Goal: Task Accomplishment & Management: Complete application form

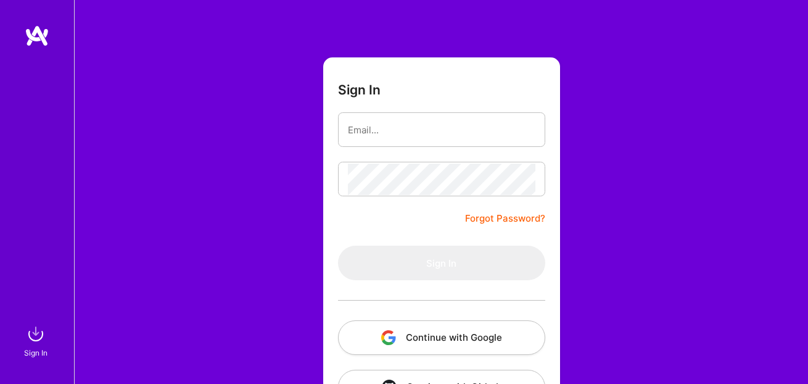
scroll to position [80, 0]
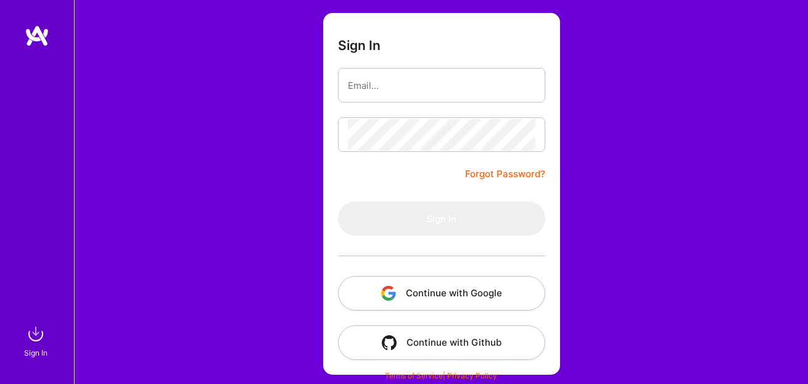
click at [410, 299] on button "Continue with Google" at bounding box center [441, 293] width 207 height 35
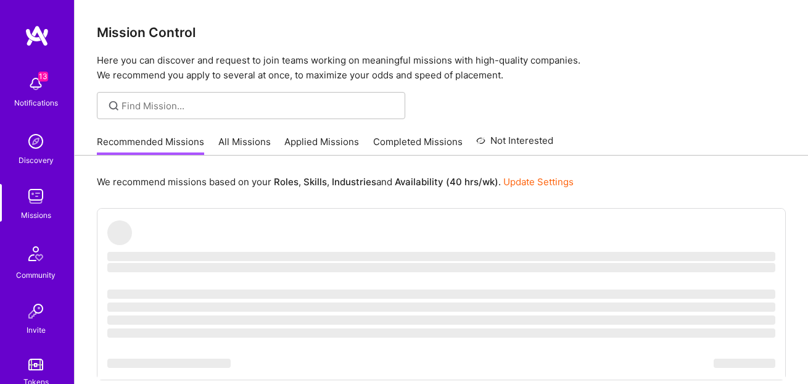
click at [249, 138] on link "All Missions" at bounding box center [244, 145] width 52 height 20
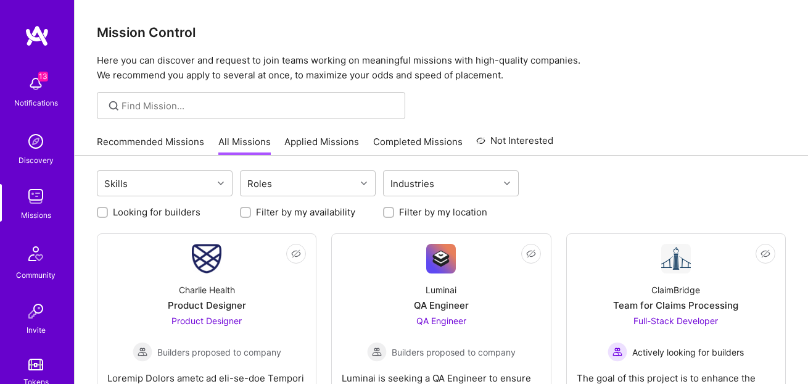
click at [147, 211] on label "Looking for builders" at bounding box center [157, 211] width 88 height 13
click at [108, 211] on input "Looking for builders" at bounding box center [103, 213] width 9 height 9
checkbox input "true"
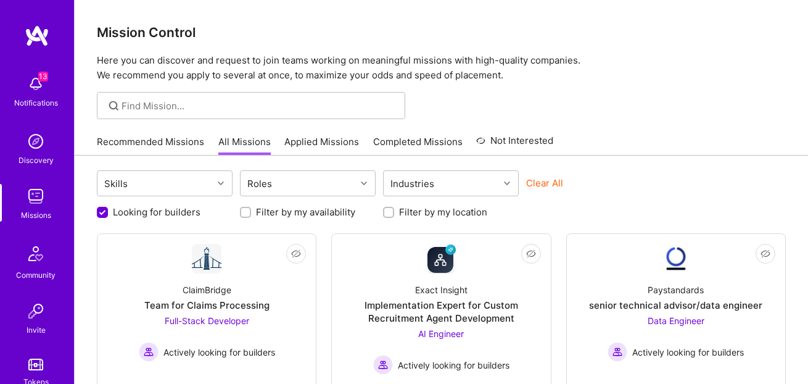
click at [411, 209] on label "Filter by my location" at bounding box center [443, 211] width 88 height 13
click at [394, 209] on input "Filter by my location" at bounding box center [390, 213] width 9 height 9
checkbox input "true"
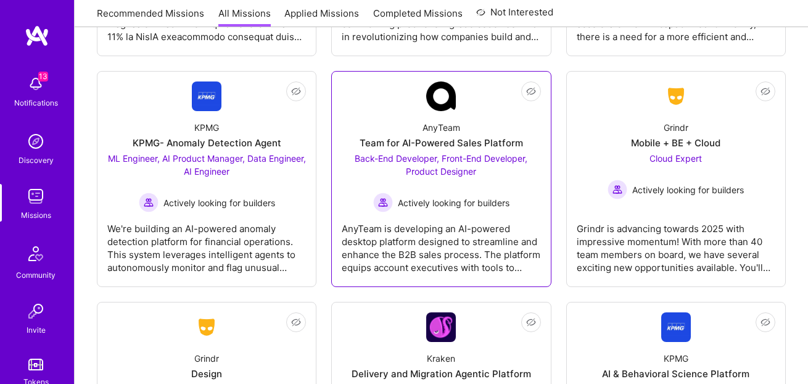
scroll to position [1311, 0]
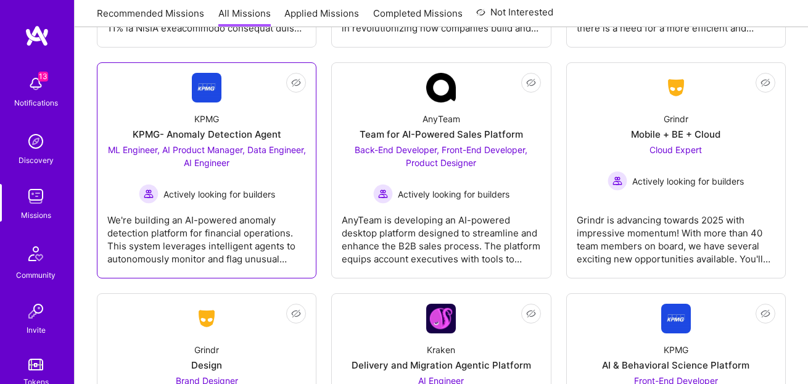
click at [237, 186] on div "Actively looking for builders" at bounding box center [206, 194] width 199 height 20
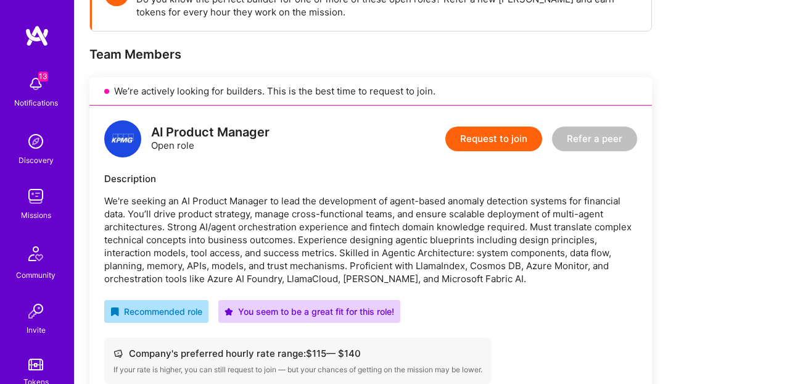
scroll to position [222, 0]
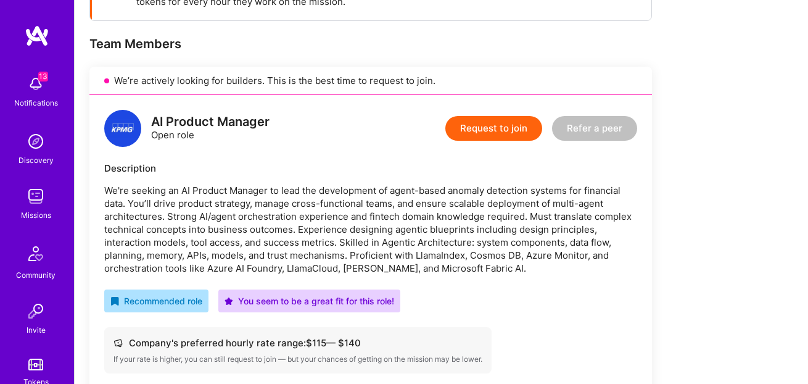
click at [492, 134] on button "Request to join" at bounding box center [493, 128] width 97 height 25
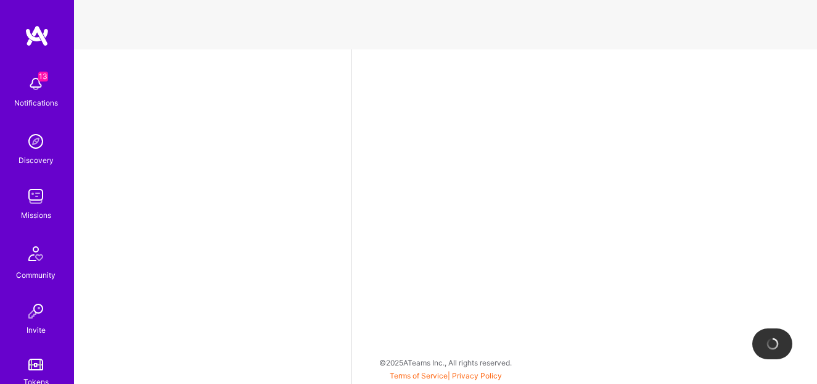
select select "US"
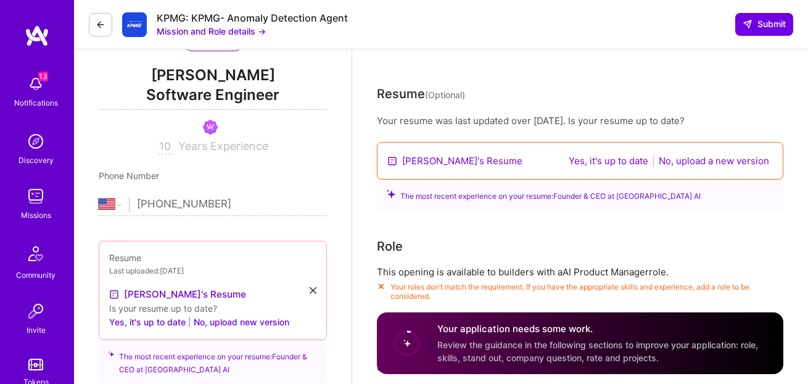
scroll to position [151, 0]
drag, startPoint x: 593, startPoint y: 160, endPoint x: 656, endPoint y: 184, distance: 67.4
click at [652, 192] on div "Your resume was last updated over [DATE]. Is your resume up to date? [PERSON_NA…" at bounding box center [580, 163] width 407 height 98
click at [664, 162] on button "No, upload a new version" at bounding box center [714, 160] width 118 height 14
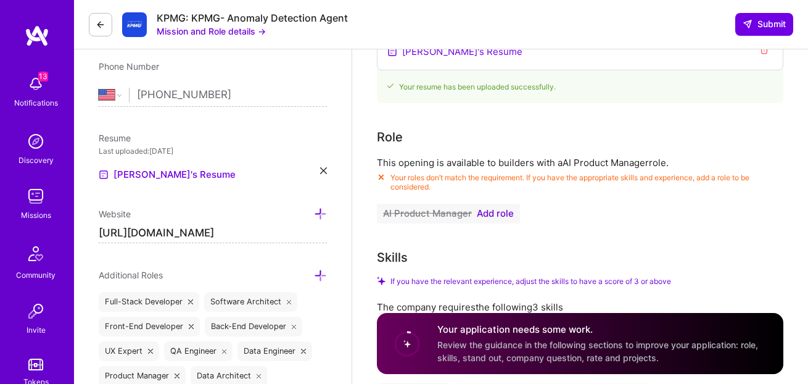
scroll to position [278, 0]
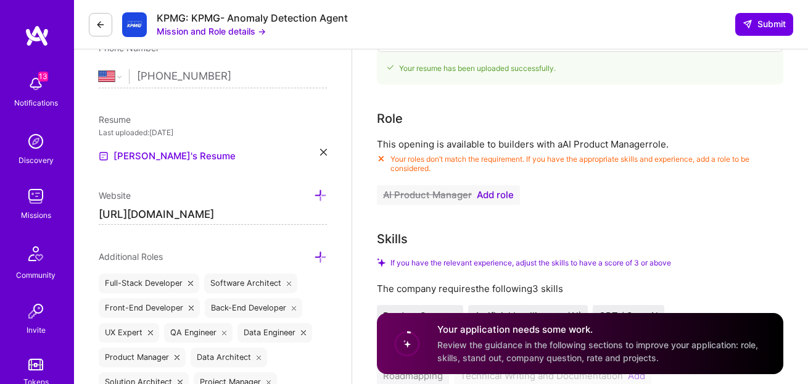
click at [487, 194] on span "Add role" at bounding box center [495, 195] width 37 height 10
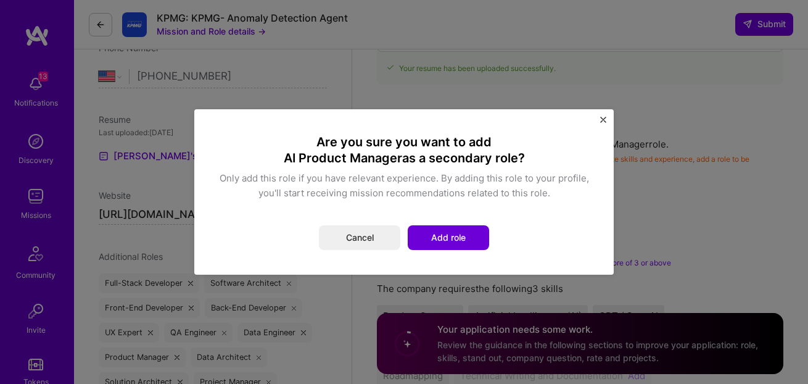
click at [447, 241] on button "Add role" at bounding box center [448, 237] width 81 height 25
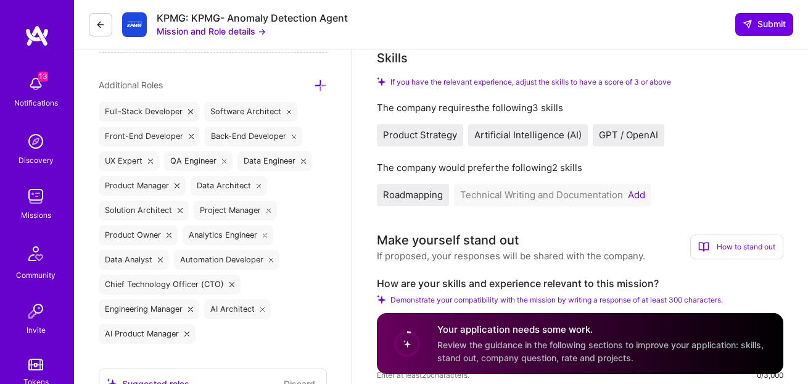
scroll to position [490, 0]
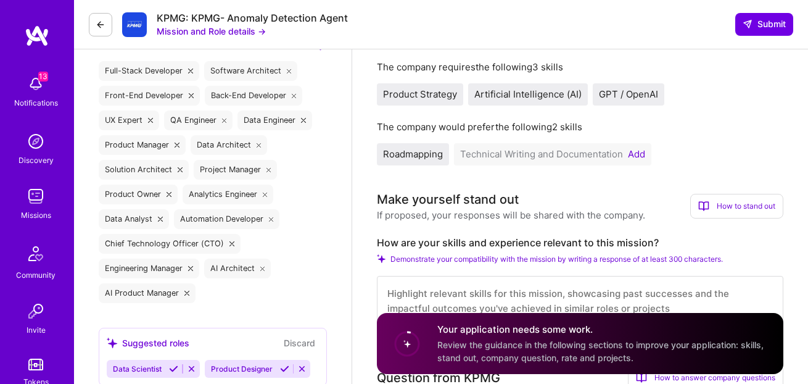
click at [632, 152] on button "Add" at bounding box center [636, 154] width 17 height 10
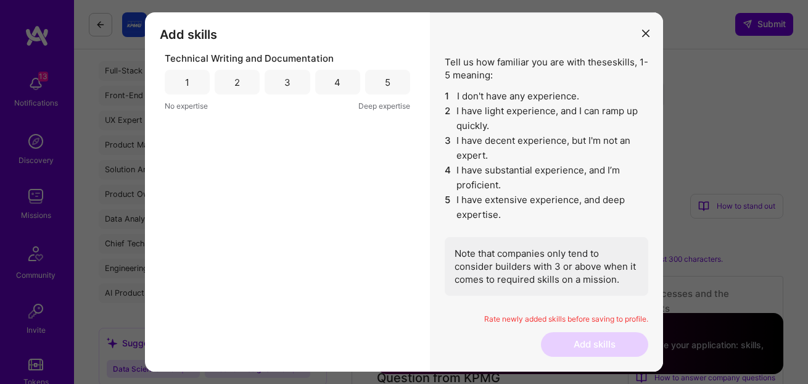
click at [336, 88] on div "4" at bounding box center [337, 82] width 45 height 25
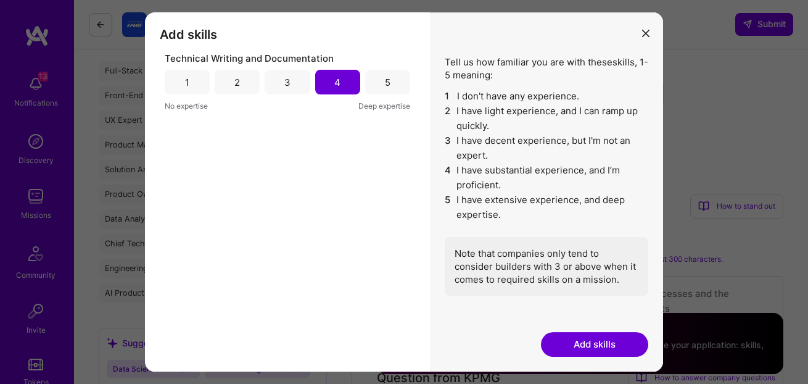
click at [564, 336] on button "Add skills" at bounding box center [594, 344] width 107 height 25
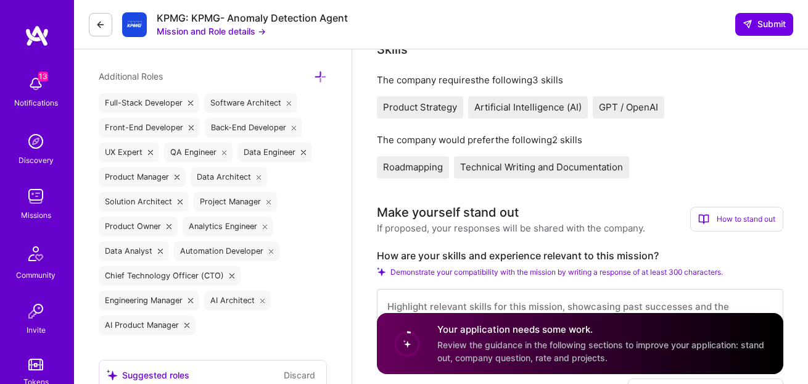
scroll to position [402, 0]
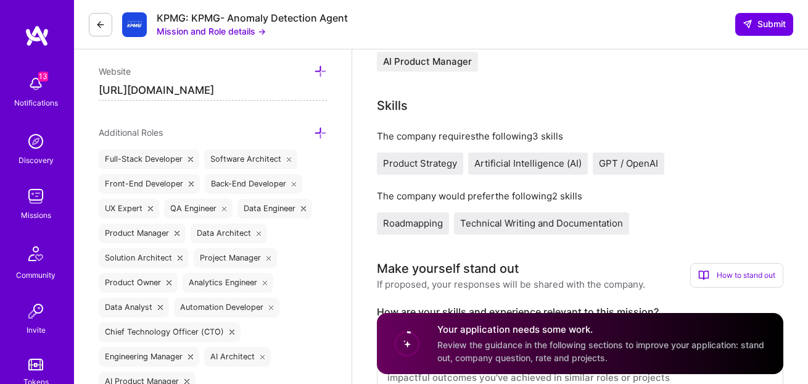
click at [543, 228] on span "Technical Writing and Documentation" at bounding box center [541, 223] width 163 height 12
click at [407, 223] on span "Roadmapping" at bounding box center [413, 223] width 60 height 12
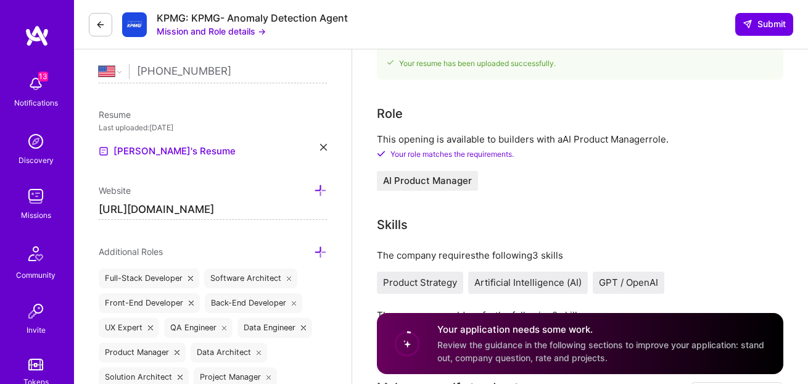
scroll to position [284, 0]
click at [199, 30] on button "Mission and Role details →" at bounding box center [211, 31] width 109 height 13
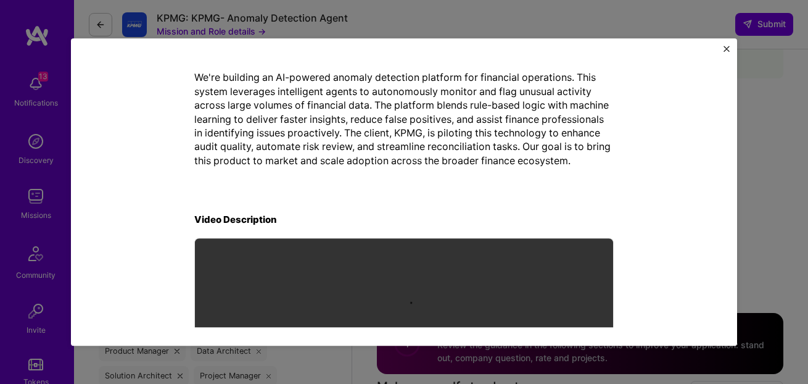
scroll to position [323, 0]
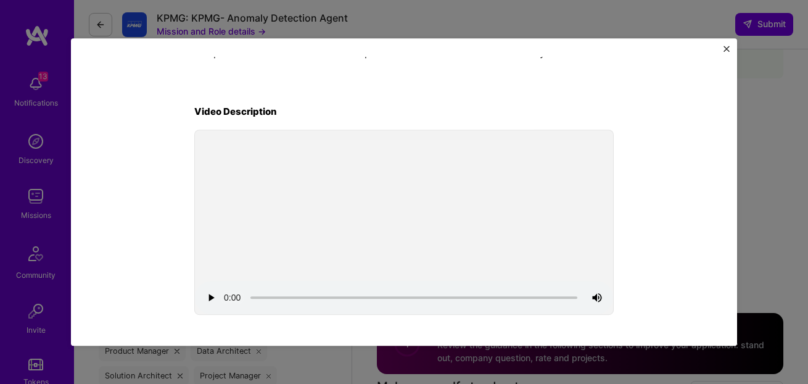
click at [726, 47] on img "Close" at bounding box center [727, 49] width 6 height 6
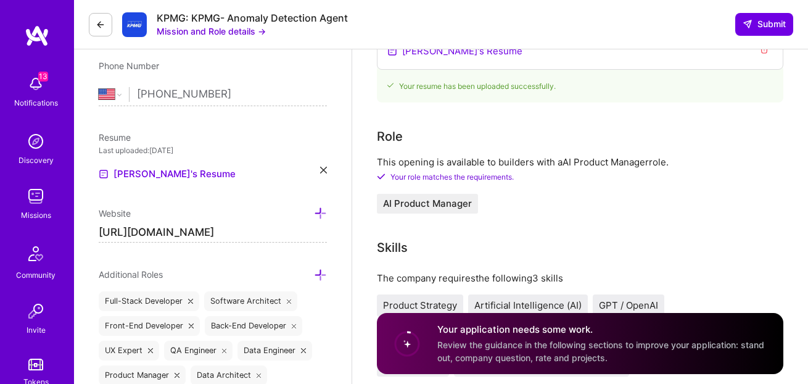
scroll to position [257, 0]
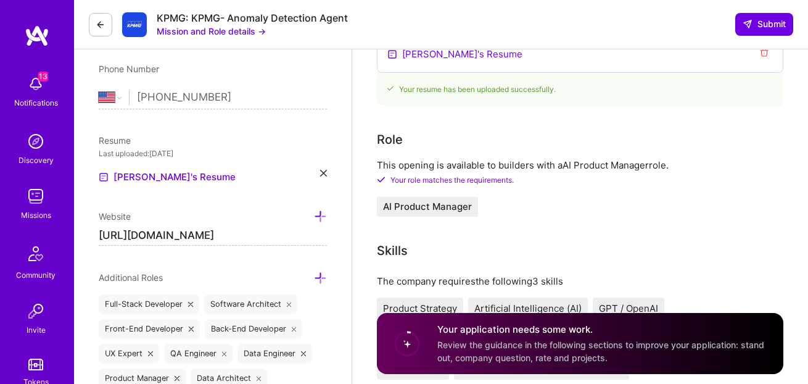
click at [185, 35] on button "Mission and Role details →" at bounding box center [211, 31] width 109 height 13
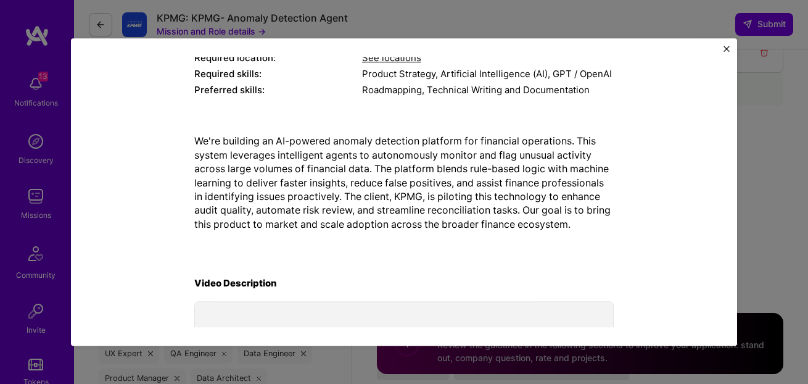
scroll to position [151, 0]
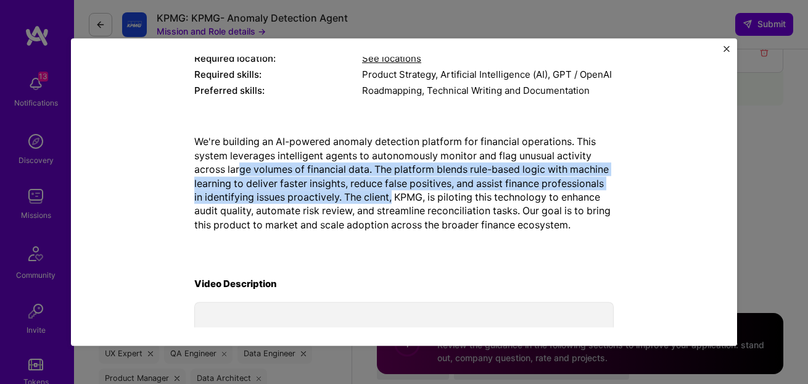
drag, startPoint x: 233, startPoint y: 171, endPoint x: 389, endPoint y: 195, distance: 157.9
click at [390, 196] on p "We're building an AI-powered anomaly detection platform for financial operation…" at bounding box center [403, 183] width 419 height 97
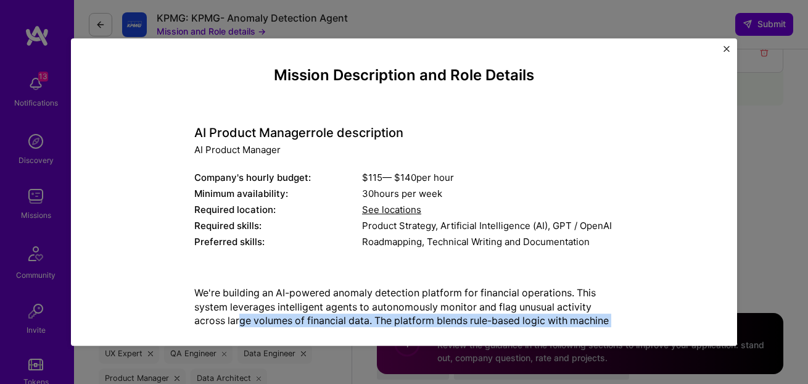
scroll to position [0, 0]
click at [726, 49] on img "Close" at bounding box center [727, 49] width 6 height 6
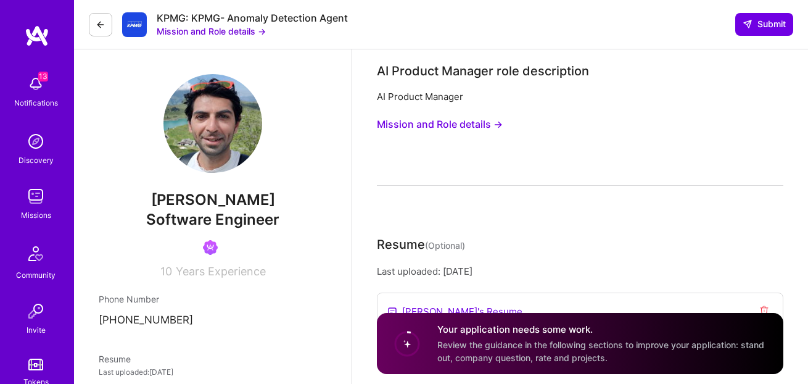
click at [166, 32] on button "Mission and Role details →" at bounding box center [211, 31] width 109 height 13
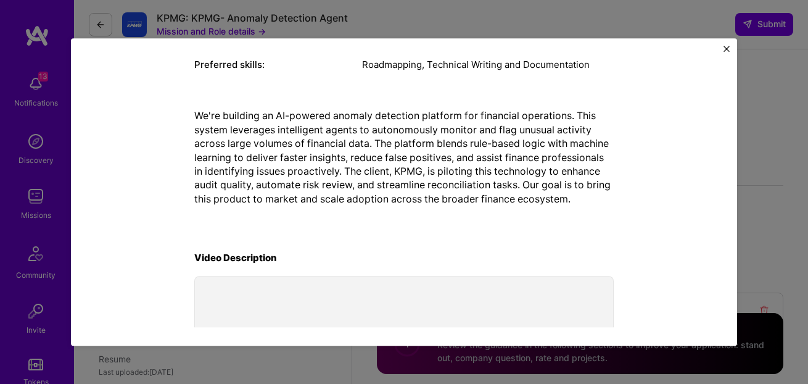
scroll to position [176, 0]
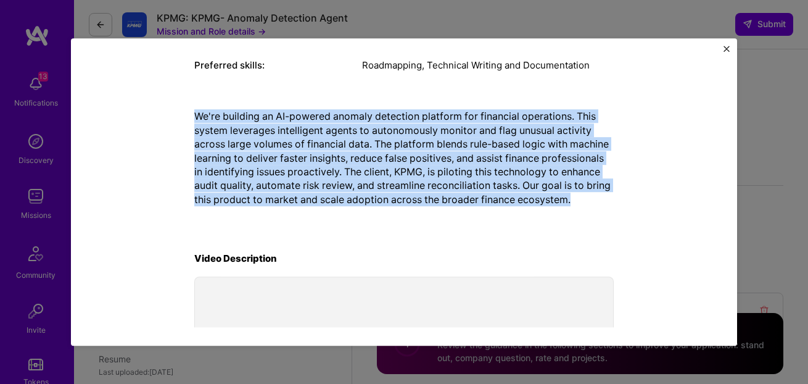
drag, startPoint x: 212, startPoint y: 122, endPoint x: 608, endPoint y: 198, distance: 402.6
click at [608, 199] on div "Mission Description and Role Details AI Product Manager role description AI Pro…" at bounding box center [403, 177] width 609 height 574
copy p "We're building an AI-powered anomaly detection platform for financial operation…"
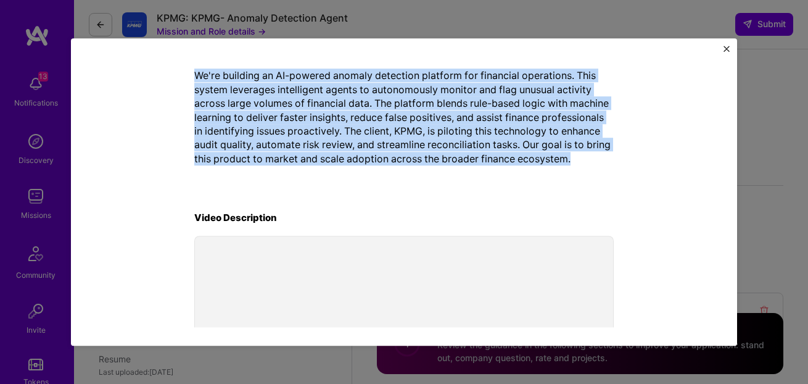
scroll to position [323, 0]
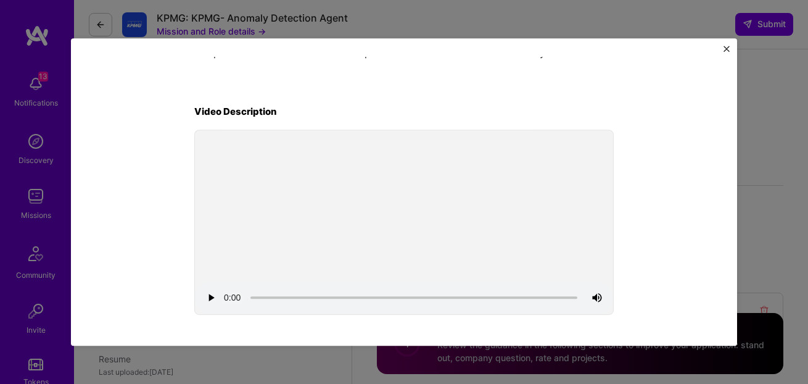
click at [779, 130] on div "Mission Description and Role Details AI Product Manager role description AI Pro…" at bounding box center [404, 192] width 808 height 384
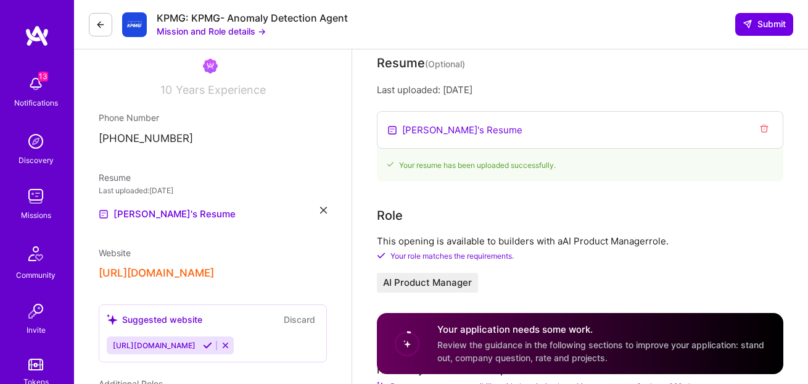
scroll to position [0, 0]
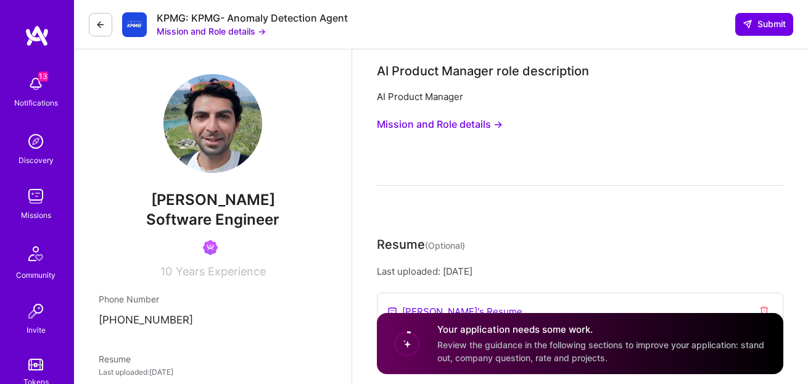
click at [218, 35] on button "Mission and Role details →" at bounding box center [211, 31] width 109 height 13
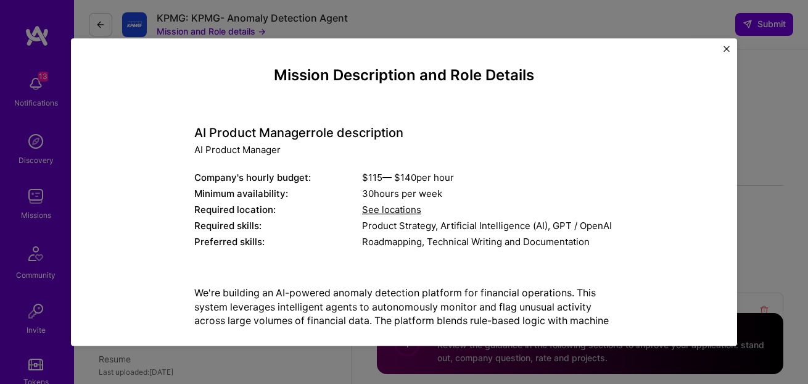
click at [769, 189] on div "Mission Description and Role Details AI Product Manager role description AI Pro…" at bounding box center [404, 192] width 808 height 384
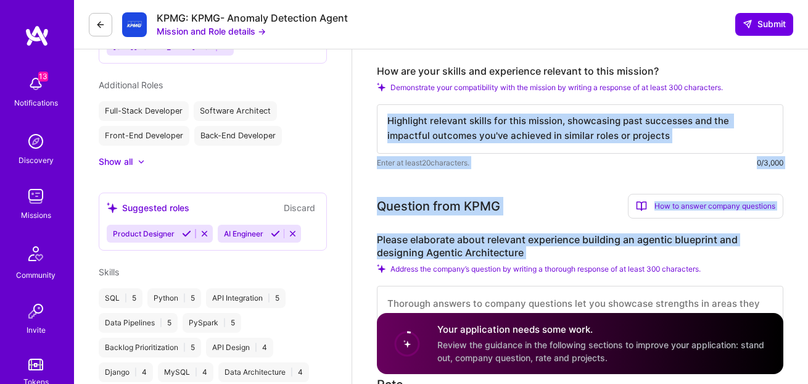
scroll to position [479, 0]
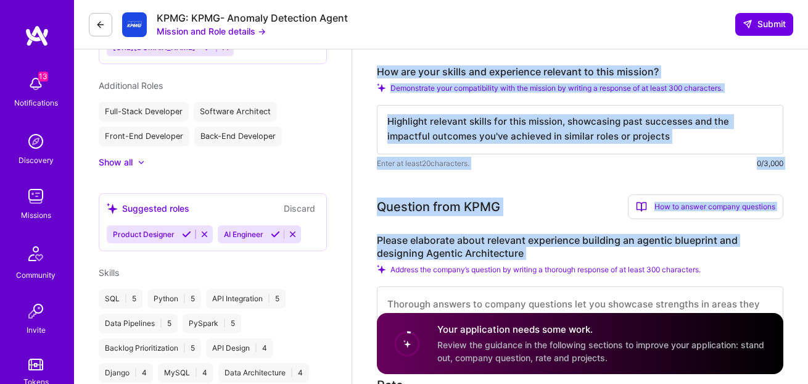
drag, startPoint x: 532, startPoint y: 233, endPoint x: 376, endPoint y: 76, distance: 221.6
copy div "How are your skills and experience relevant to this mission? Demonstrate your c…"
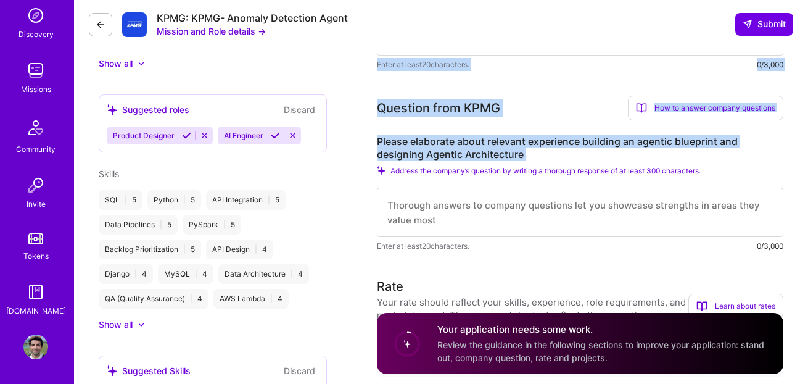
scroll to position [723, 0]
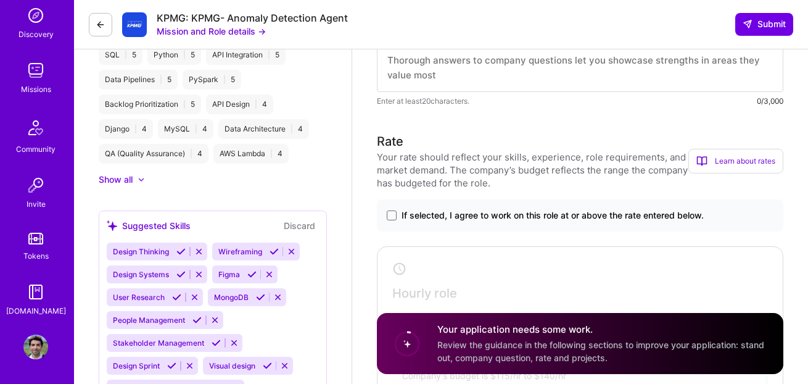
click at [36, 356] on img at bounding box center [35, 346] width 25 height 25
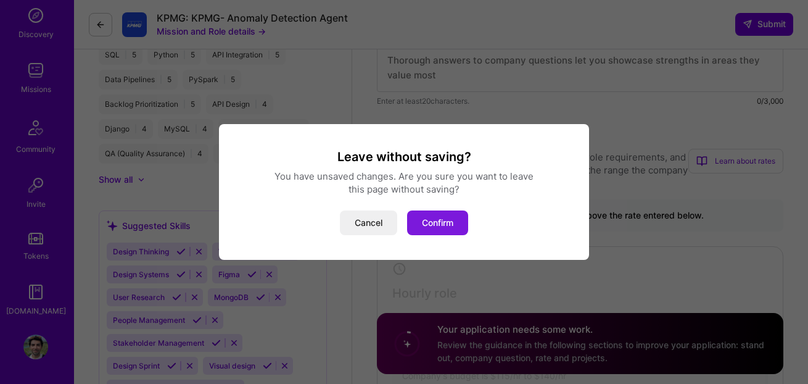
click at [416, 221] on button "Confirm" at bounding box center [437, 222] width 61 height 25
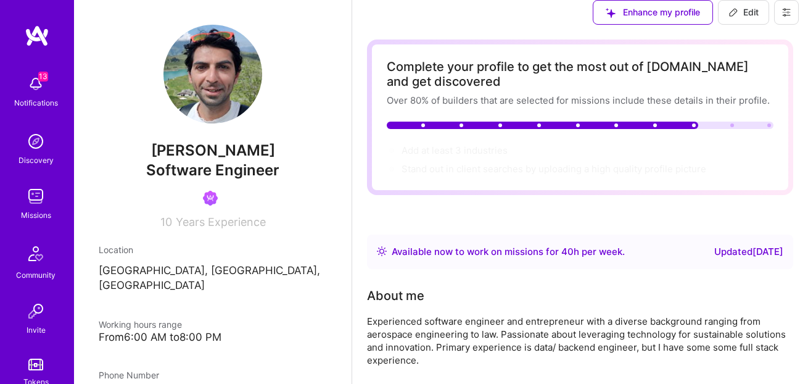
click at [787, 17] on icon at bounding box center [787, 12] width 10 height 10
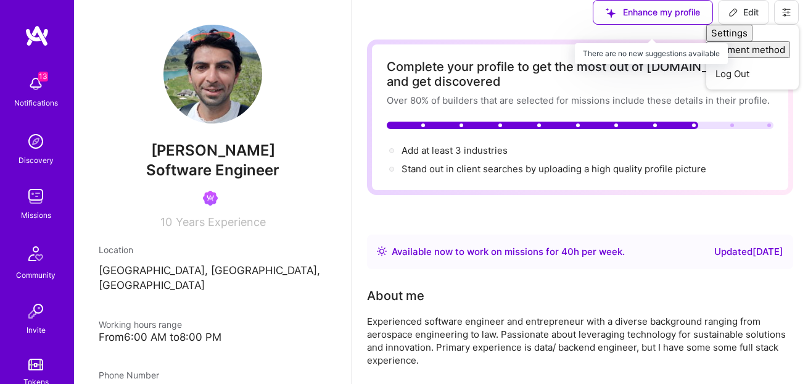
click at [658, 25] on div "Enhance my profile" at bounding box center [653, 12] width 120 height 25
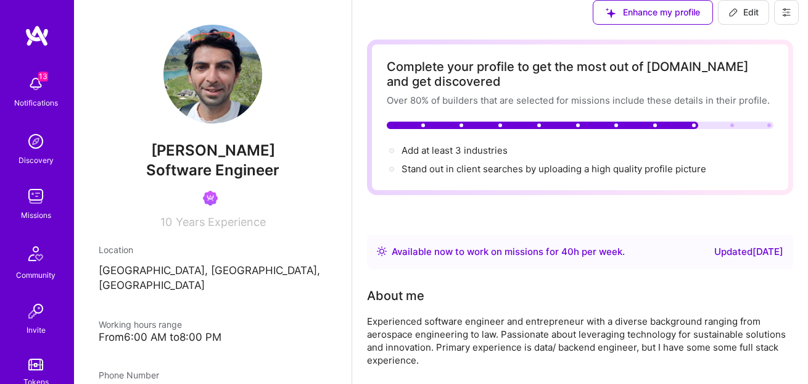
click at [655, 25] on div "Enhance my profile" at bounding box center [653, 12] width 120 height 25
drag, startPoint x: 737, startPoint y: 27, endPoint x: 700, endPoint y: 60, distance: 50.3
click at [737, 17] on icon at bounding box center [734, 12] width 10 height 10
select select "US"
select select "Right Now"
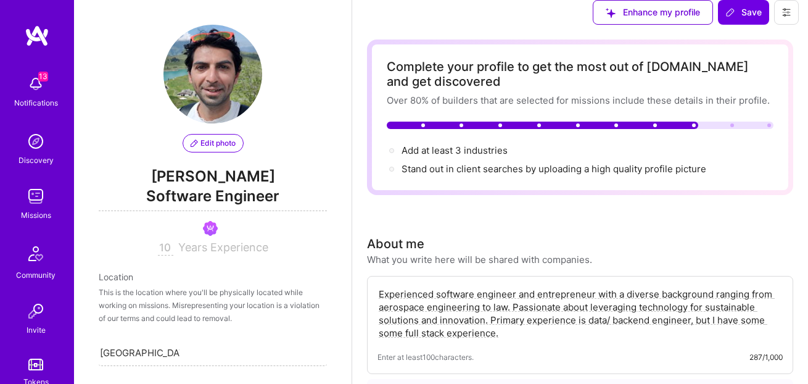
scroll to position [487, 0]
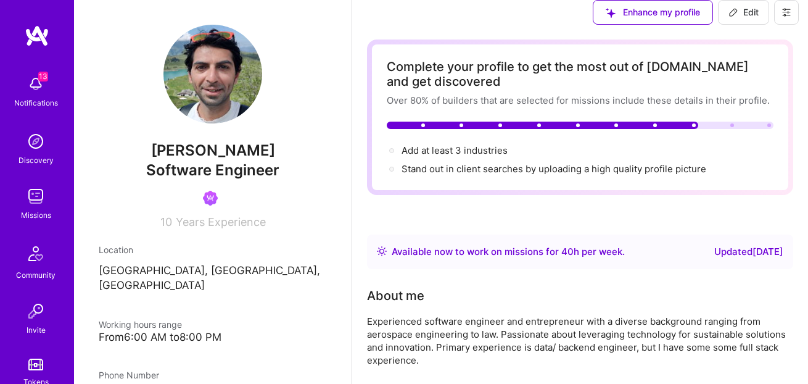
scroll to position [262, 0]
drag, startPoint x: 753, startPoint y: 28, endPoint x: 443, endPoint y: 122, distance: 323.4
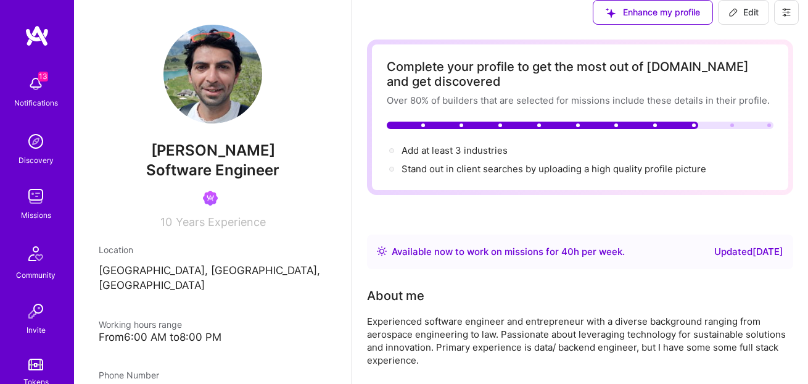
click at [753, 19] on span "Edit" at bounding box center [744, 12] width 30 height 12
select select "US"
select select "Right Now"
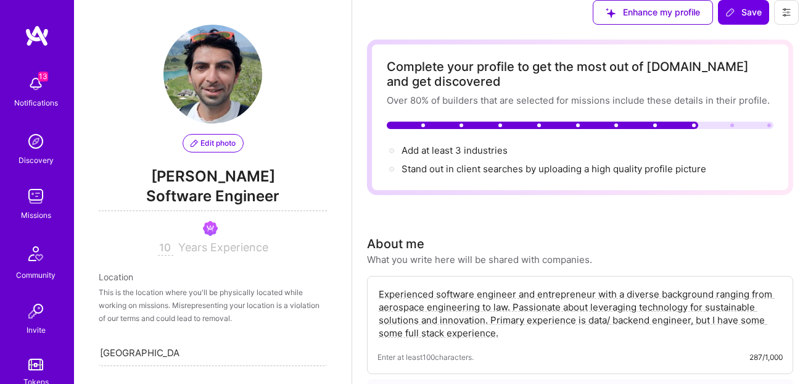
scroll to position [503, 0]
drag, startPoint x: 136, startPoint y: 166, endPoint x: 300, endPoint y: 161, distance: 164.2
type input "[URL][DOMAIN_NAME]"
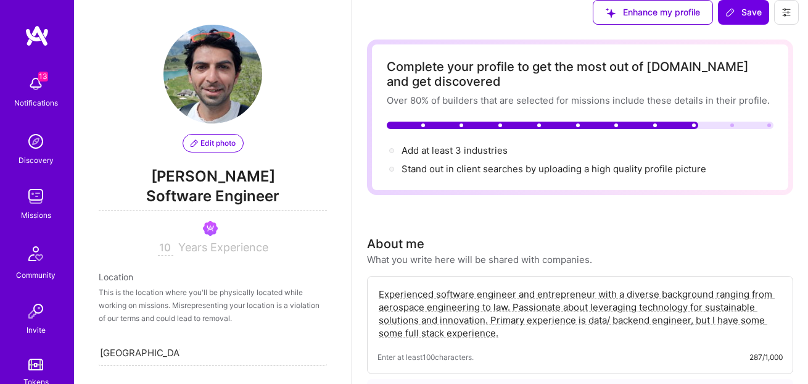
scroll to position [822, 0]
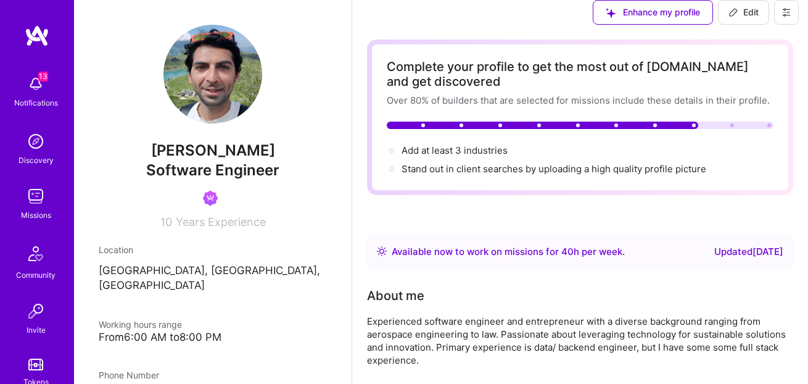
scroll to position [0, 0]
click at [740, 19] on span "Edit" at bounding box center [744, 12] width 30 height 12
select select "US"
select select "Right Now"
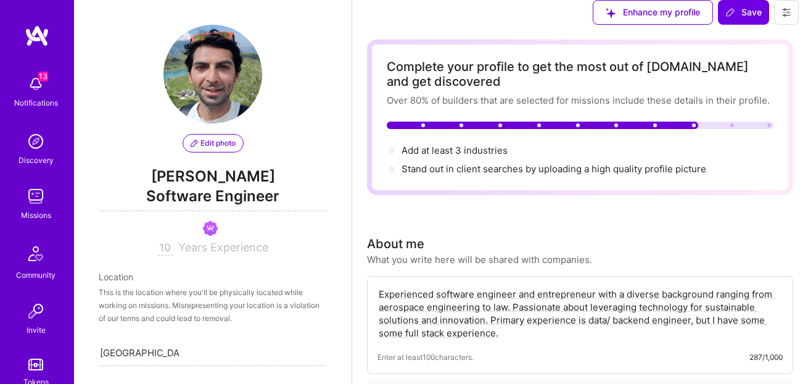
scroll to position [205, 0]
click at [436, 286] on textarea "Experienced software engineer and entrepreneur with a diverse background rangin…" at bounding box center [580, 313] width 405 height 54
click at [487, 286] on textarea "Experienced software engineer and entrepreneur with a diverse background rangin…" at bounding box center [580, 313] width 405 height 54
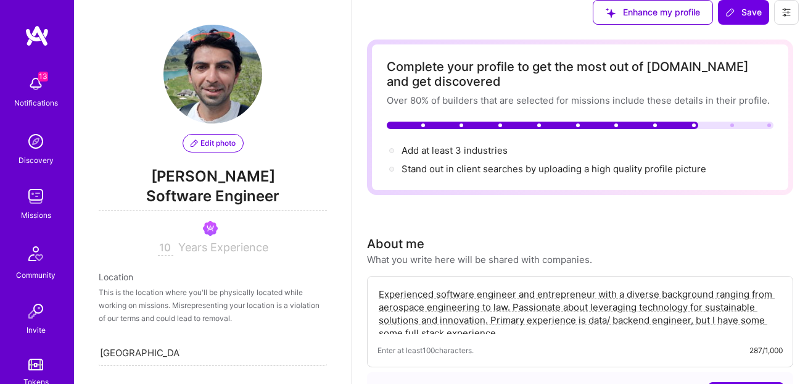
click at [506, 286] on textarea "Experienced software engineer and entrepreneur with a diverse background rangin…" at bounding box center [580, 309] width 405 height 47
drag, startPoint x: 539, startPoint y: 126, endPoint x: 488, endPoint y: 144, distance: 53.7
click at [488, 286] on textarea "Experienced software engineer and entrepreneur with a diverse background rangin…" at bounding box center [580, 313] width 405 height 54
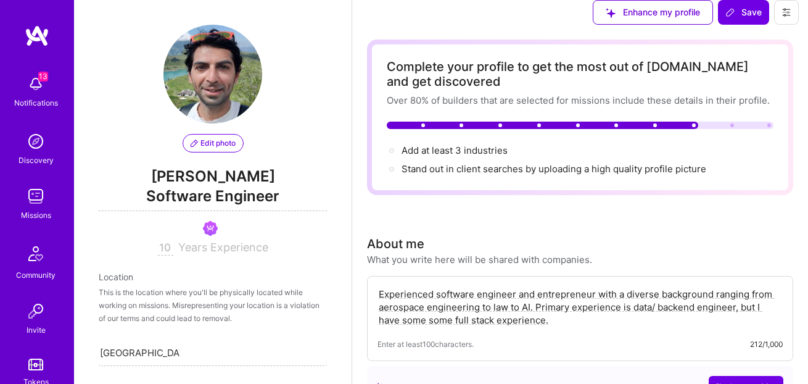
scroll to position [209, 0]
drag, startPoint x: 547, startPoint y: 139, endPoint x: 366, endPoint y: 112, distance: 182.7
click at [367, 276] on div "Experienced software engineer and entrepreneur with a diverse background rangin…" at bounding box center [580, 318] width 426 height 85
click at [455, 286] on textarea "Experienced software engineer and entrepreneur with a diverse background rangin…" at bounding box center [580, 306] width 405 height 41
drag, startPoint x: 550, startPoint y: 136, endPoint x: 363, endPoint y: 109, distance: 189.4
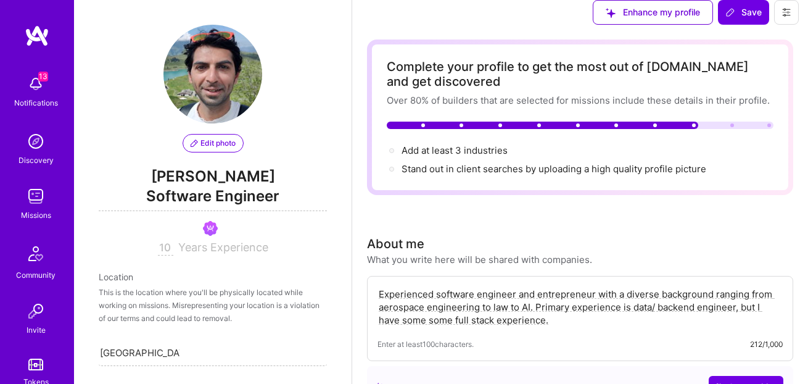
click at [541, 276] on div "Experienced software engineer and entrepreneur with a diverse background rangin…" at bounding box center [580, 318] width 426 height 85
click at [542, 286] on textarea "Experienced software engineer and entrepreneur with a diverse background rangin…" at bounding box center [580, 306] width 405 height 41
paste textarea "I’m [PERSON_NAME]—a full-stack/AI engineer and product builder who ships data-h…"
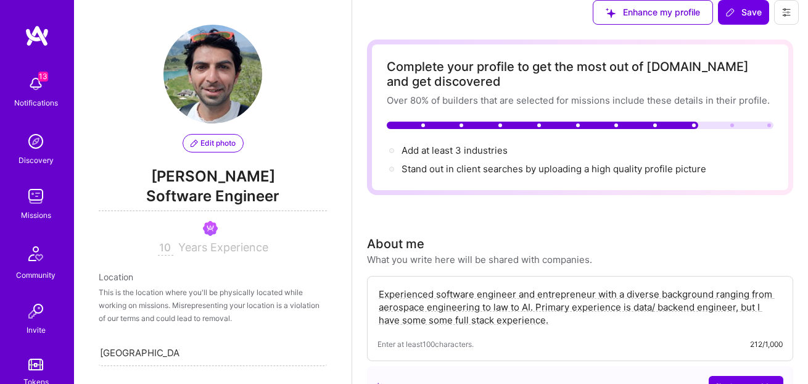
click at [488, 286] on textarea "Experienced software engineer and entrepreneur with a diverse background rangin…" at bounding box center [580, 306] width 405 height 41
drag, startPoint x: 562, startPoint y: 110, endPoint x: 323, endPoint y: 60, distance: 243.9
paste textarea "I'm [PERSON_NAME]—full-stack/AI engineer who ships data-heavy, auditable system…"
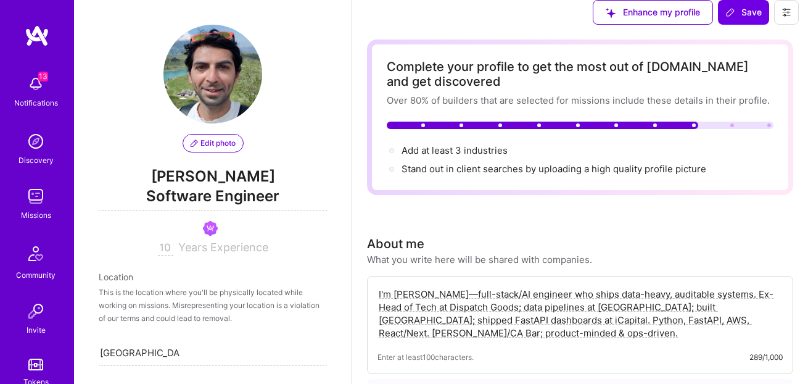
click at [663, 286] on textarea "I'm [PERSON_NAME]—full-stack/AI engineer who ships data-heavy, auditable system…" at bounding box center [580, 313] width 405 height 54
click at [624, 286] on textarea "I'm [PERSON_NAME]—full-stack/AI engineer who ships data-heavy, auditable system…" at bounding box center [580, 313] width 405 height 54
click at [484, 286] on textarea "I'm [PERSON_NAME]—full-stack/AI engineer who ships data-heavy, auditable system…" at bounding box center [580, 313] width 405 height 54
drag, startPoint x: 378, startPoint y: 125, endPoint x: 426, endPoint y: 122, distance: 47.6
click at [426, 286] on textarea "I'm [PERSON_NAME]—full-stack/AI engineer who ships data-heavy, auditable system…" at bounding box center [580, 313] width 405 height 54
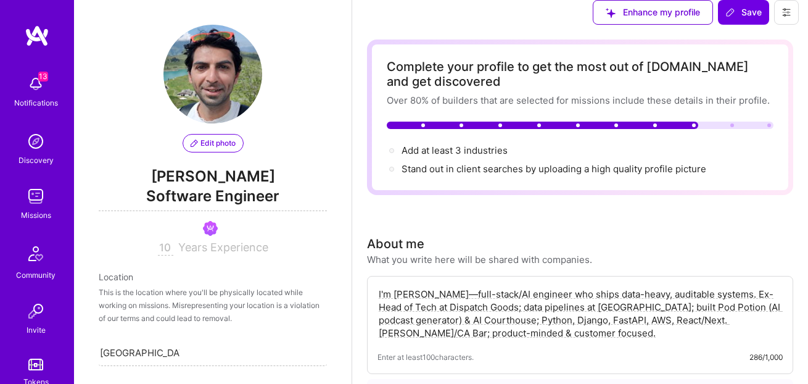
click at [492, 286] on textarea "I'm [PERSON_NAME]—full-stack/AI engineer who ships data-heavy, auditable system…" at bounding box center [580, 313] width 405 height 54
type textarea "I'm [PERSON_NAME]—full-stack/AI engineer who ships data-heavy, auditable system…"
select select "Future Date"
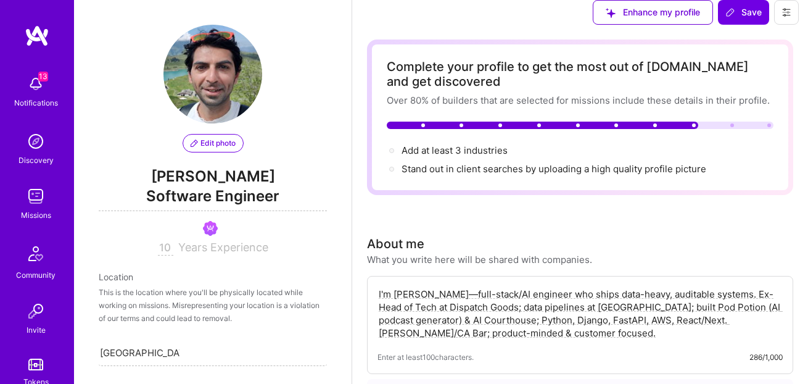
type input "[DATE]"
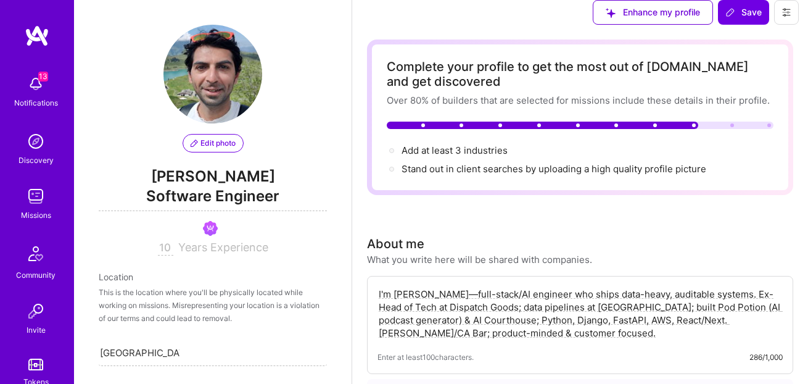
type input "120"
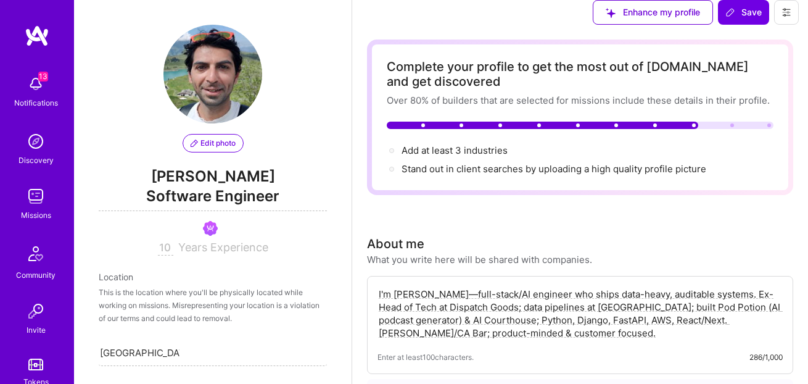
scroll to position [0, 0]
click at [739, 19] on span "Save" at bounding box center [743, 12] width 36 height 12
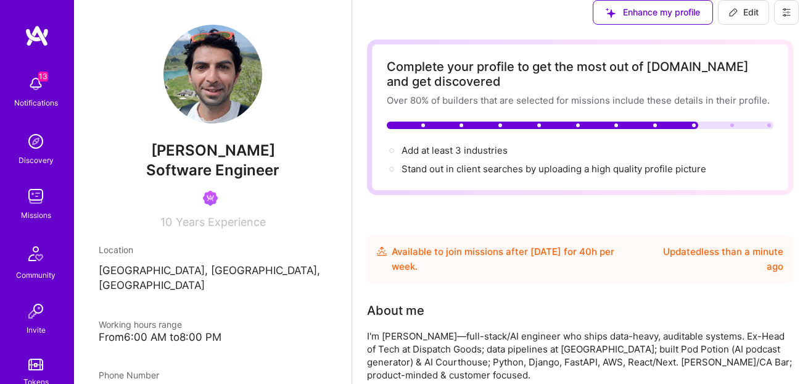
click at [780, 25] on button at bounding box center [786, 12] width 25 height 25
click at [578, 81] on div "Complete your profile to get the most out of [DOMAIN_NAME] and get discovered O…" at bounding box center [580, 116] width 426 height 155
click at [29, 195] on img at bounding box center [35, 196] width 25 height 25
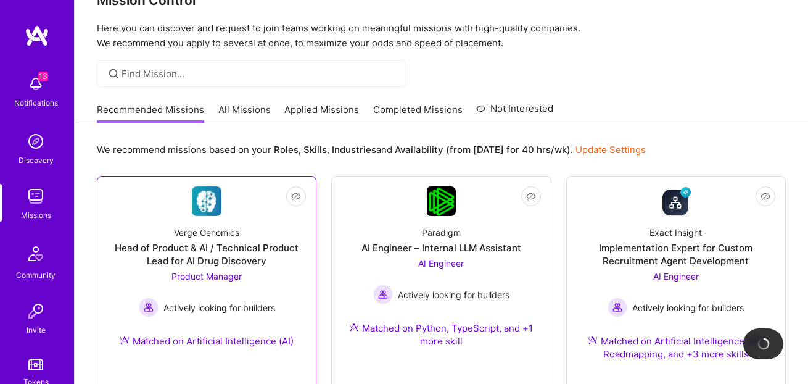
scroll to position [55, 0]
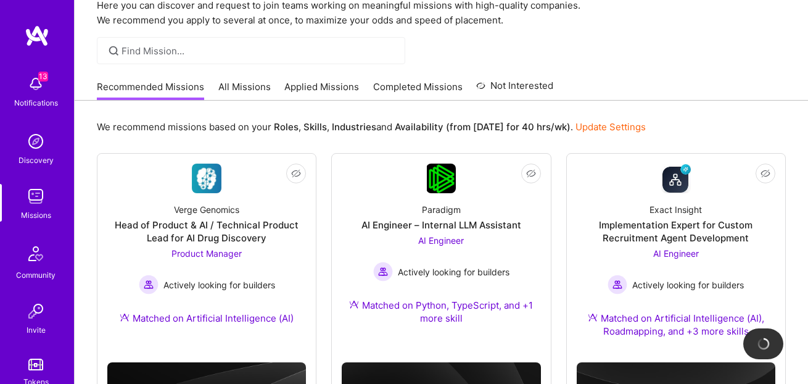
click at [242, 84] on link "All Missions" at bounding box center [244, 90] width 52 height 20
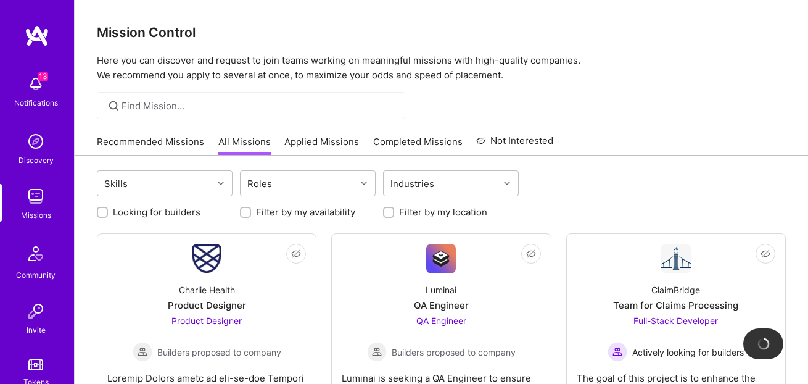
click at [159, 211] on label "Looking for builders" at bounding box center [157, 211] width 88 height 13
click at [108, 211] on input "Looking for builders" at bounding box center [103, 213] width 9 height 9
checkbox input "true"
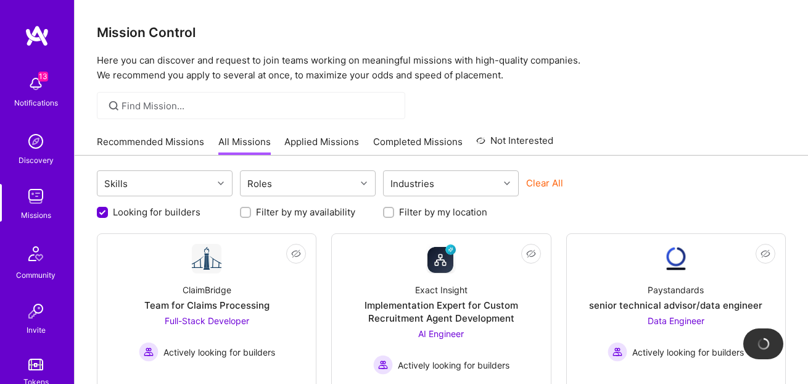
click at [408, 213] on label "Filter by my location" at bounding box center [443, 211] width 88 height 13
click at [394, 213] on input "Filter by my location" at bounding box center [390, 213] width 9 height 9
checkbox input "true"
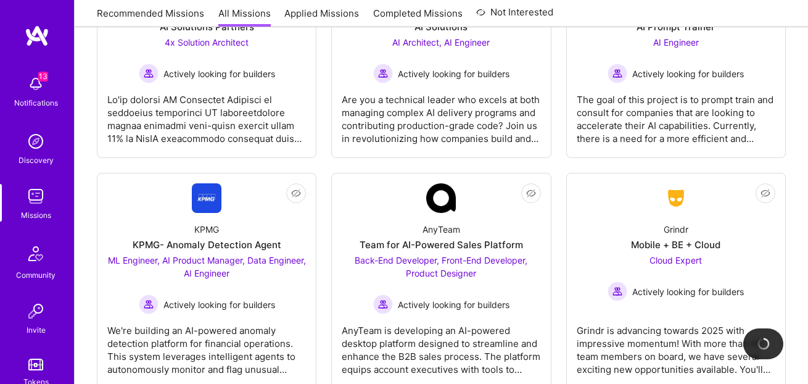
scroll to position [1196, 0]
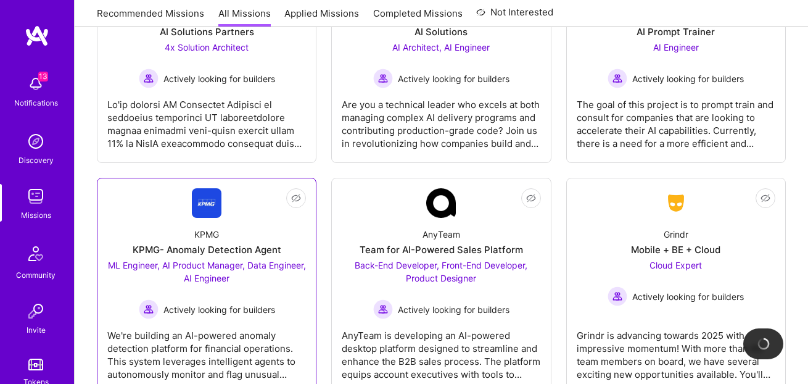
click at [255, 233] on div "KPMG KPMG- Anomaly Detection Agent ML Engineer, AI Product Manager, Data Engine…" at bounding box center [206, 268] width 199 height 101
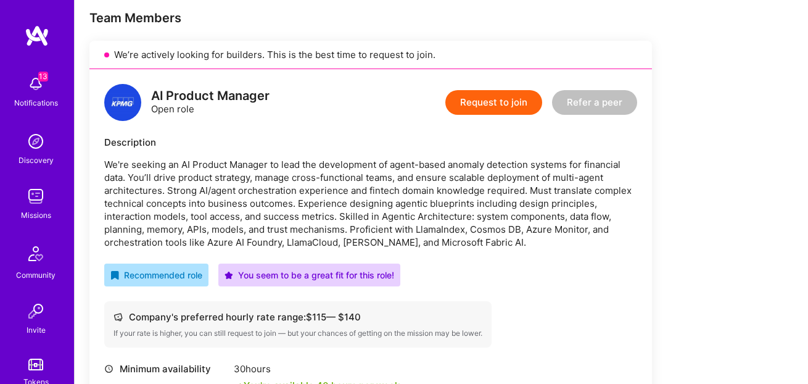
scroll to position [242, 0]
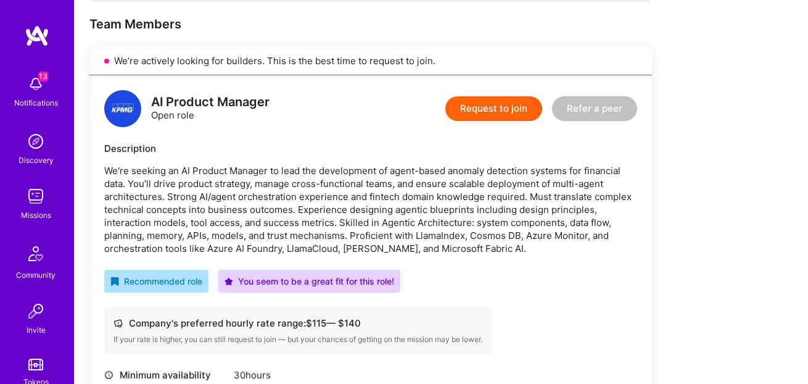
click at [476, 112] on button "Request to join" at bounding box center [493, 108] width 97 height 25
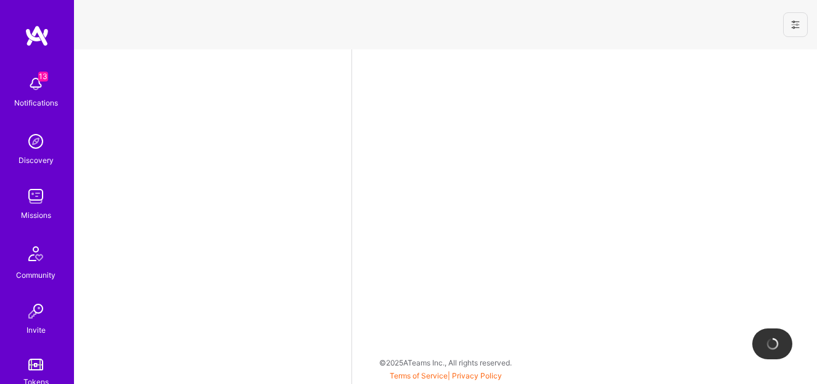
select select "US"
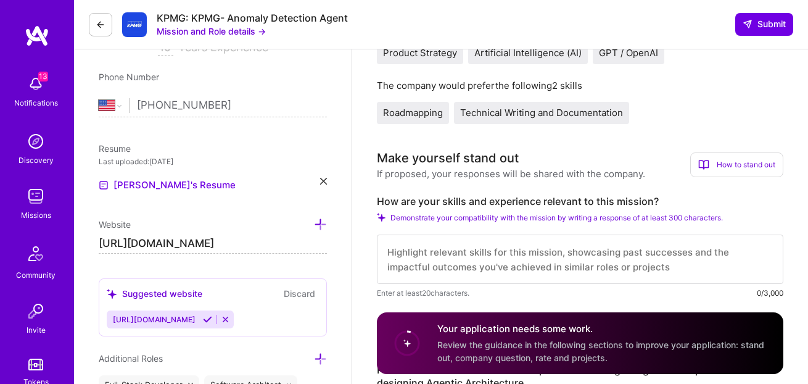
scroll to position [359, 0]
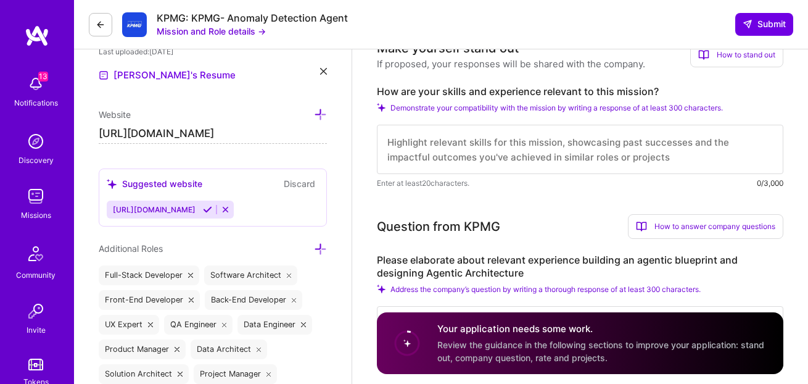
click at [452, 137] on textarea at bounding box center [580, 149] width 407 height 49
paste textarea "Lore ipsumdolors am Conse Adipisci (Elitse Doeiusm/Temp Incididu): Utlab etd ma…"
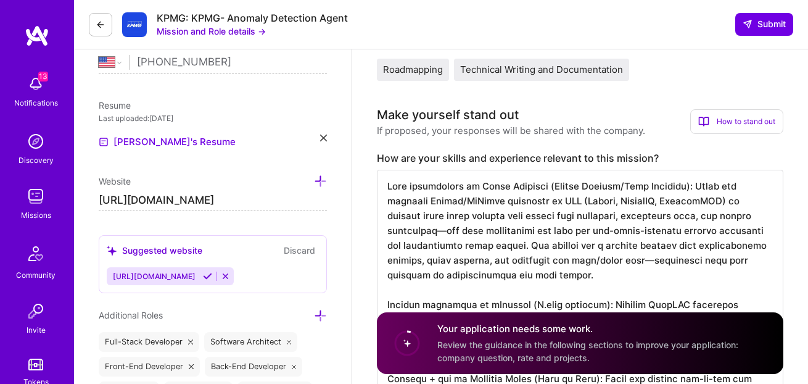
scroll to position [303, 0]
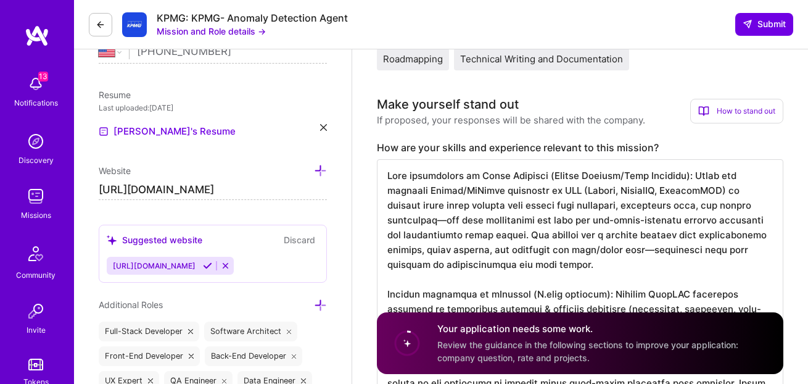
click at [387, 178] on textarea at bounding box center [580, 346] width 407 height 375
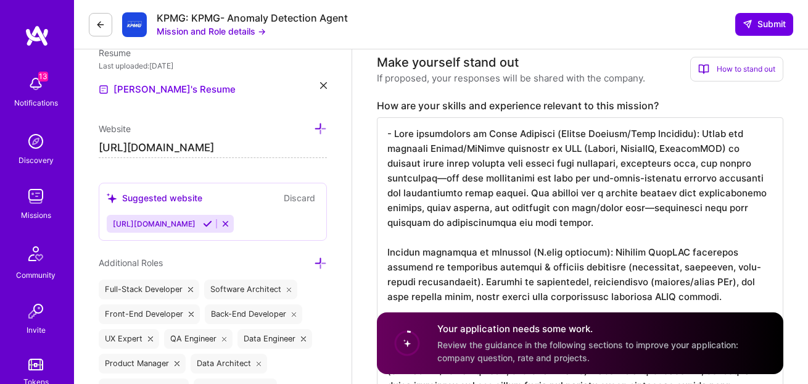
scroll to position [355, 0]
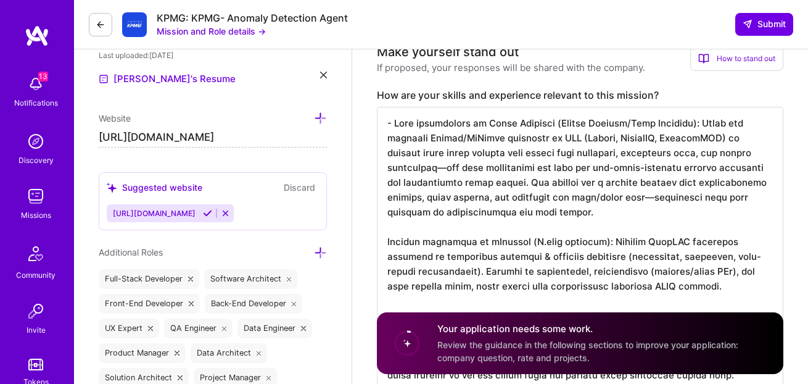
click at [386, 242] on textarea at bounding box center [580, 294] width 407 height 375
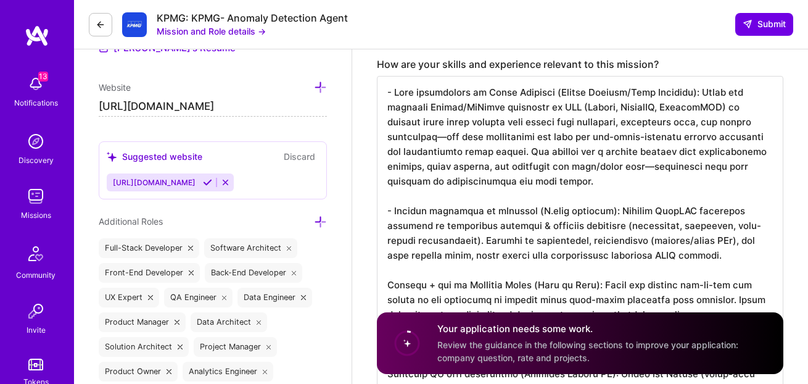
scroll to position [452, 0]
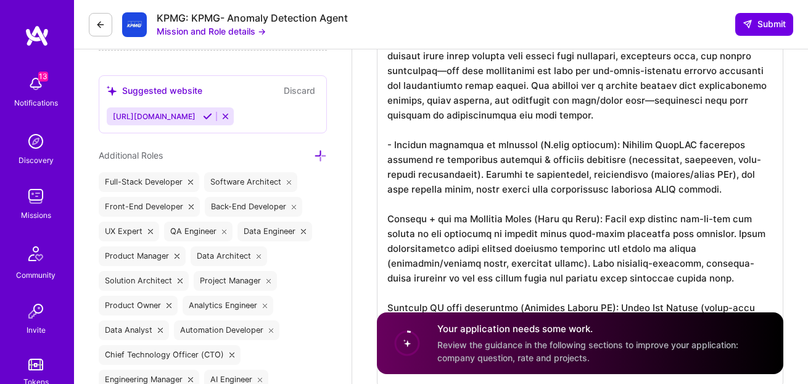
click at [387, 221] on textarea at bounding box center [580, 197] width 407 height 375
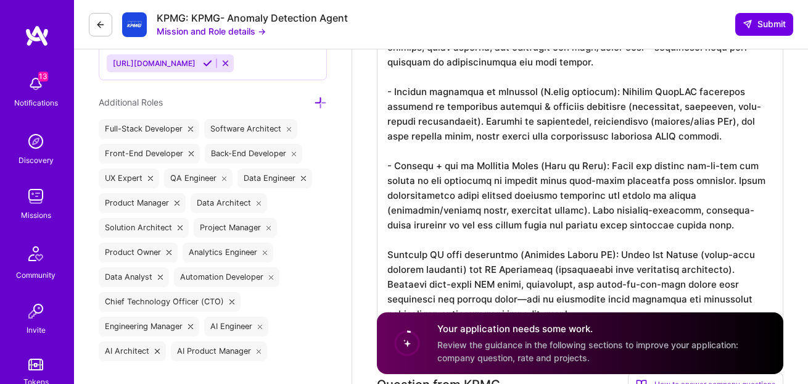
scroll to position [509, 0]
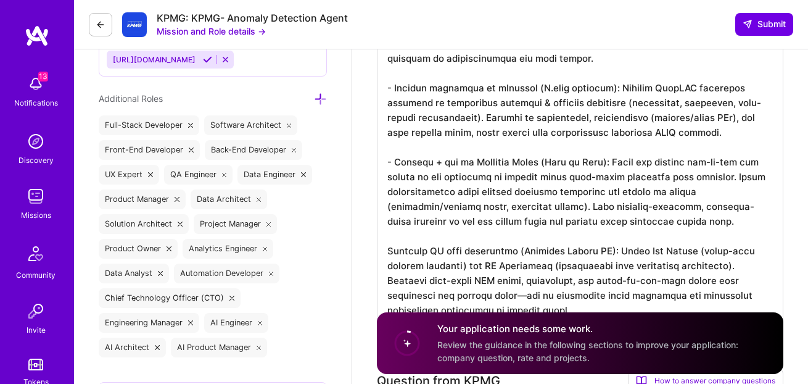
click at [388, 251] on textarea at bounding box center [580, 140] width 407 height 375
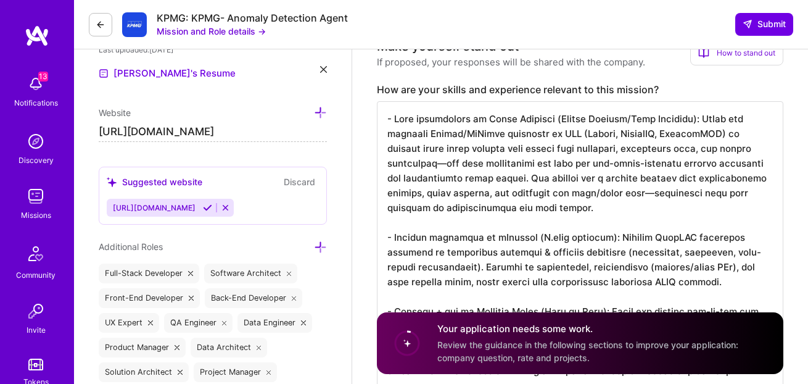
scroll to position [362, 0]
drag, startPoint x: 440, startPoint y: 162, endPoint x: 447, endPoint y: 195, distance: 33.3
click at [447, 195] on textarea at bounding box center [580, 287] width 407 height 375
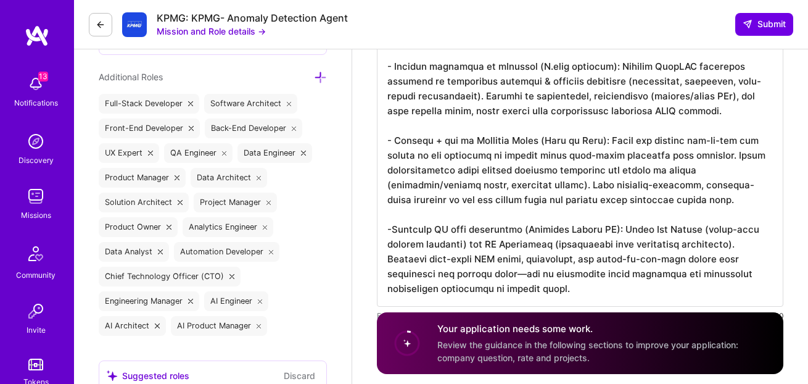
scroll to position [528, 0]
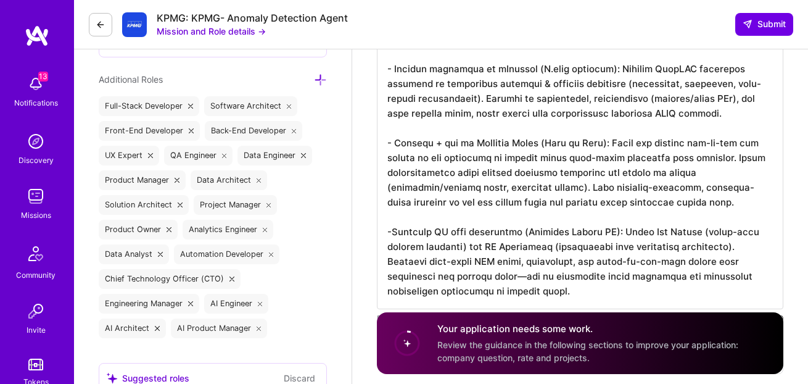
drag, startPoint x: 484, startPoint y: 101, endPoint x: 739, endPoint y: 112, distance: 255.0
click at [739, 112] on textarea at bounding box center [580, 121] width 407 height 375
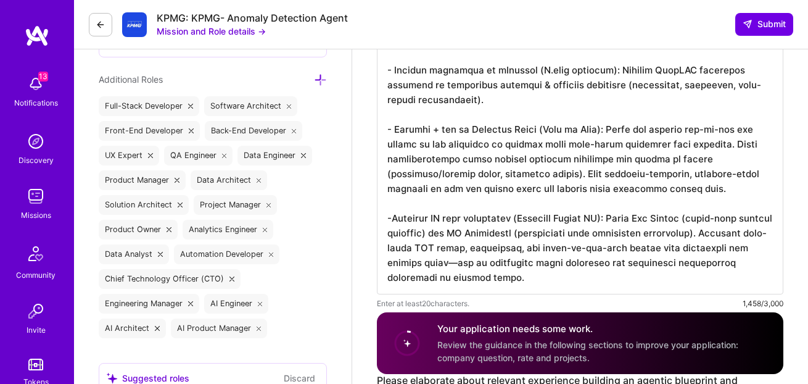
scroll to position [1, 0]
drag, startPoint x: 581, startPoint y: 171, endPoint x: 498, endPoint y: 175, distance: 83.3
click at [498, 175] on textarea at bounding box center [580, 114] width 407 height 360
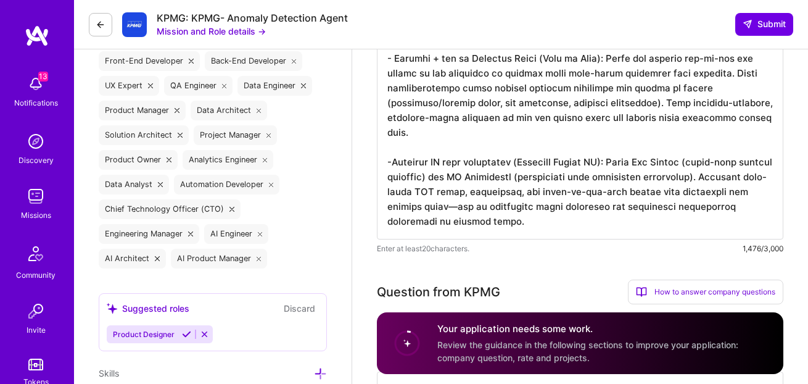
scroll to position [606, 0]
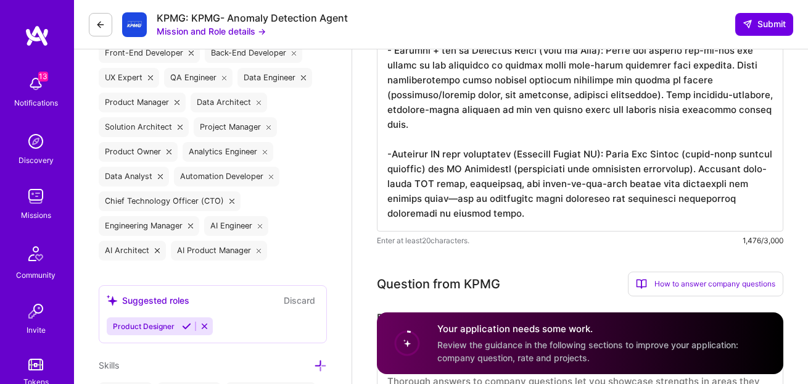
drag, startPoint x: 449, startPoint y: 186, endPoint x: 708, endPoint y: 217, distance: 260.2
click at [708, 217] on textarea at bounding box center [580, 43] width 407 height 375
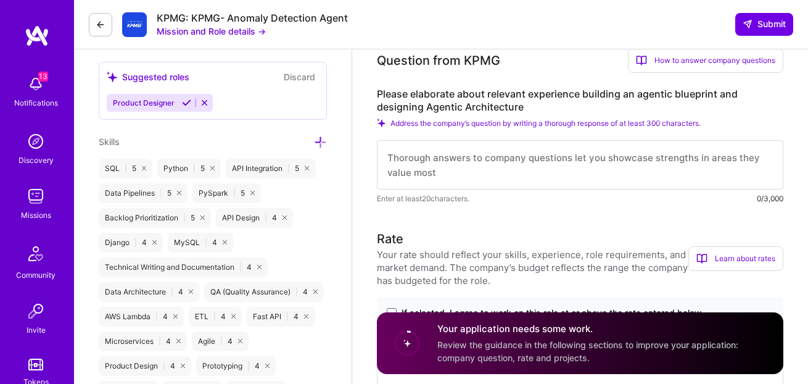
scroll to position [867, 0]
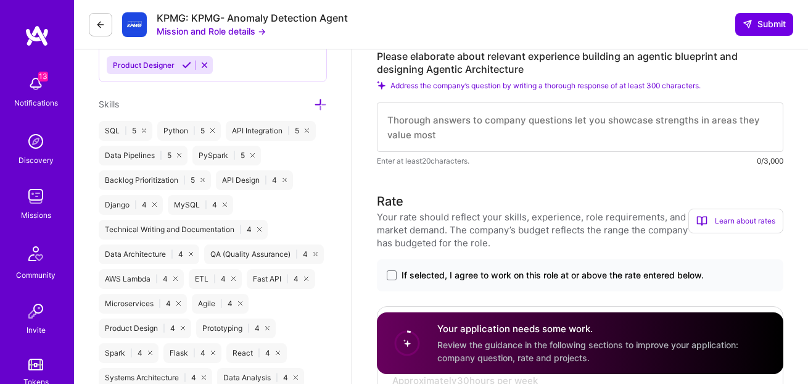
type textarea "- Lore ipsumdolors am Conse Adipisci (Elitse Doeiusm/Temp Incididu): Utlab etd …"
click at [411, 125] on textarea at bounding box center [580, 126] width 407 height 49
paste textarea "Loremip D’si ametconsect (Adi Elitse): D eiusm-tempori/utlab et dolore—Magnaal …"
type textarea "Loremip D’si ametconsect (Adi Elitse): D eiusm-tempori/utlab et dolore—Magnaal …"
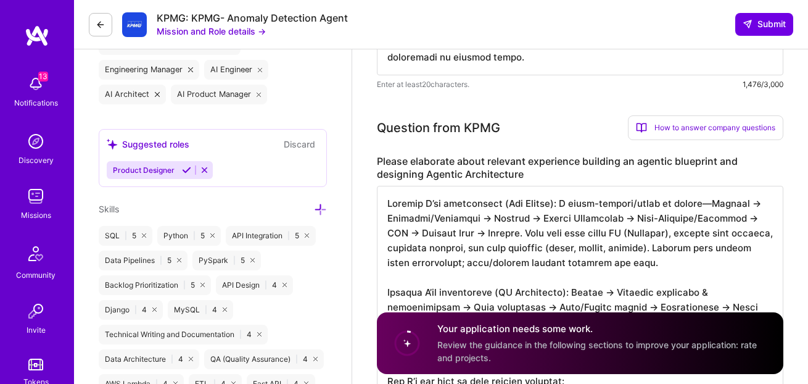
scroll to position [774, 0]
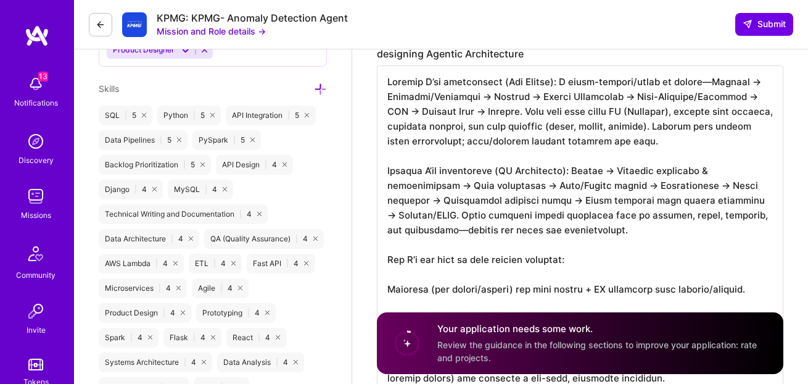
scroll to position [0, 0]
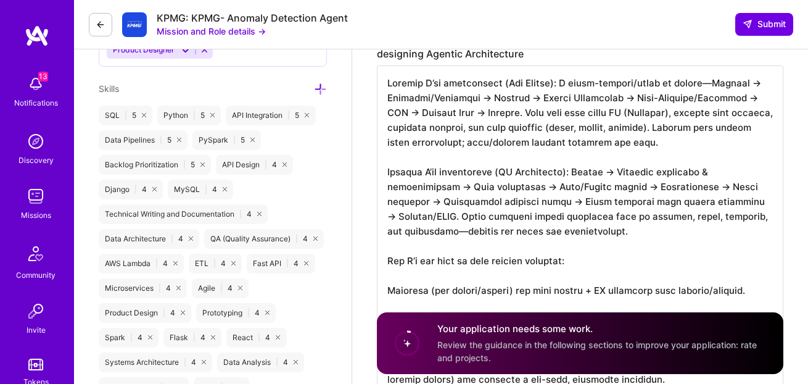
click at [433, 160] on textarea at bounding box center [580, 297] width 407 height 464
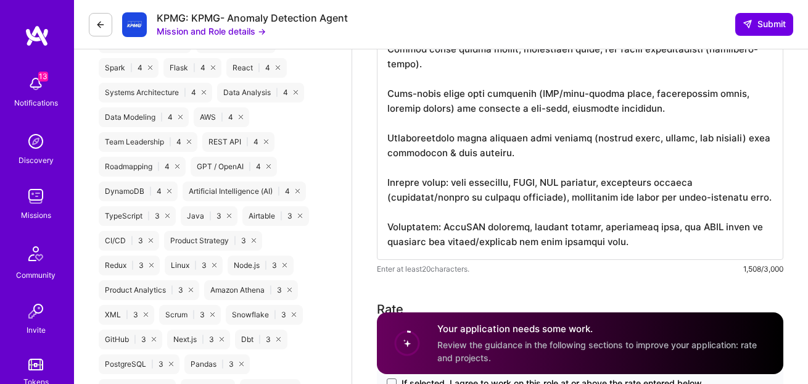
scroll to position [1156, 0]
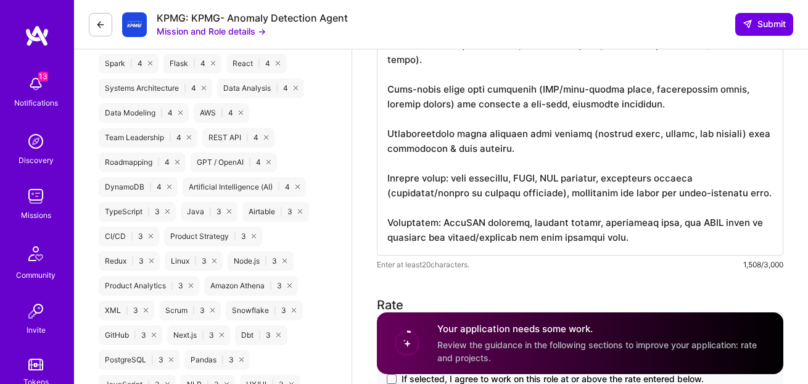
drag, startPoint x: 390, startPoint y: 84, endPoint x: 632, endPoint y: 242, distance: 288.8
click at [632, 242] on textarea at bounding box center [580, 23] width 407 height 464
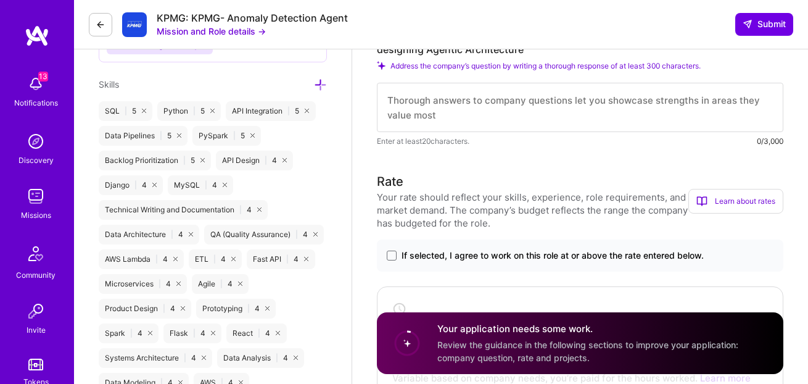
scroll to position [863, 0]
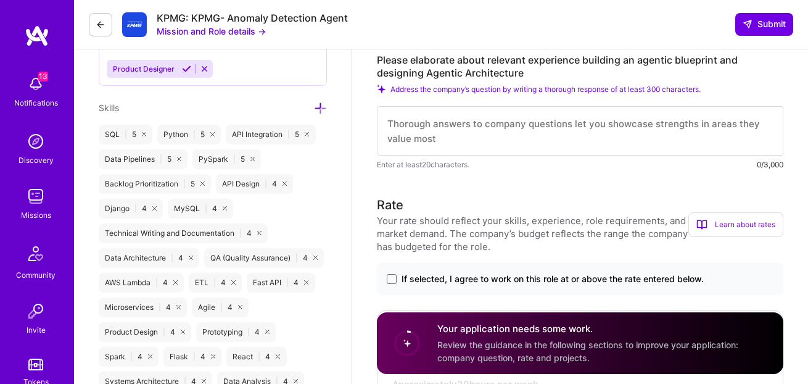
click at [459, 137] on textarea at bounding box center [580, 130] width 407 height 49
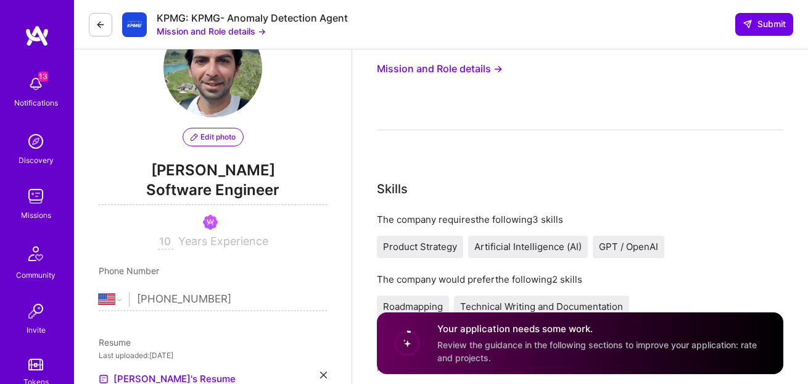
scroll to position [0, 0]
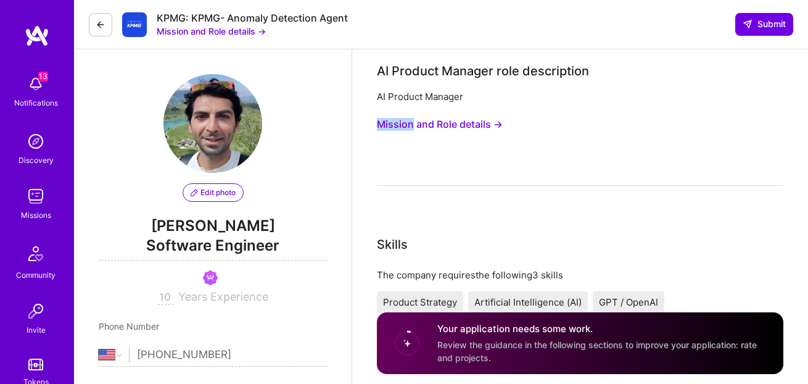
click at [252, 34] on button "Mission and Role details →" at bounding box center [211, 31] width 109 height 13
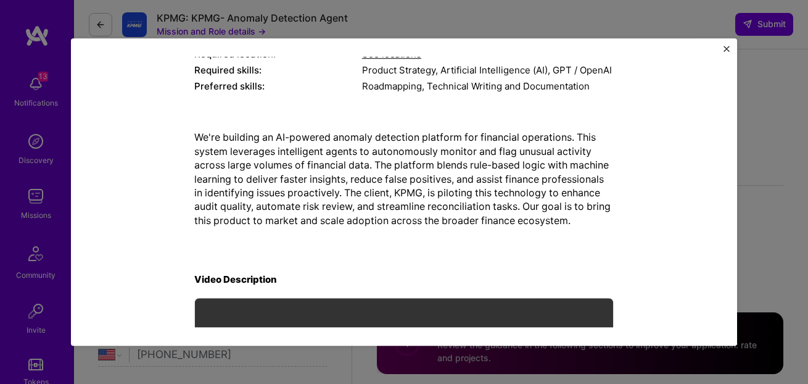
scroll to position [149, 0]
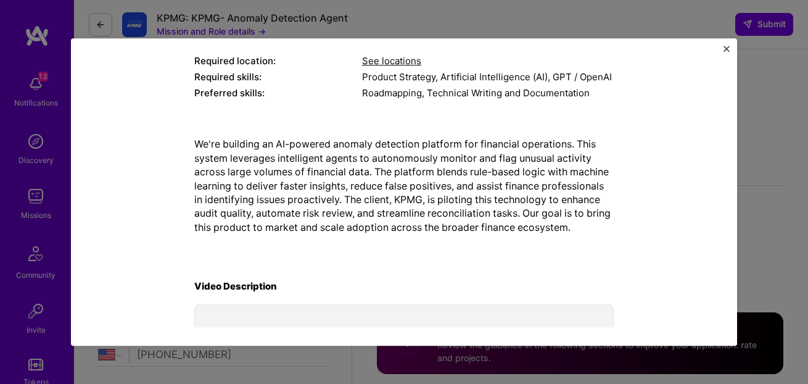
click at [762, 133] on div "Mission Description and Role Details AI Product Manager role description AI Pro…" at bounding box center [404, 192] width 808 height 384
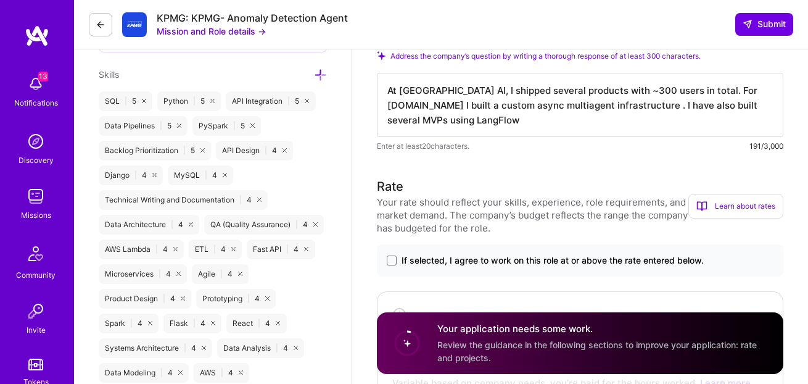
scroll to position [848, 0]
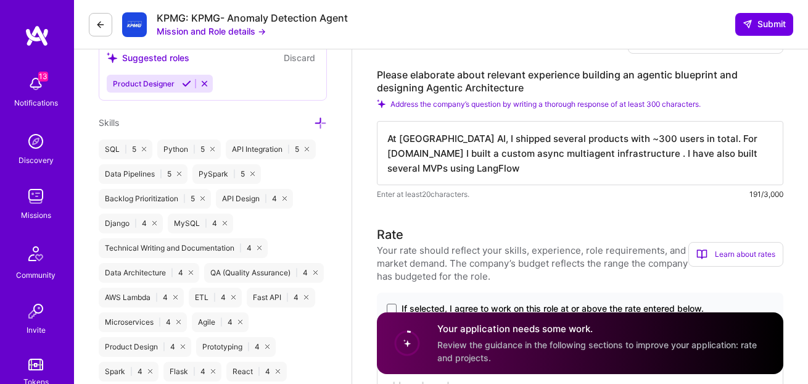
drag, startPoint x: 529, startPoint y: 164, endPoint x: 450, endPoint y: 171, distance: 79.3
click at [450, 171] on textarea "At [GEOGRAPHIC_DATA] AI, I shipped several products with ~300 users in total. F…" at bounding box center [580, 153] width 407 height 64
click at [411, 170] on textarea "At [GEOGRAPHIC_DATA] AI, I shipped several products with ~300 users in total. F…" at bounding box center [580, 153] width 407 height 64
click at [410, 170] on textarea "At [GEOGRAPHIC_DATA] AI, I shipped several products with ~300 users in total. F…" at bounding box center [580, 153] width 407 height 64
click at [448, 172] on textarea "At [GEOGRAPHIC_DATA] AI, I shipped several products with ~300 users in total. F…" at bounding box center [580, 153] width 407 height 64
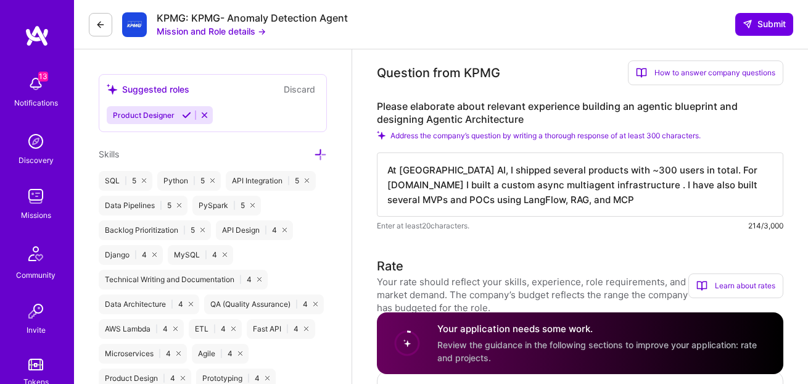
scroll to position [816, 0]
drag, startPoint x: 651, startPoint y: 204, endPoint x: 412, endPoint y: 160, distance: 243.4
click at [413, 159] on textarea "At [GEOGRAPHIC_DATA] AI, I shipped several products with ~300 users in total. F…" at bounding box center [580, 185] width 407 height 64
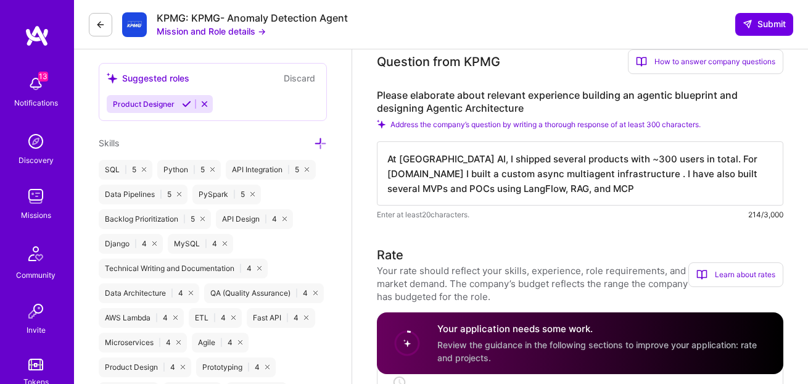
scroll to position [1, 0]
click at [450, 180] on textarea "At [GEOGRAPHIC_DATA] AI, I shipped several products with ~300 users in total. F…" at bounding box center [580, 173] width 407 height 64
paste textarea "Loremips Dolors AM (consect): Adipisc elitsedd eiusmod temporin utla ~525 etdol…"
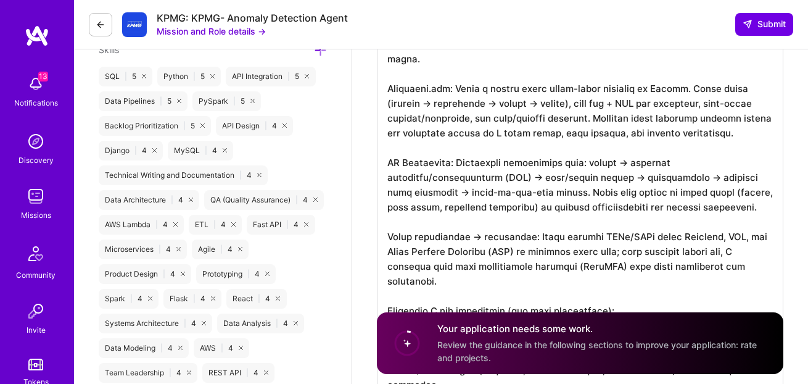
scroll to position [862, 0]
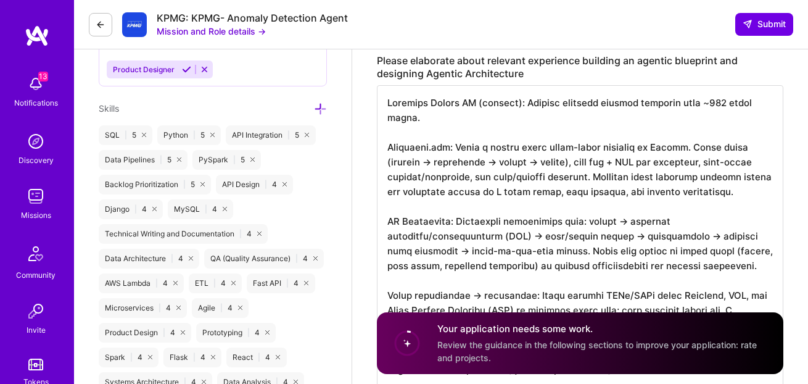
click at [387, 147] on textarea at bounding box center [580, 339] width 407 height 508
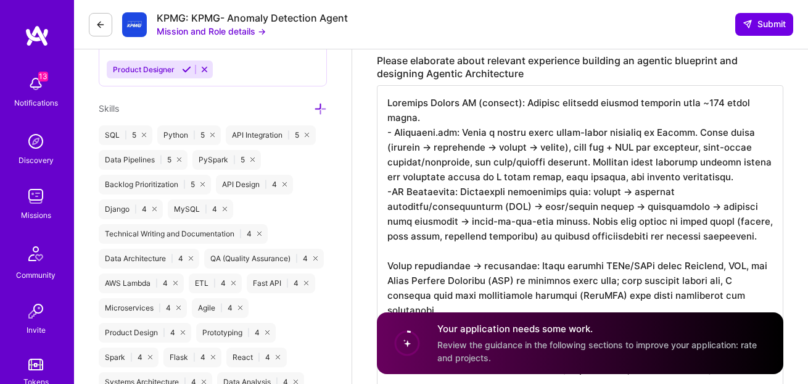
click at [392, 191] on textarea at bounding box center [580, 324] width 407 height 479
click at [420, 235] on textarea at bounding box center [580, 324] width 407 height 479
drag, startPoint x: 484, startPoint y: 177, endPoint x: 761, endPoint y: 180, distance: 277.0
click at [761, 180] on textarea at bounding box center [580, 324] width 407 height 479
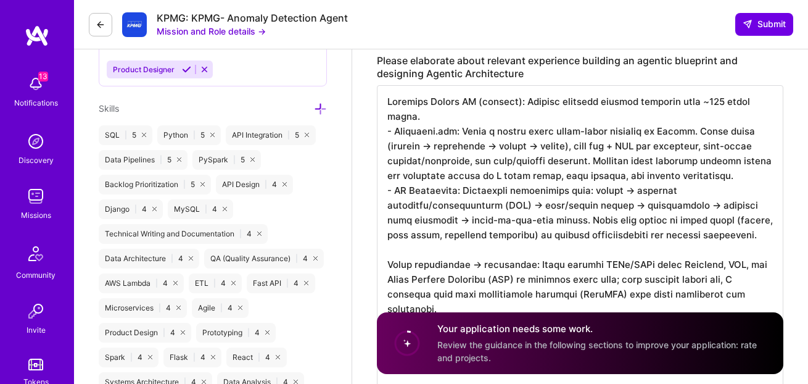
click at [760, 180] on textarea at bounding box center [580, 324] width 407 height 479
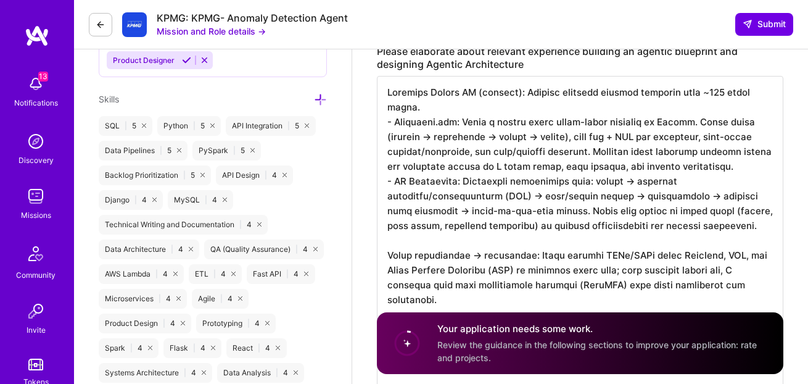
scroll to position [874, 0]
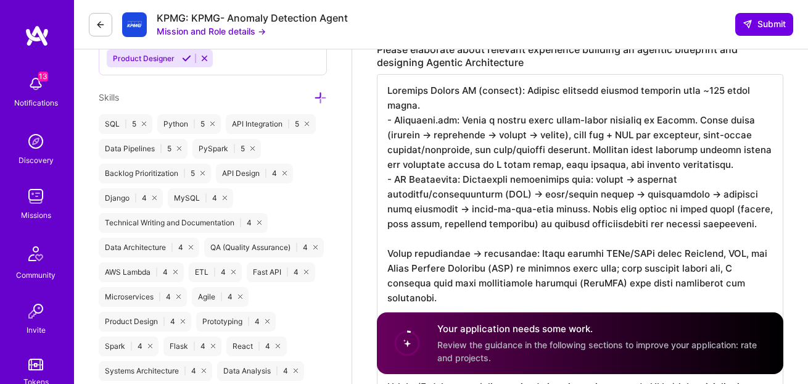
drag, startPoint x: 524, startPoint y: 195, endPoint x: 579, endPoint y: 162, distance: 63.4
click at [505, 196] on textarea at bounding box center [580, 313] width 407 height 479
drag, startPoint x: 572, startPoint y: 136, endPoint x: 696, endPoint y: 138, distance: 124.0
click at [694, 134] on textarea at bounding box center [580, 313] width 407 height 479
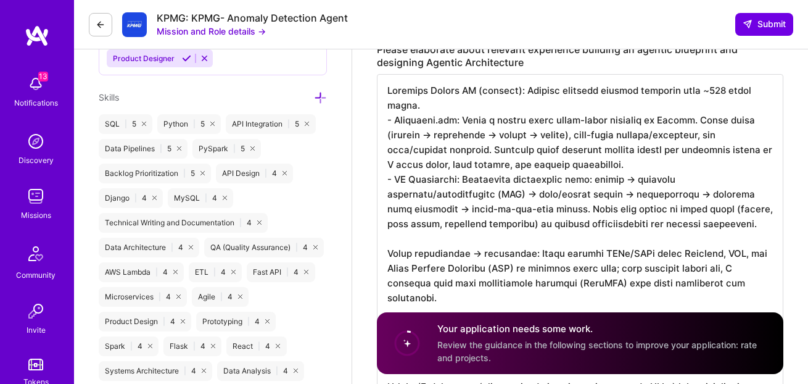
drag, startPoint x: 386, startPoint y: 194, endPoint x: 522, endPoint y: 193, distance: 136.3
click at [522, 193] on textarea at bounding box center [580, 313] width 407 height 479
click at [524, 206] on textarea at bounding box center [580, 313] width 407 height 479
drag, startPoint x: 523, startPoint y: 195, endPoint x: 494, endPoint y: 196, distance: 29.0
click at [494, 196] on textarea at bounding box center [580, 313] width 407 height 479
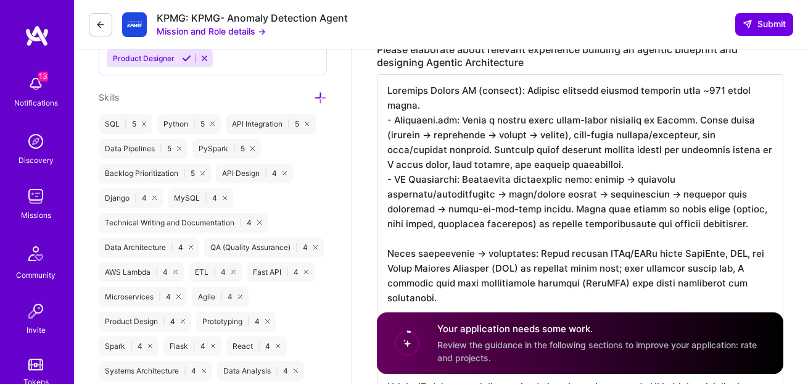
drag, startPoint x: 438, startPoint y: 209, endPoint x: 555, endPoint y: 208, distance: 117.2
click at [555, 208] on textarea at bounding box center [580, 313] width 407 height 479
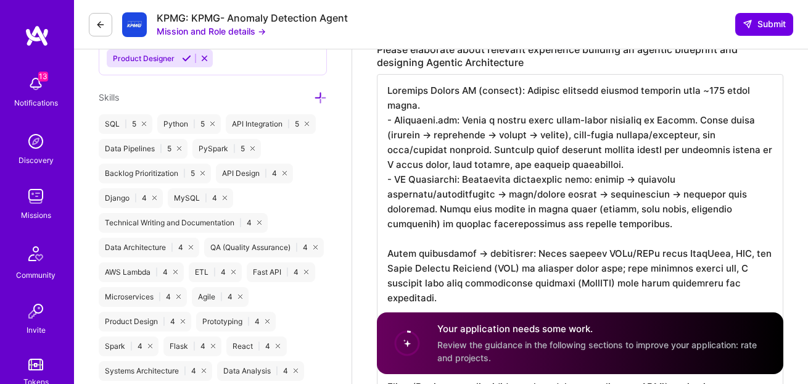
click at [560, 224] on textarea at bounding box center [580, 313] width 407 height 479
drag, startPoint x: 502, startPoint y: 226, endPoint x: 587, endPoint y: 226, distance: 85.1
click at [587, 226] on textarea at bounding box center [580, 313] width 407 height 479
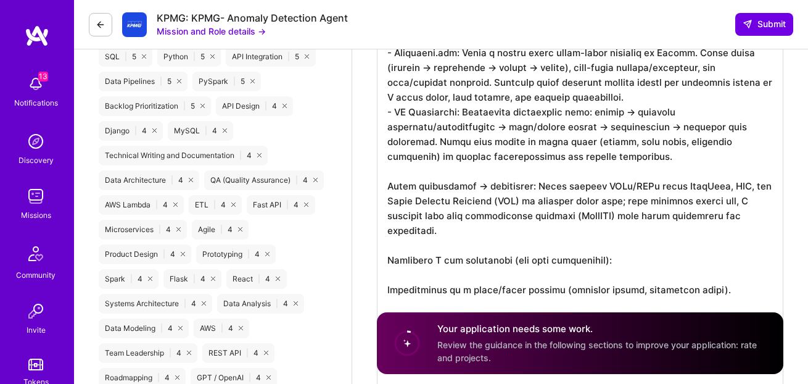
scroll to position [946, 0]
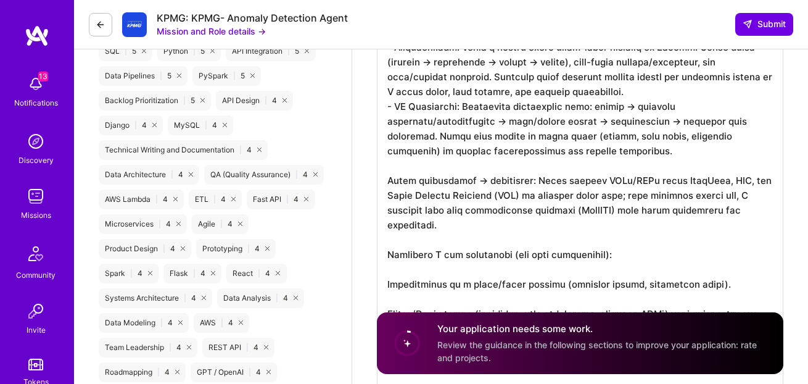
click at [584, 227] on textarea at bounding box center [580, 240] width 407 height 479
drag, startPoint x: 614, startPoint y: 197, endPoint x: 521, endPoint y: 199, distance: 93.8
click at [524, 197] on textarea at bounding box center [580, 240] width 407 height 479
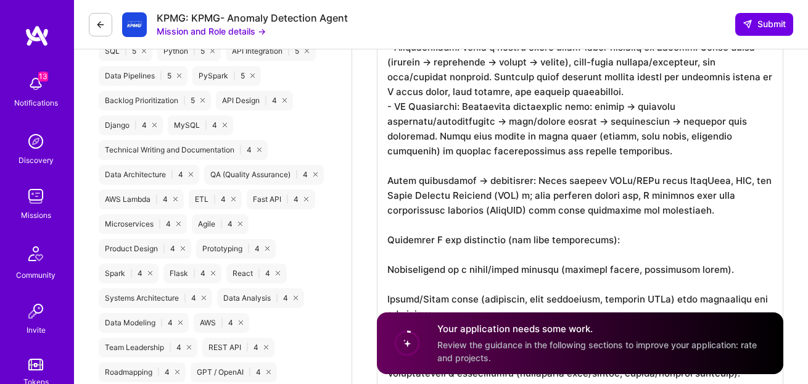
scroll to position [0, 0]
drag, startPoint x: 528, startPoint y: 196, endPoint x: 727, endPoint y: 228, distance: 201.7
click at [727, 228] on textarea at bounding box center [580, 233] width 407 height 464
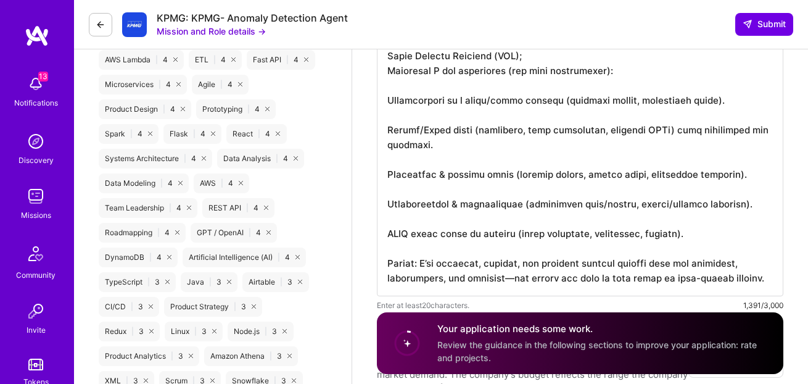
scroll to position [1086, 0]
click at [672, 247] on textarea at bounding box center [580, 78] width 407 height 434
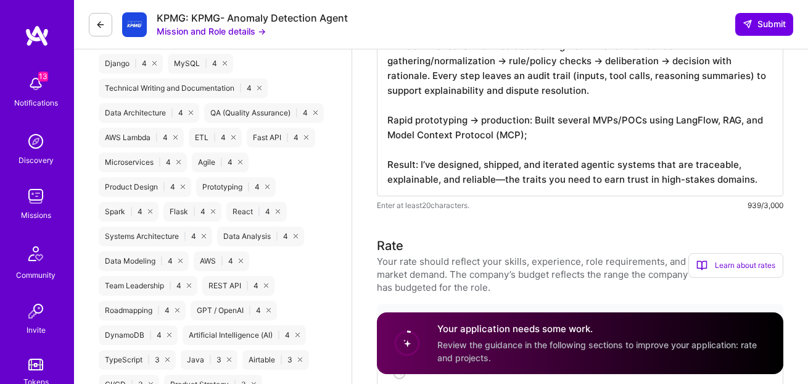
scroll to position [999, 0]
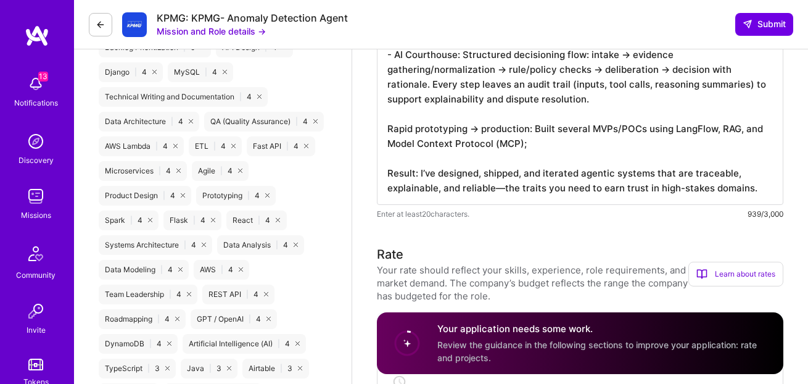
drag, startPoint x: 419, startPoint y: 175, endPoint x: 375, endPoint y: 174, distance: 44.4
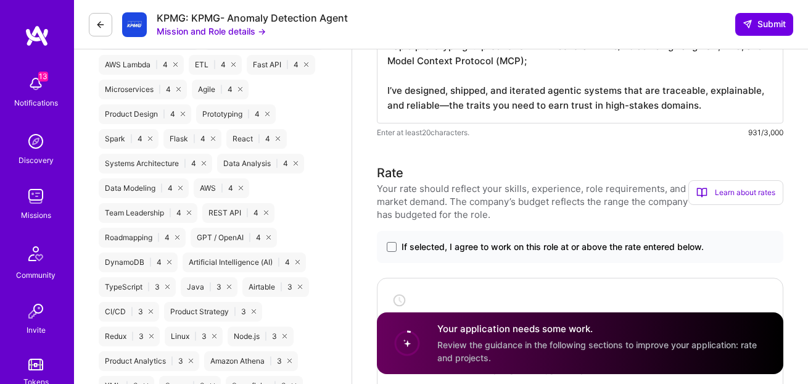
scroll to position [1088, 0]
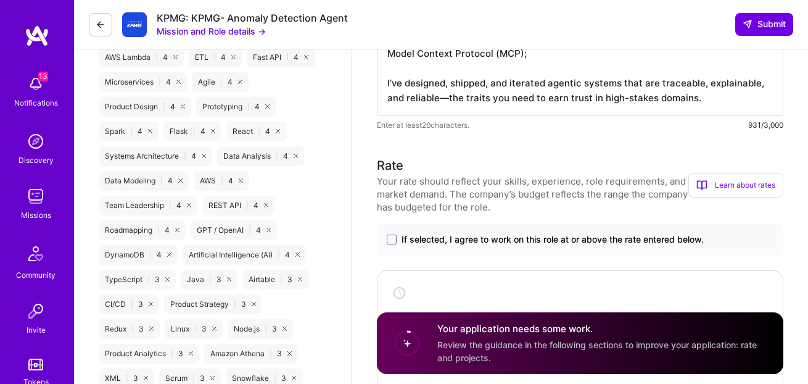
type textarea "Funcanny Valley AI (founder): Shipped multiple agentic products with ~300 users…"
click at [396, 243] on label "If selected, I agree to work on this role at or above the rate entered below." at bounding box center [580, 239] width 387 height 12
click at [0, 0] on input "If selected, I agree to work on this role at or above the rate entered below." at bounding box center [0, 0] width 0 height 0
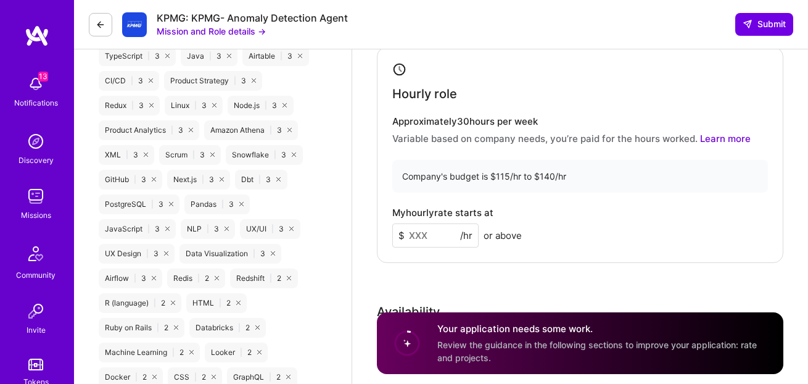
scroll to position [1309, 0]
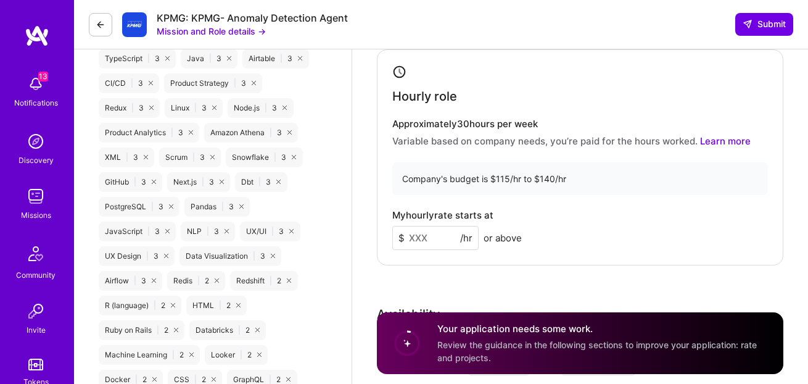
click at [440, 243] on input at bounding box center [435, 238] width 86 height 24
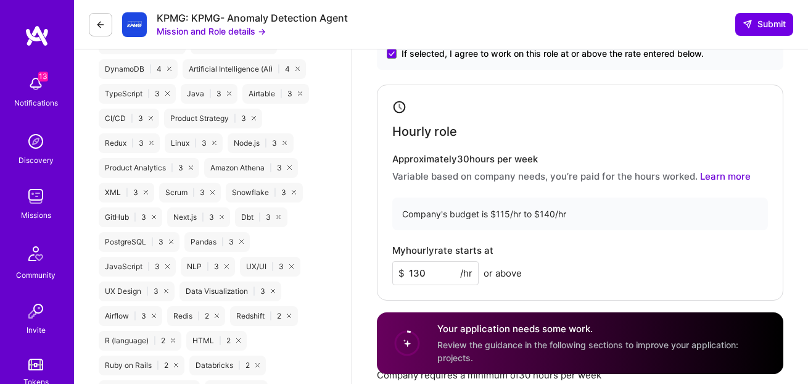
scroll to position [1331, 0]
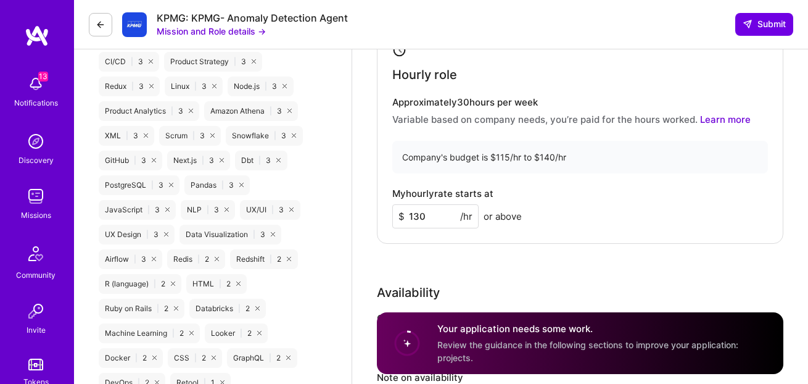
drag, startPoint x: 416, startPoint y: 219, endPoint x: 423, endPoint y: 218, distance: 6.8
click at [423, 218] on input "130" at bounding box center [435, 216] width 86 height 24
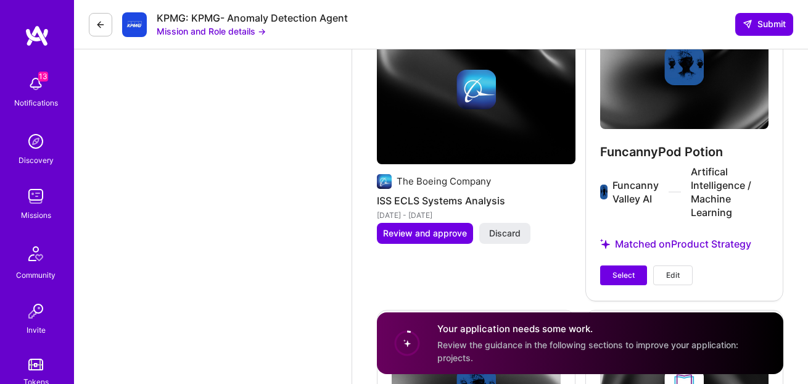
scroll to position [2684, 0]
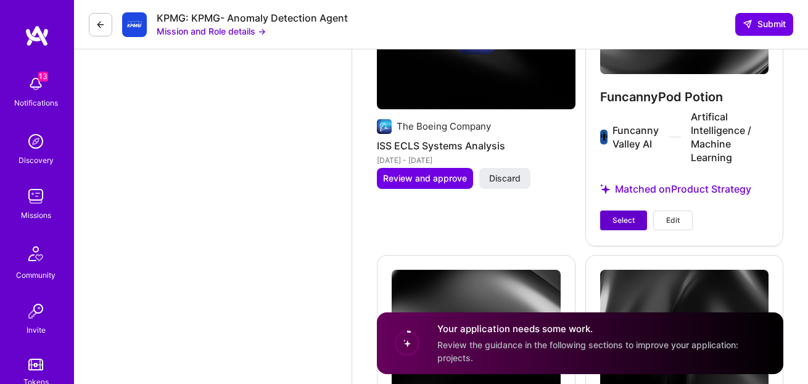
type input "135"
click at [629, 220] on span "Select" at bounding box center [624, 220] width 22 height 11
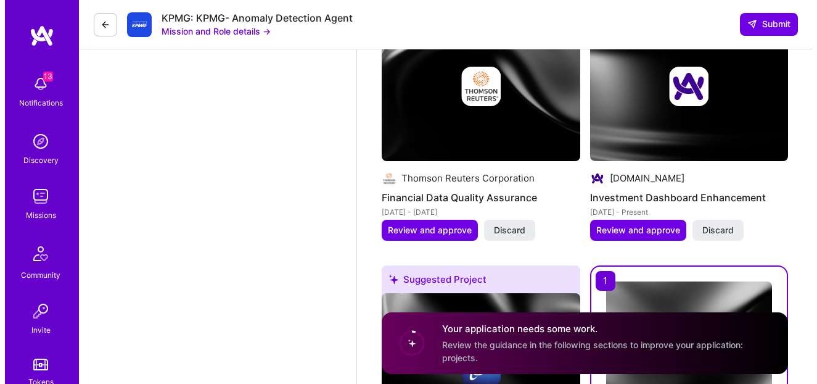
scroll to position [2323, 0]
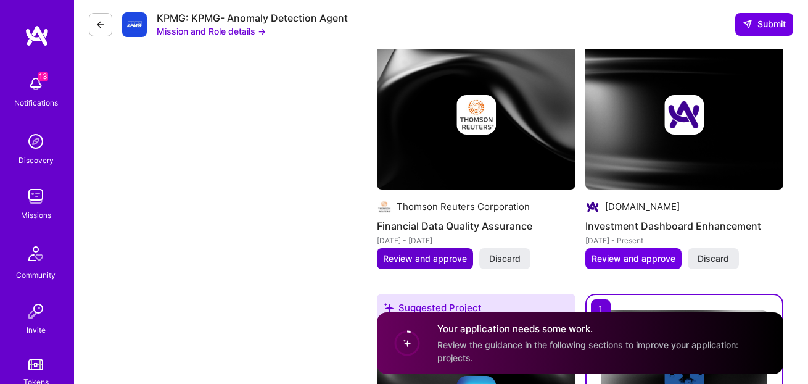
click at [445, 259] on span "Review and approve" at bounding box center [425, 258] width 84 height 12
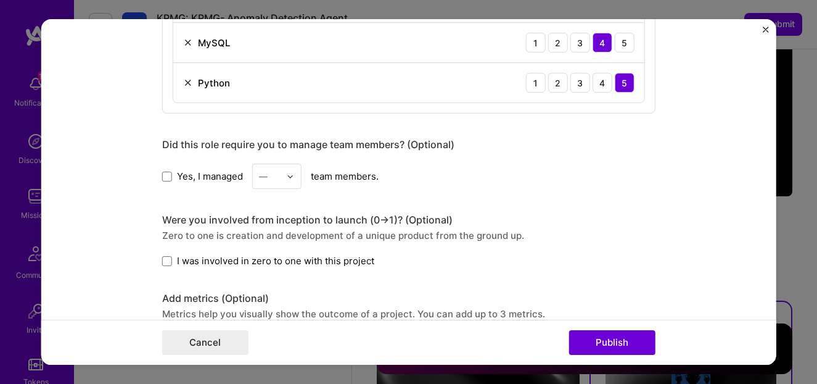
scroll to position [1018, 0]
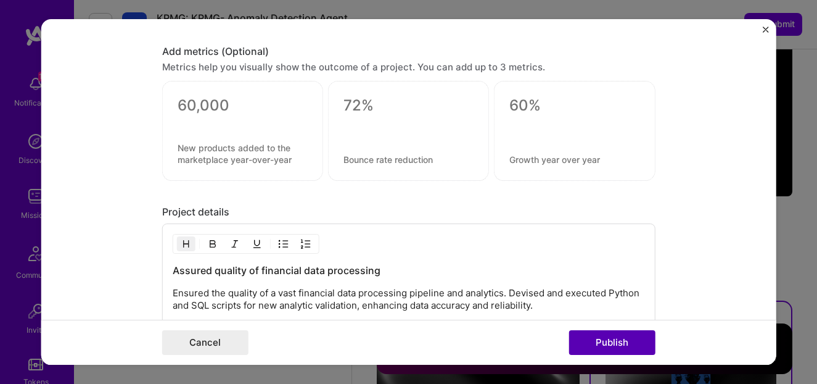
click at [627, 342] on button "Publish" at bounding box center [612, 342] width 86 height 25
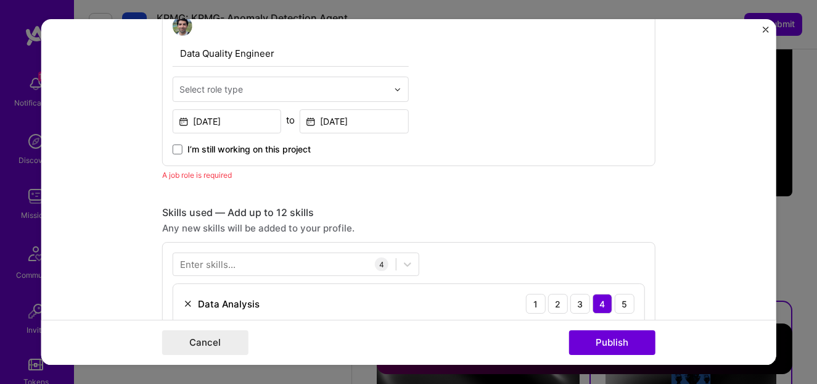
scroll to position [414, 0]
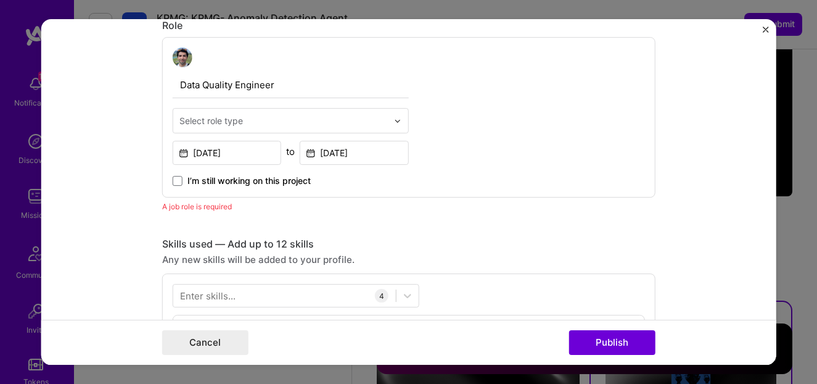
click at [322, 123] on input "text" at bounding box center [284, 120] width 209 height 13
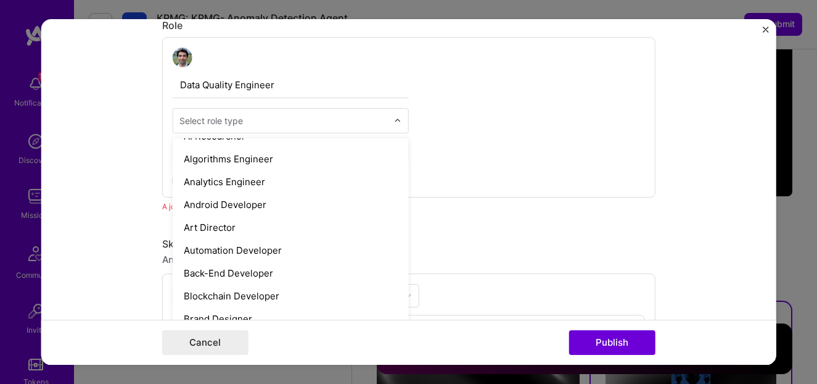
scroll to position [141, 0]
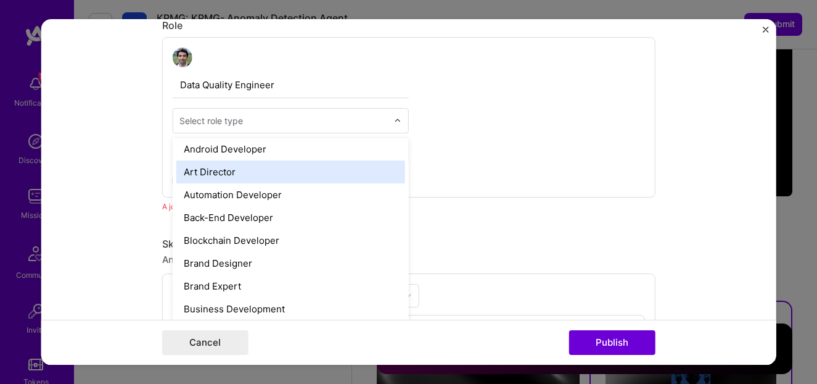
type input "q"
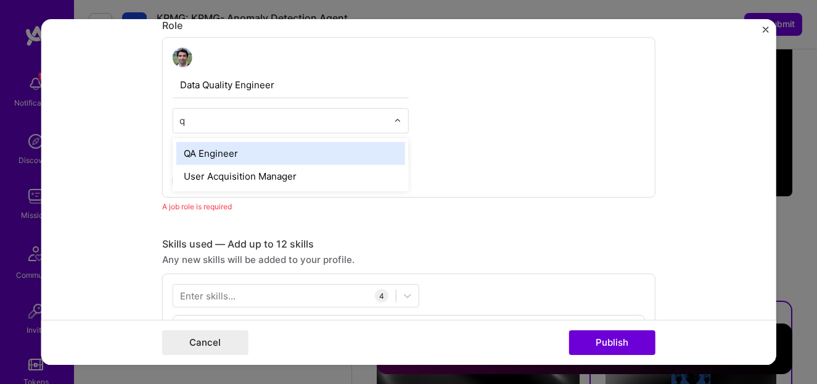
click at [256, 159] on div "QA Engineer" at bounding box center [290, 153] width 229 height 23
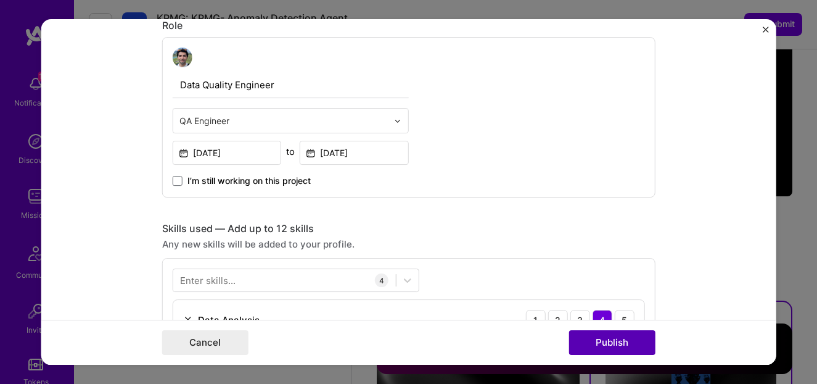
click at [605, 339] on button "Publish" at bounding box center [612, 342] width 86 height 25
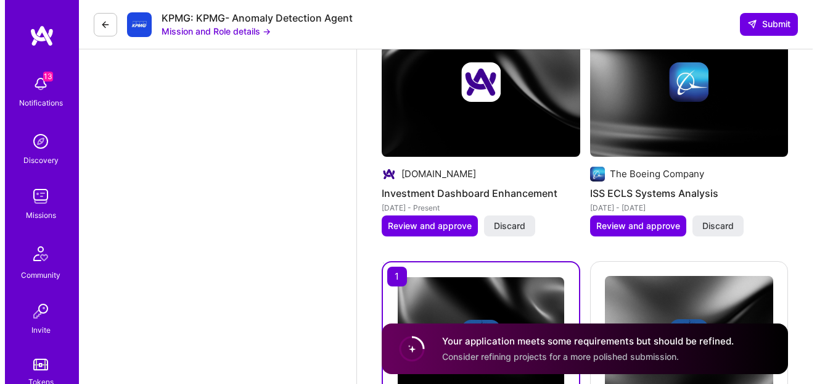
scroll to position [2357, 0]
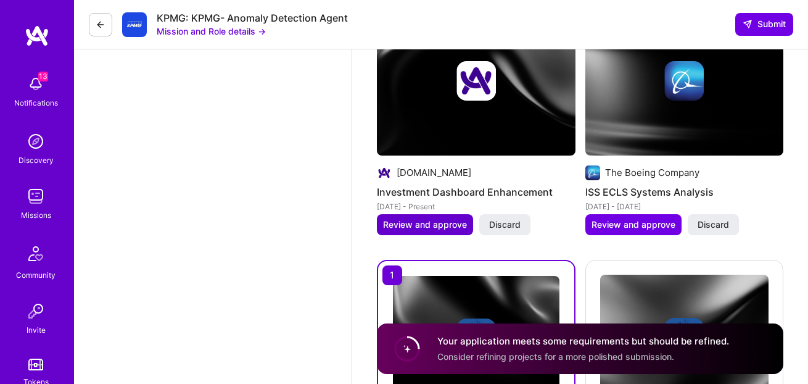
click at [457, 231] on button "Review and approve" at bounding box center [425, 224] width 96 height 21
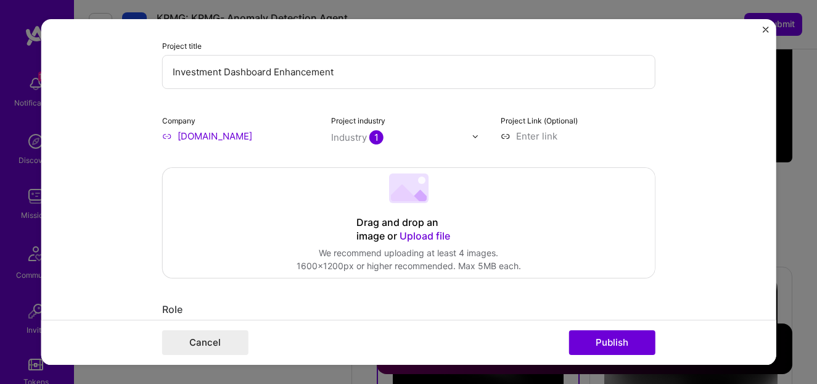
scroll to position [151, 0]
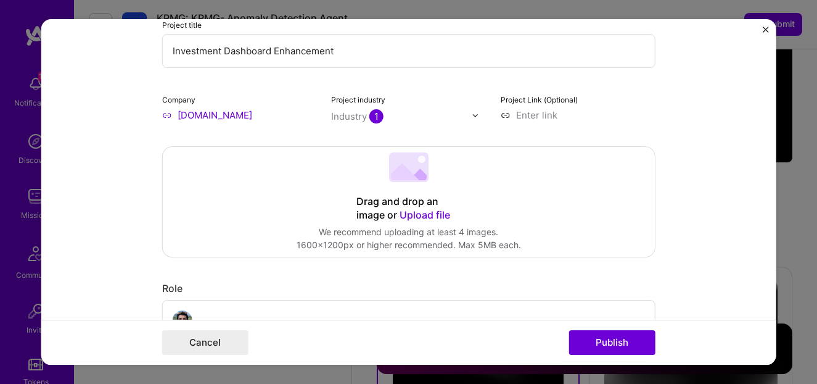
click at [418, 121] on input "text" at bounding box center [401, 116] width 141 height 13
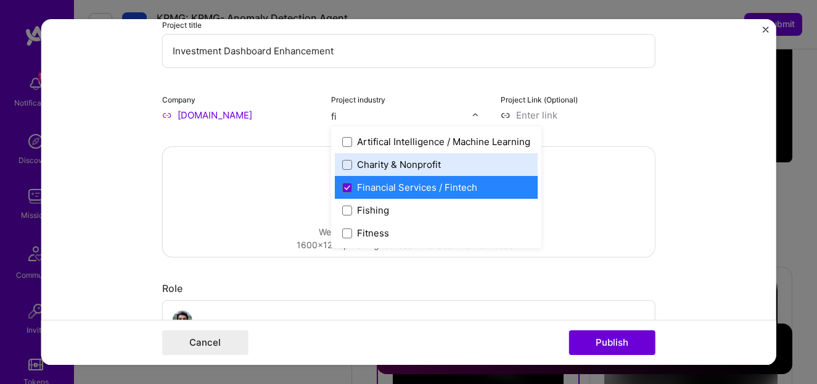
type input "fin"
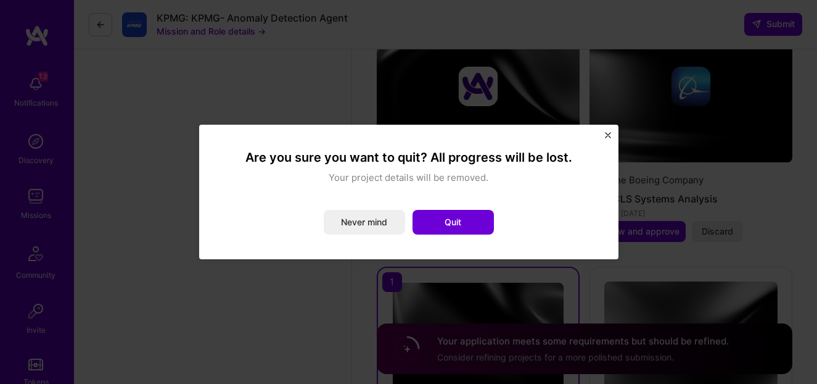
click at [403, 221] on button "Never mind" at bounding box center [364, 222] width 81 height 25
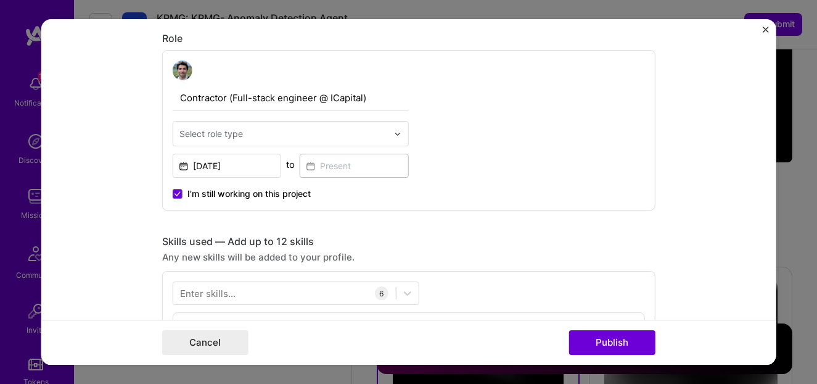
scroll to position [399, 0]
click at [353, 140] on input "text" at bounding box center [284, 135] width 209 height 13
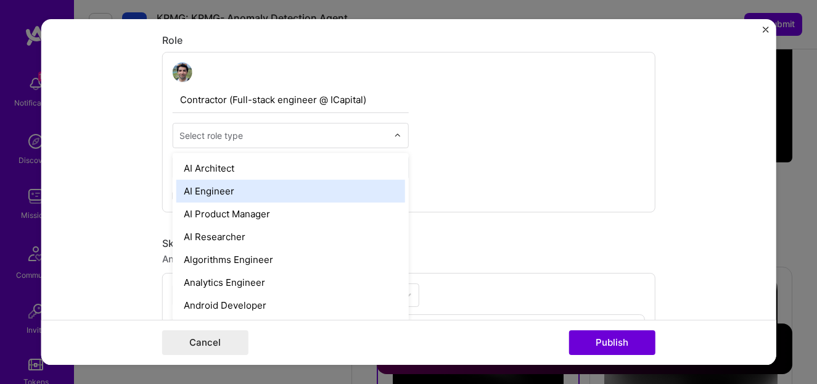
type input "n"
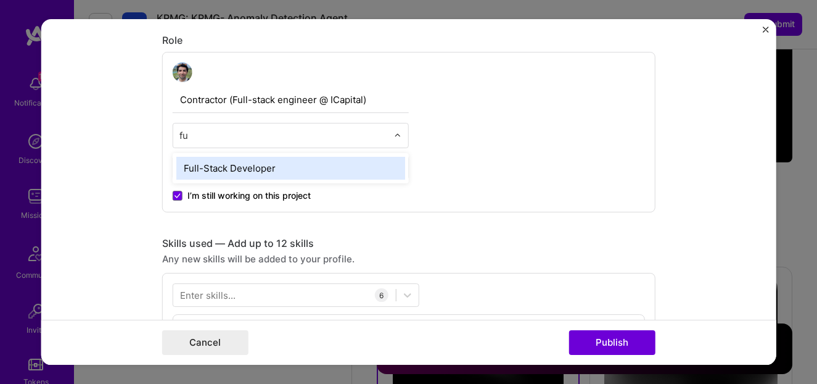
type input "ful"
click at [314, 167] on div "Full-Stack Developer" at bounding box center [290, 168] width 229 height 23
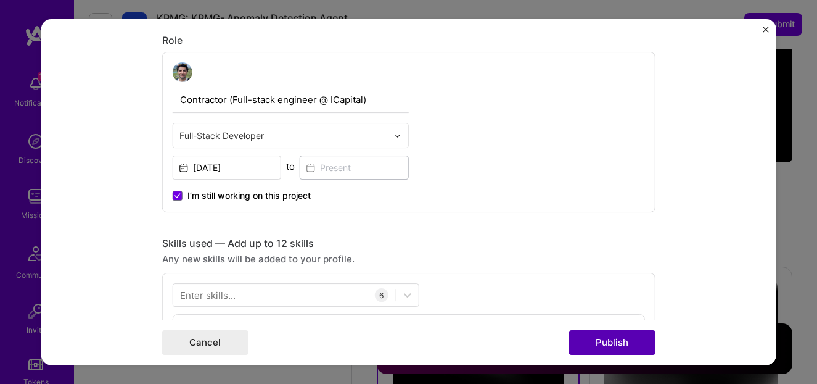
click at [594, 338] on button "Publish" at bounding box center [612, 342] width 86 height 25
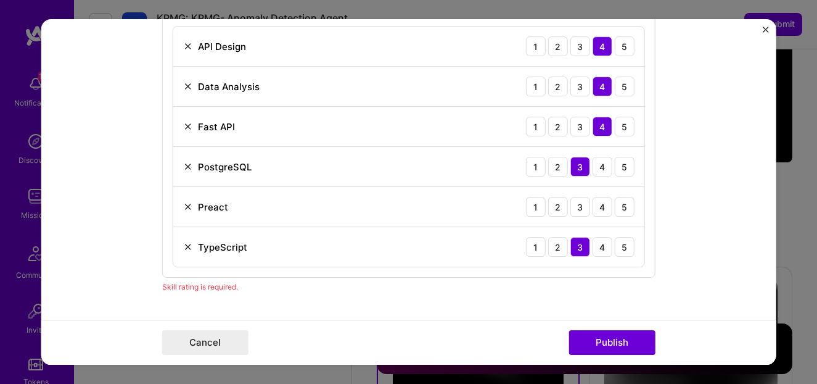
scroll to position [688, 0]
click at [183, 207] on img at bounding box center [188, 206] width 10 height 10
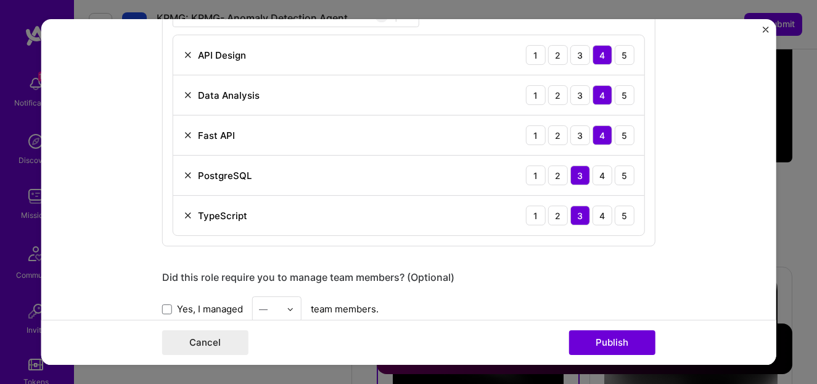
scroll to position [514, 0]
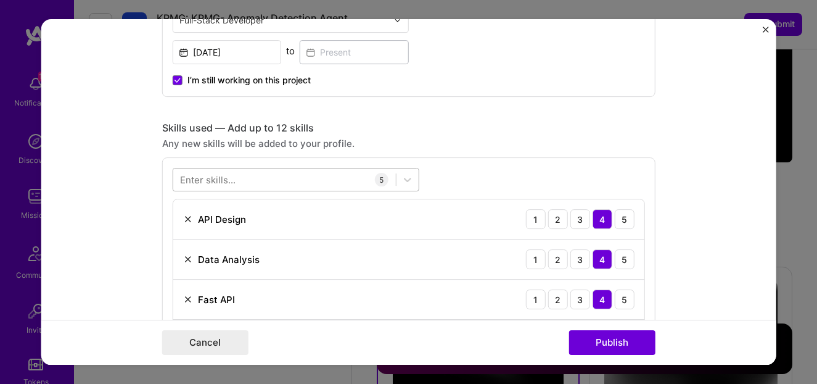
click at [269, 173] on div at bounding box center [284, 180] width 223 height 20
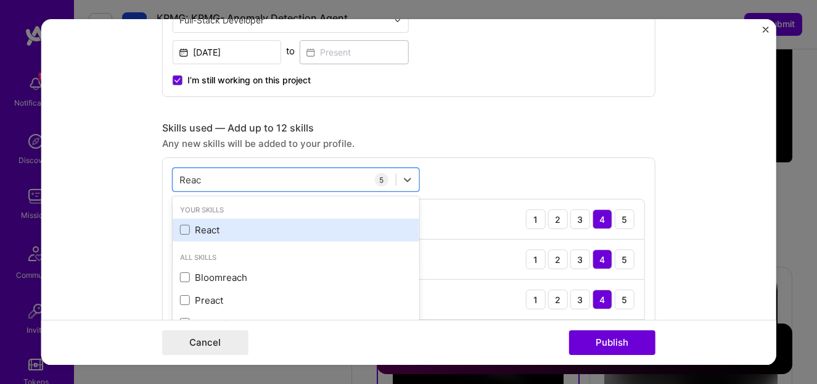
click at [213, 229] on div "React" at bounding box center [296, 229] width 232 height 13
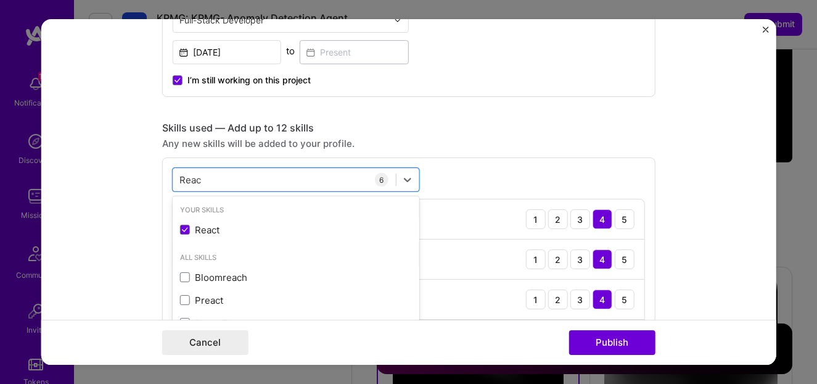
type input "Reac"
click at [461, 156] on div "Skills used — Add up to 12 skills Any new skills will be added to your profile.…" at bounding box center [409, 286] width 494 height 329
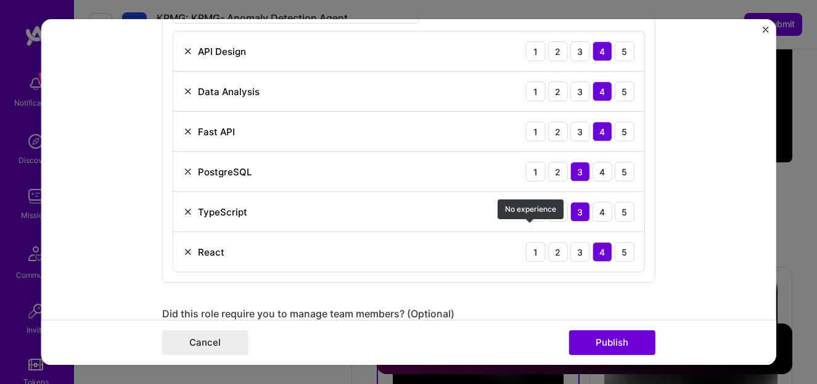
scroll to position [659, 0]
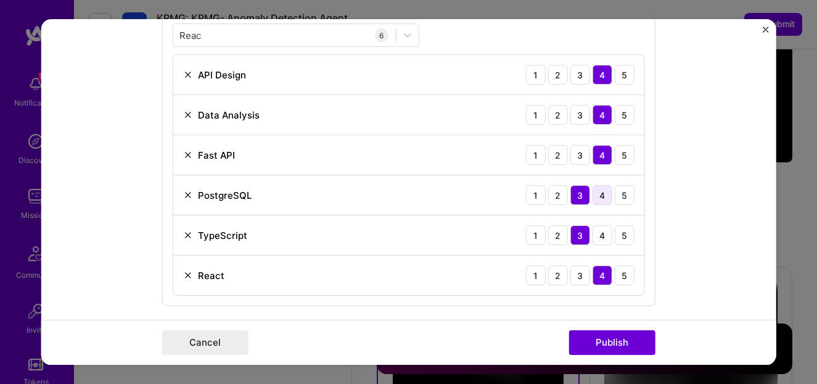
click at [601, 202] on div "4" at bounding box center [603, 195] width 20 height 20
click at [598, 239] on div "4" at bounding box center [603, 235] width 20 height 20
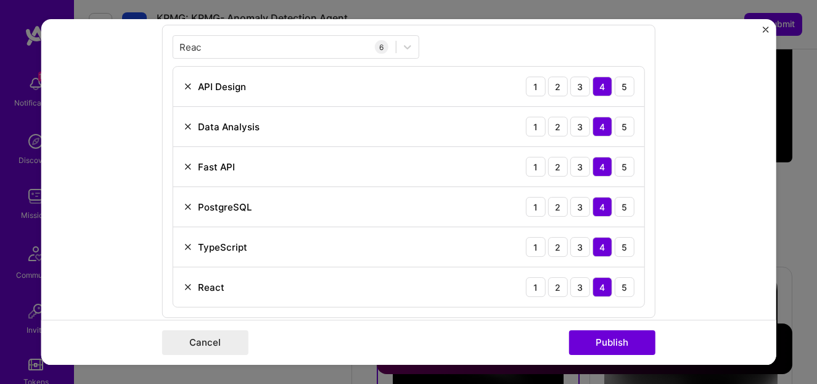
scroll to position [634, 0]
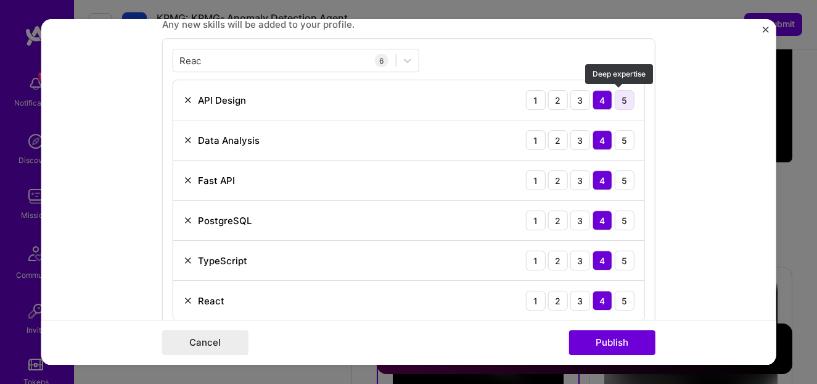
click at [615, 94] on div "5" at bounding box center [625, 100] width 20 height 20
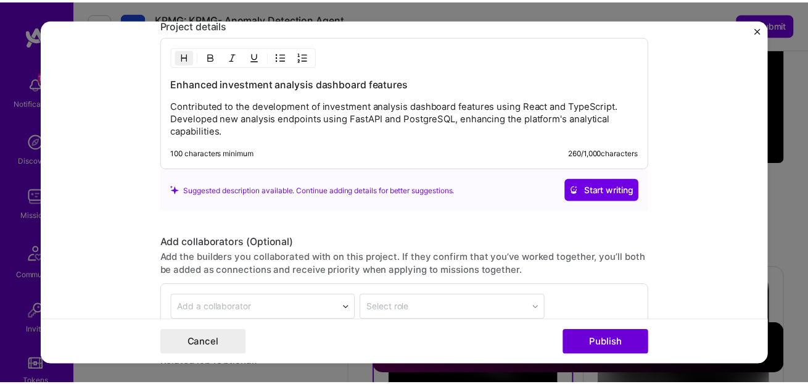
scroll to position [1407, 0]
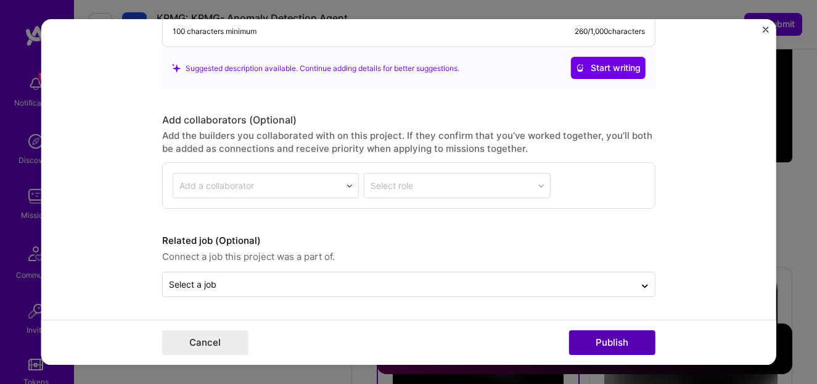
click at [622, 346] on button "Publish" at bounding box center [612, 342] width 86 height 25
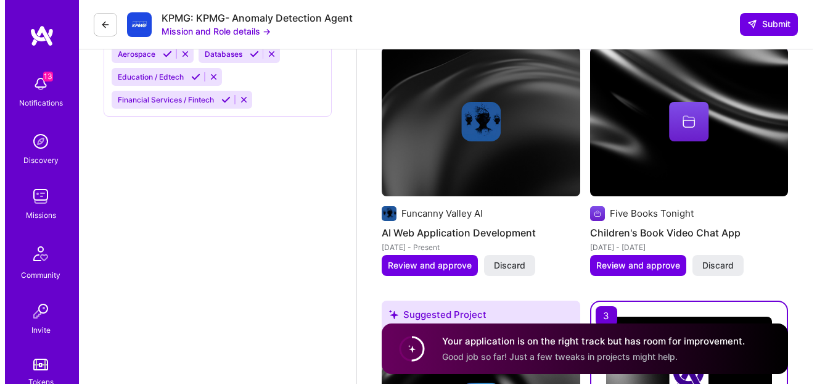
scroll to position [2036, 0]
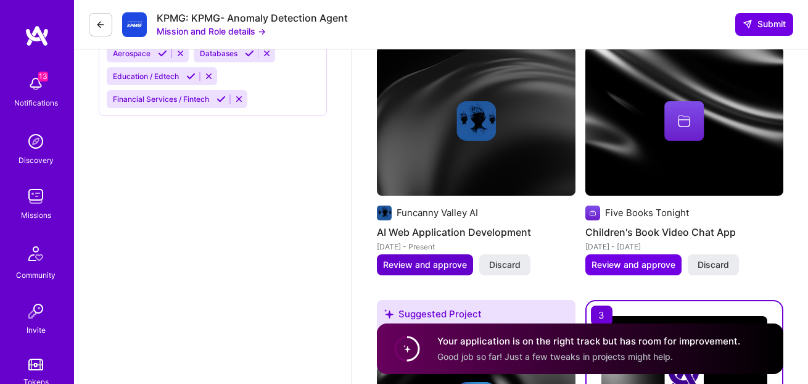
click at [441, 268] on span "Review and approve" at bounding box center [425, 264] width 84 height 12
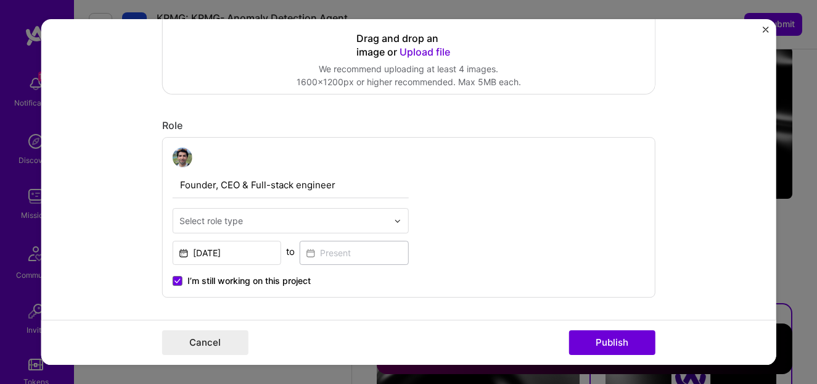
scroll to position [321, 0]
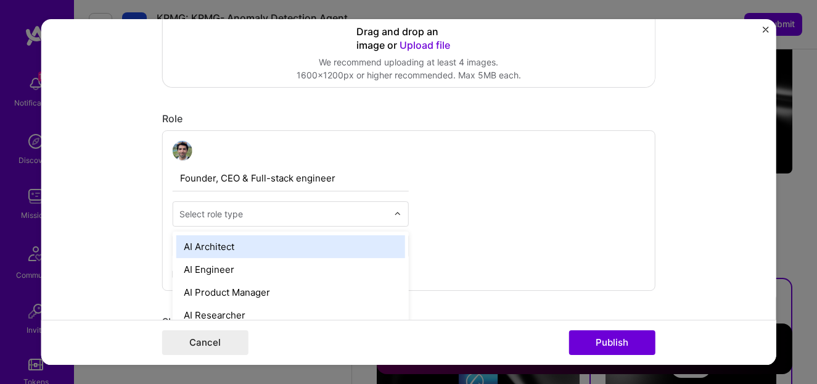
click at [323, 218] on input "text" at bounding box center [284, 213] width 209 height 13
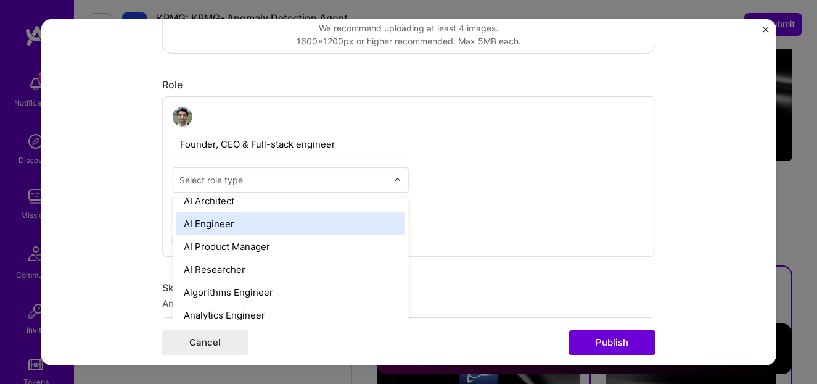
scroll to position [7, 0]
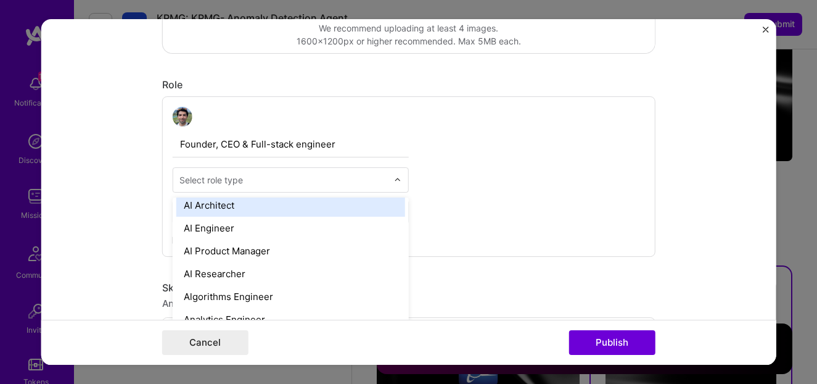
click at [313, 210] on div "AI Architect" at bounding box center [290, 205] width 229 height 23
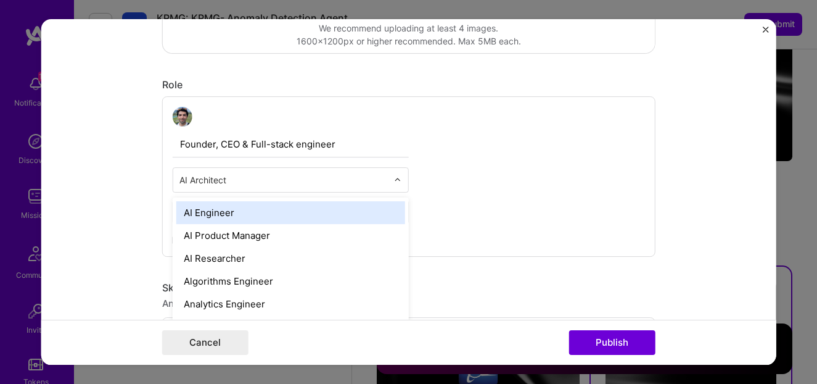
click at [297, 186] on div at bounding box center [284, 179] width 209 height 15
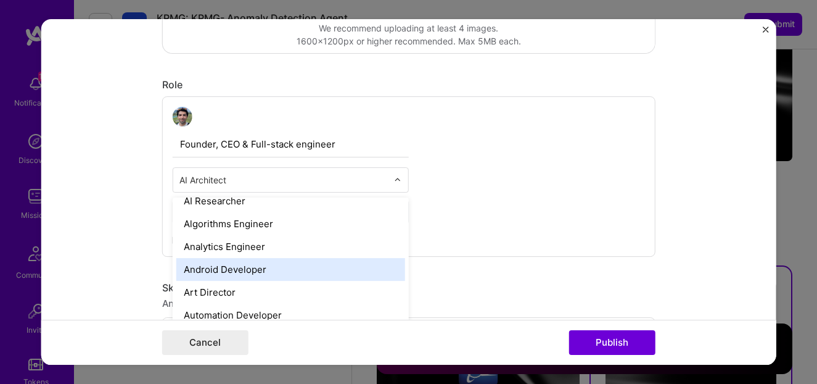
scroll to position [0, 0]
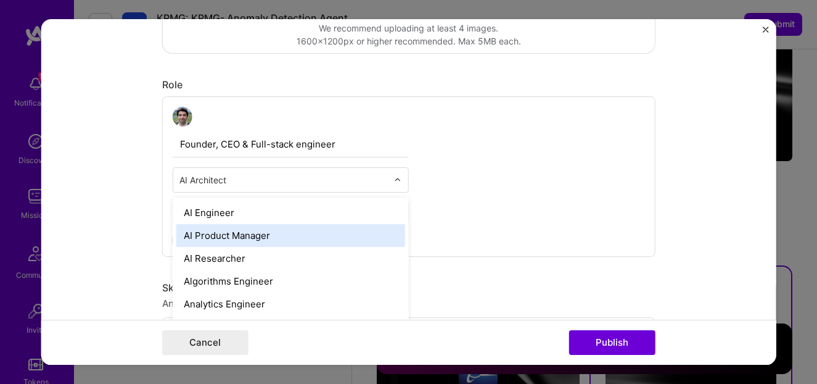
click at [294, 239] on div "AI Product Manager" at bounding box center [290, 235] width 229 height 23
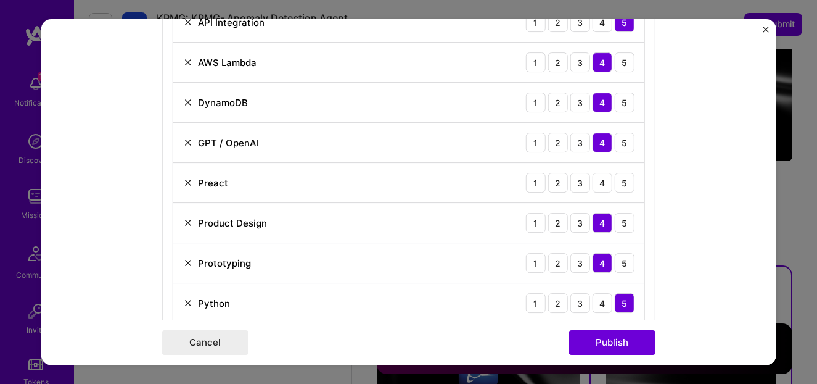
scroll to position [714, 0]
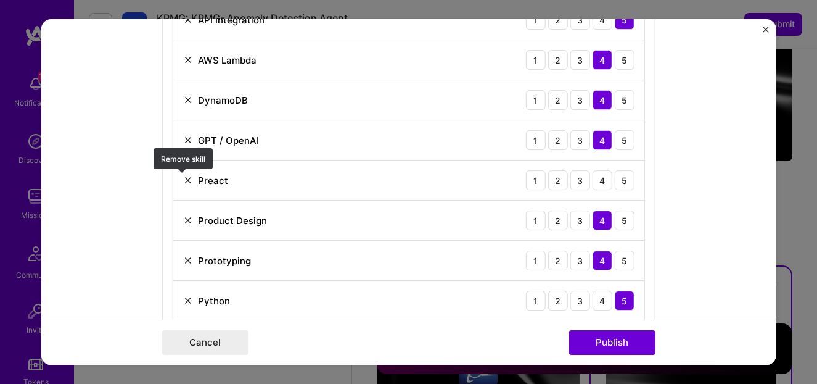
click at [185, 183] on img at bounding box center [188, 180] width 10 height 10
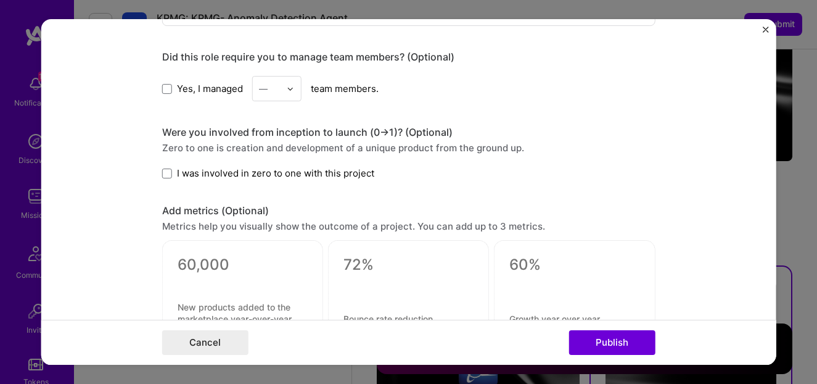
scroll to position [1018, 0]
click at [165, 171] on span at bounding box center [167, 174] width 10 height 10
click at [0, 0] on input "I was involved in zero to one with this project" at bounding box center [0, 0] width 0 height 0
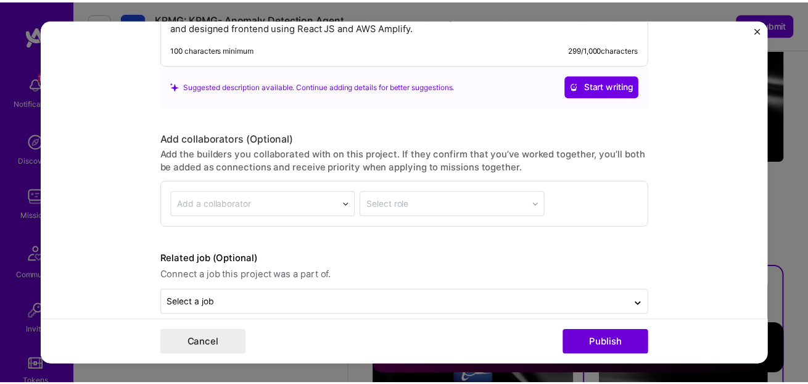
scroll to position [1487, 0]
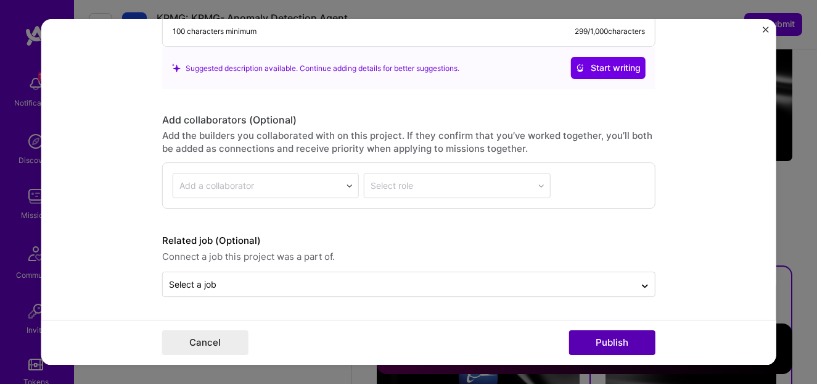
click at [603, 338] on button "Publish" at bounding box center [612, 342] width 86 height 25
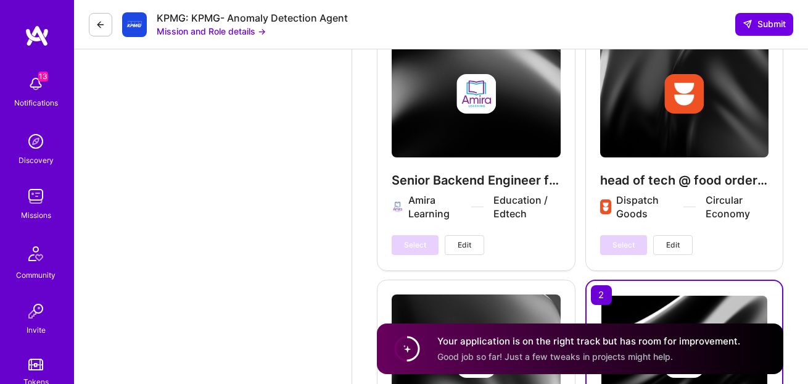
scroll to position [2922, 0]
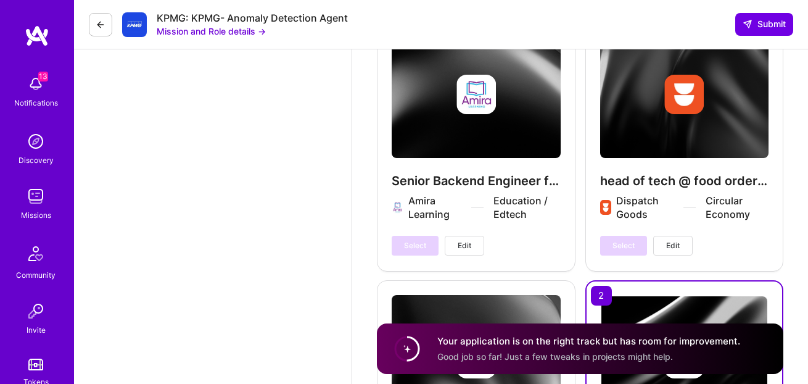
click at [632, 222] on div "head of tech @ food ordering and collection site Dispatch Goods Circular Econom…" at bounding box center [684, 144] width 199 height 254
click at [648, 210] on div "head of tech @ food ordering and collection site Dispatch Goods Circular Econom…" at bounding box center [684, 144] width 199 height 254
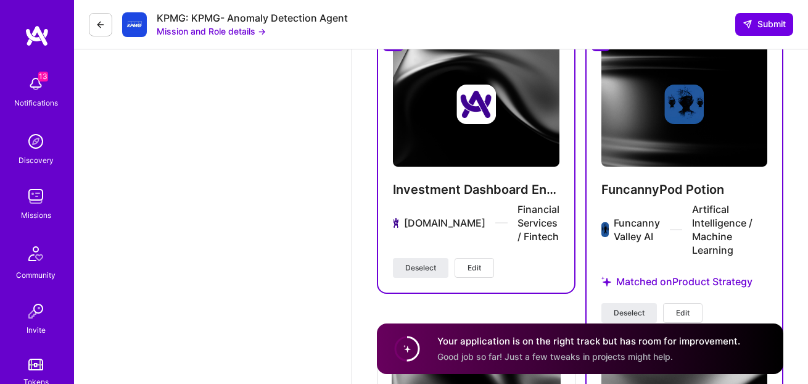
scroll to position [2354, 0]
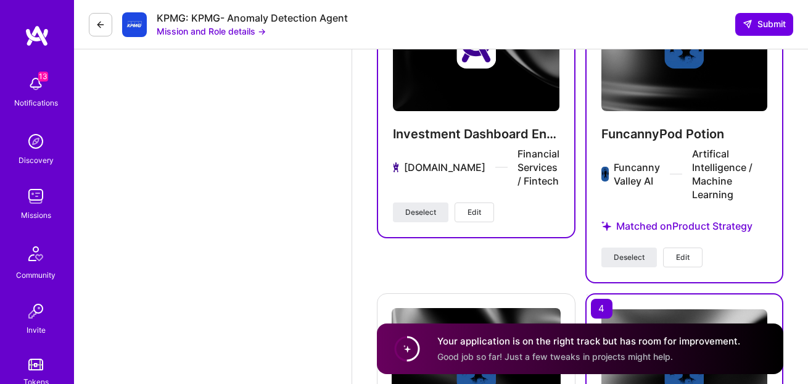
click at [445, 212] on button "Deselect" at bounding box center [421, 212] width 56 height 20
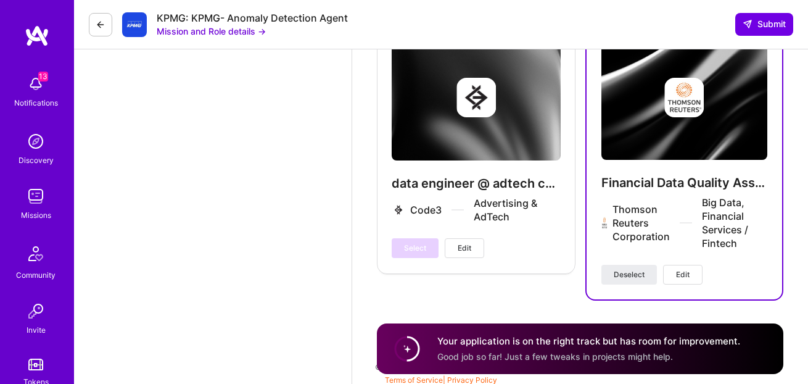
scroll to position [3183, 0]
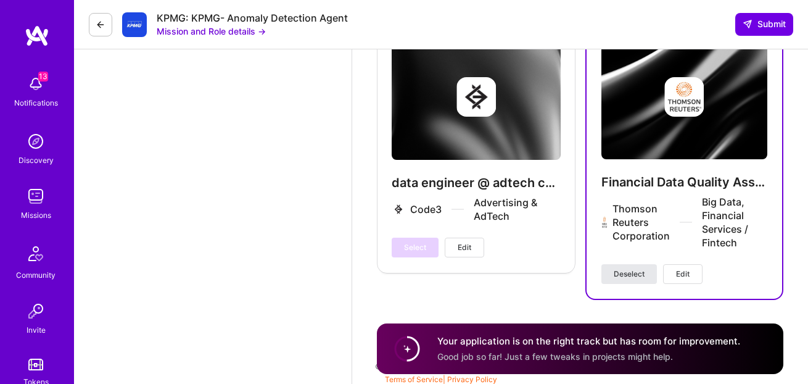
click at [631, 276] on span "Deselect" at bounding box center [629, 273] width 31 height 11
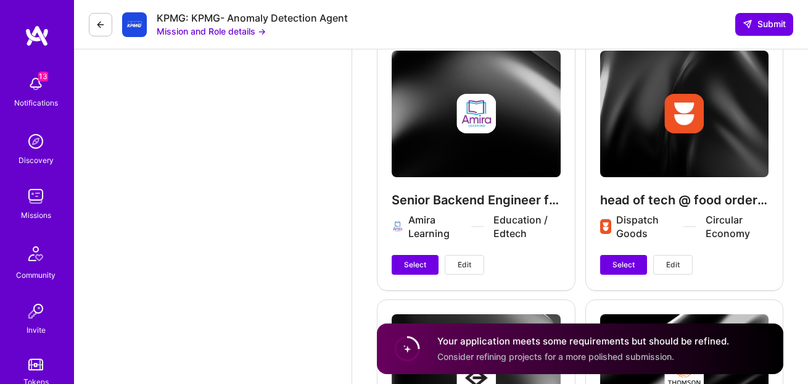
scroll to position [2899, 0]
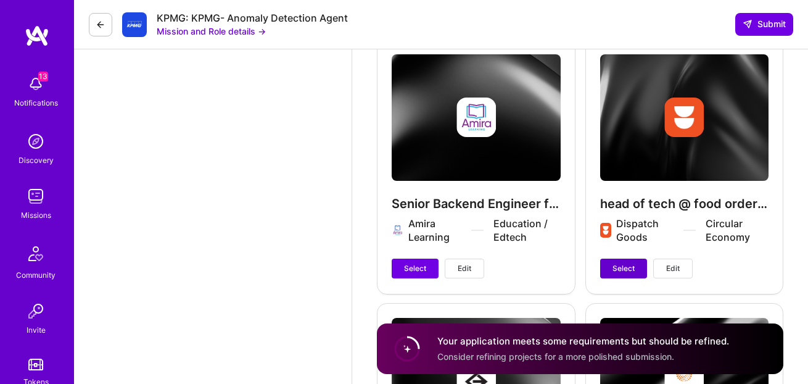
click at [626, 270] on span "Select" at bounding box center [624, 268] width 22 height 11
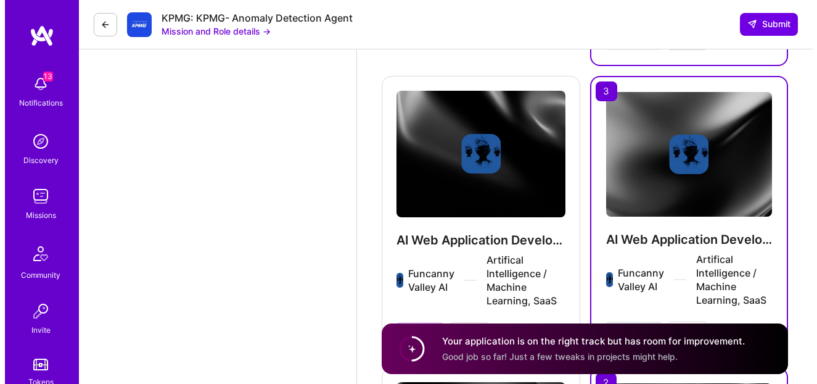
scroll to position [2709, 0]
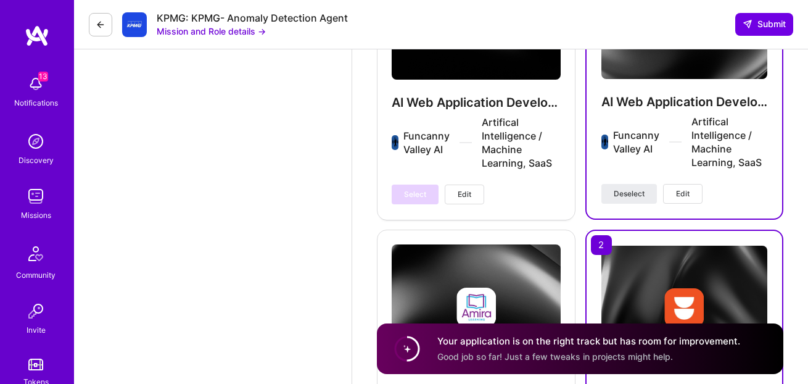
click at [676, 194] on span "Edit" at bounding box center [683, 193] width 14 height 11
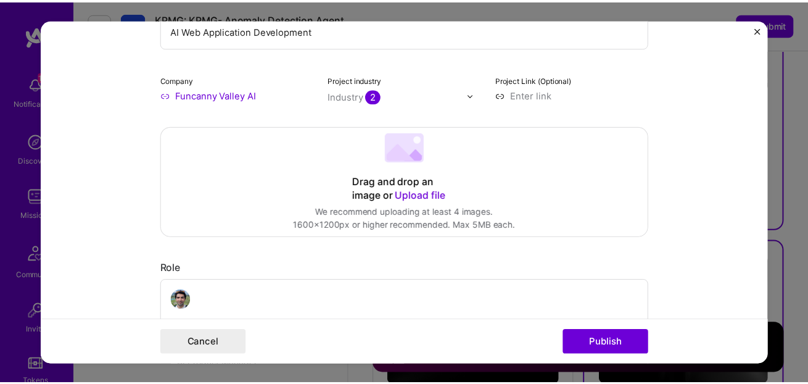
scroll to position [0, 0]
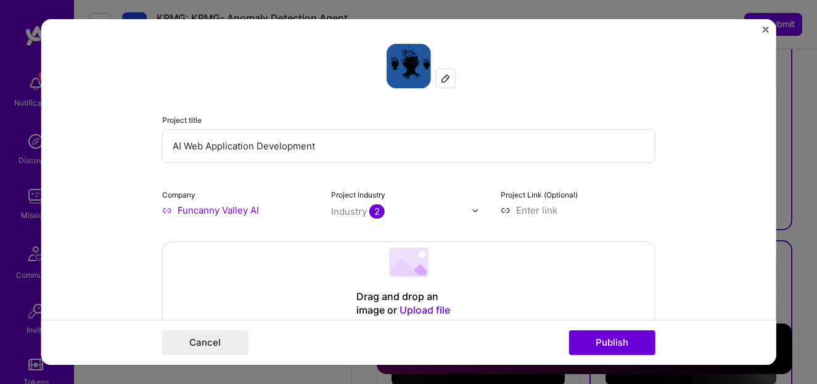
click at [765, 28] on img "Close" at bounding box center [766, 30] width 6 height 6
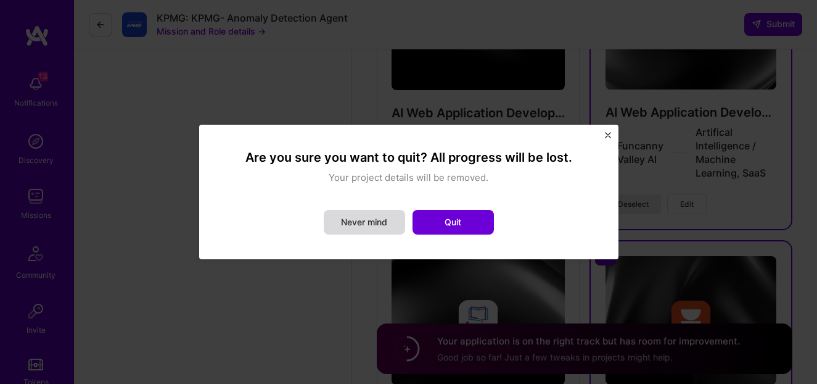
click at [402, 210] on button "Never mind" at bounding box center [364, 222] width 81 height 25
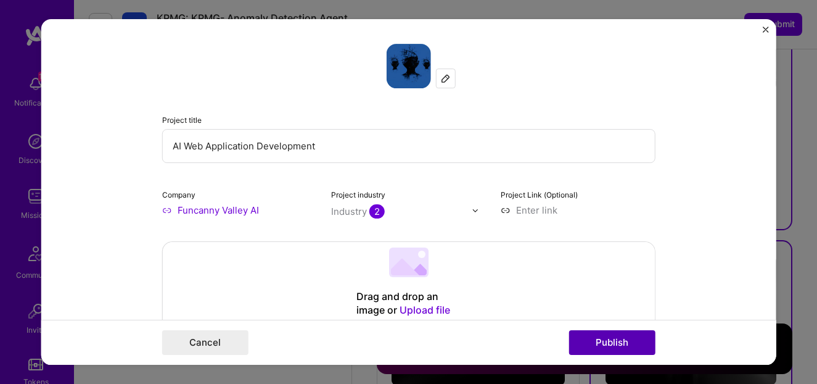
click at [622, 337] on button "Publish" at bounding box center [612, 342] width 86 height 25
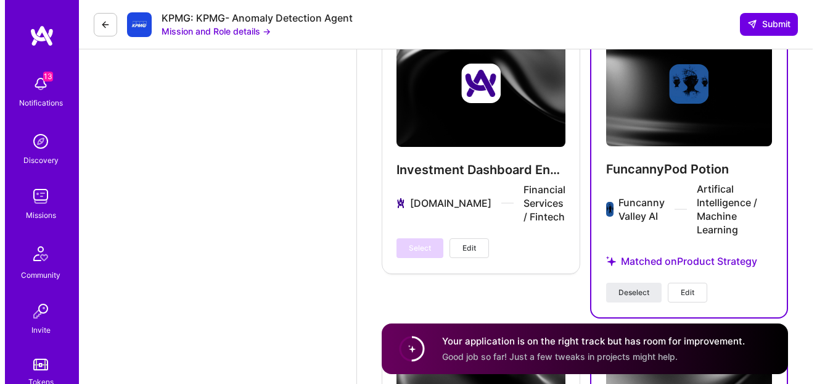
scroll to position [2318, 0]
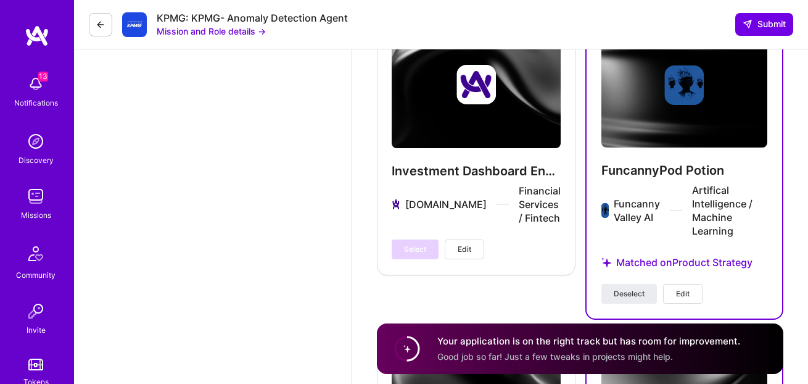
click at [687, 286] on button "Edit" at bounding box center [682, 294] width 39 height 20
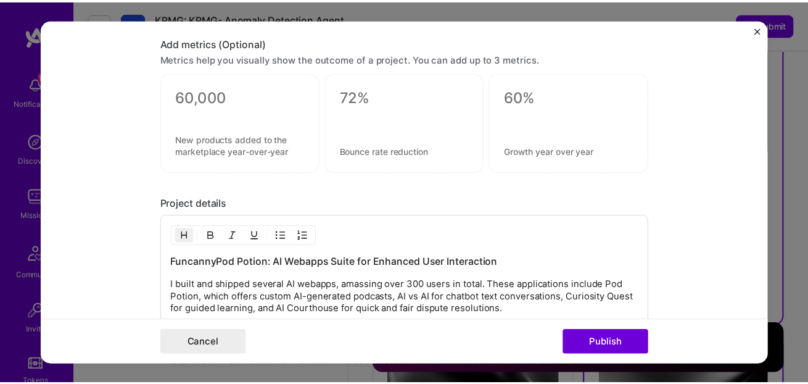
scroll to position [1233, 0]
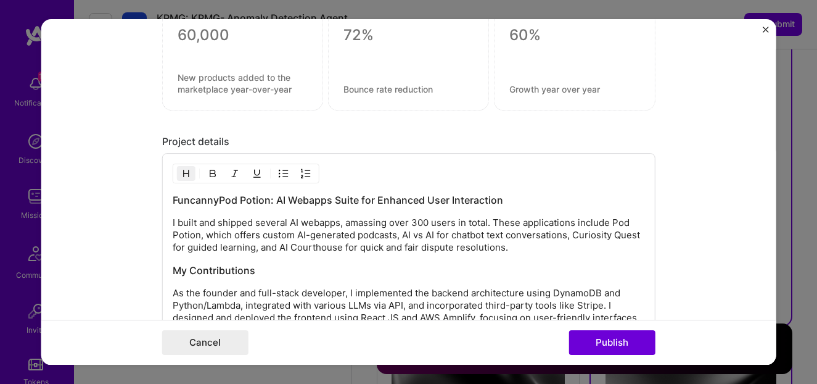
click at [593, 328] on div "Cancel Publish" at bounding box center [409, 342] width 736 height 45
click at [600, 336] on button "Publish" at bounding box center [612, 342] width 86 height 25
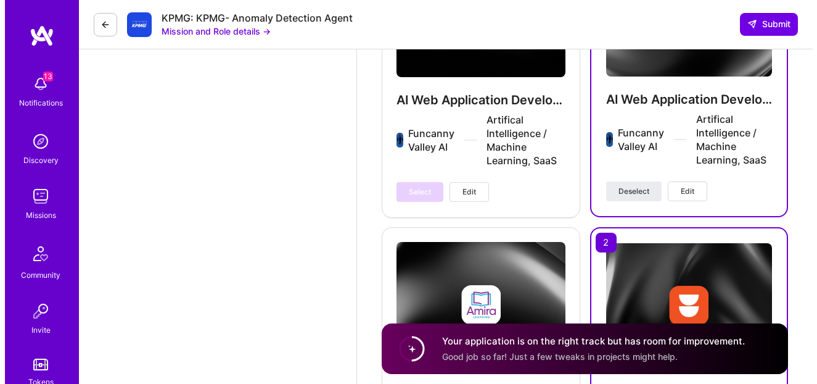
scroll to position [2802, 0]
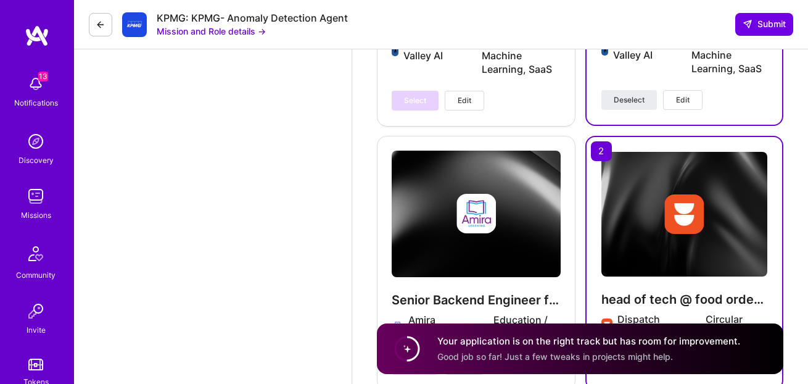
click at [684, 103] on span "Edit" at bounding box center [683, 99] width 14 height 11
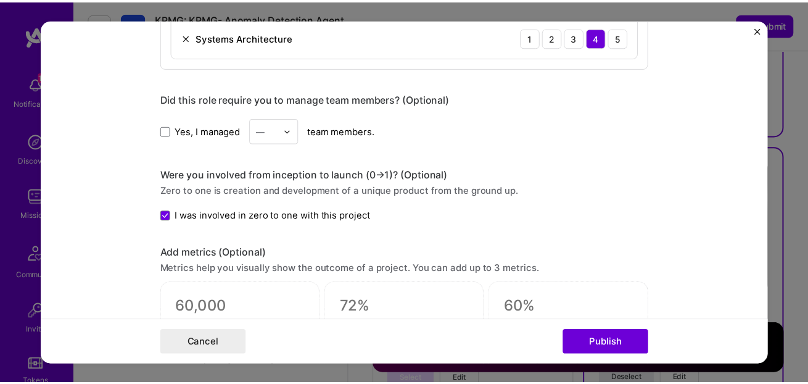
scroll to position [934, 0]
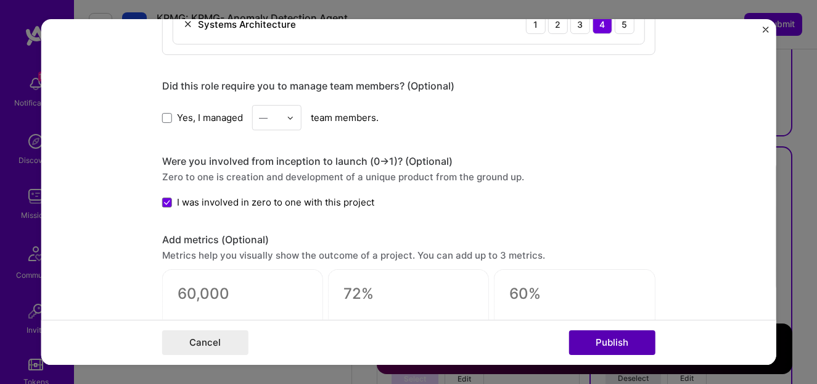
click at [607, 351] on button "Publish" at bounding box center [612, 342] width 86 height 25
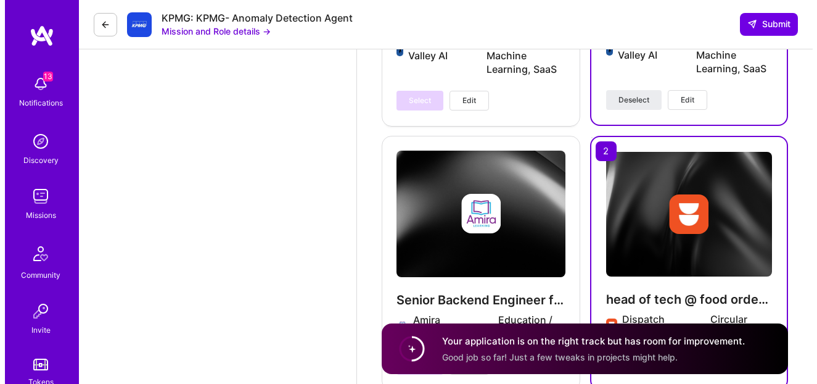
scroll to position [3026, 0]
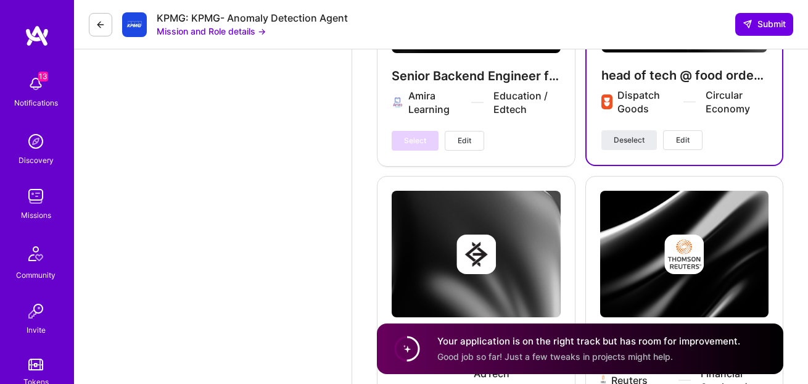
click at [681, 135] on span "Edit" at bounding box center [683, 139] width 14 height 11
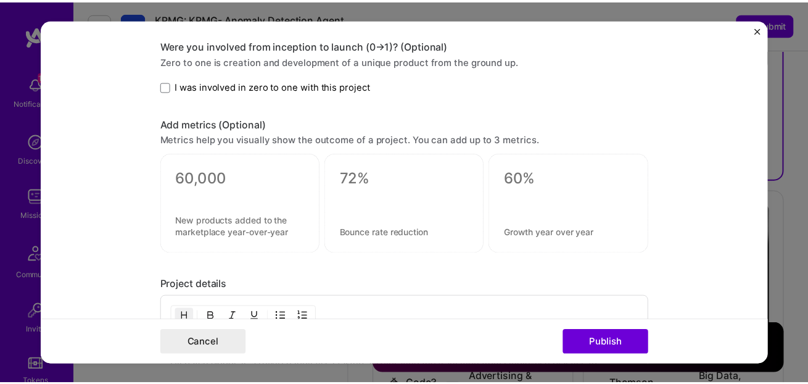
scroll to position [988, 0]
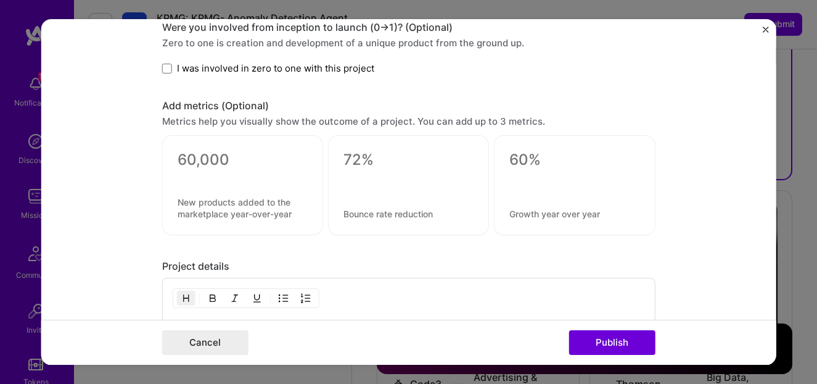
click at [298, 73] on span "I was involved in zero to one with this project" at bounding box center [275, 68] width 197 height 13
click at [0, 0] on input "I was involved in zero to one with this project" at bounding box center [0, 0] width 0 height 0
click at [608, 343] on button "Publish" at bounding box center [612, 342] width 86 height 25
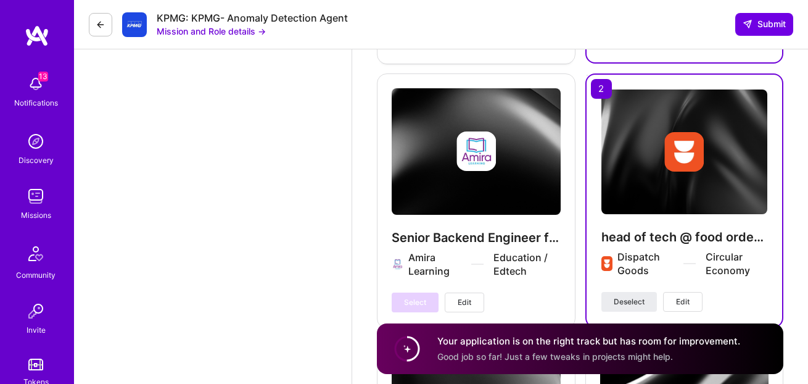
scroll to position [2997, 0]
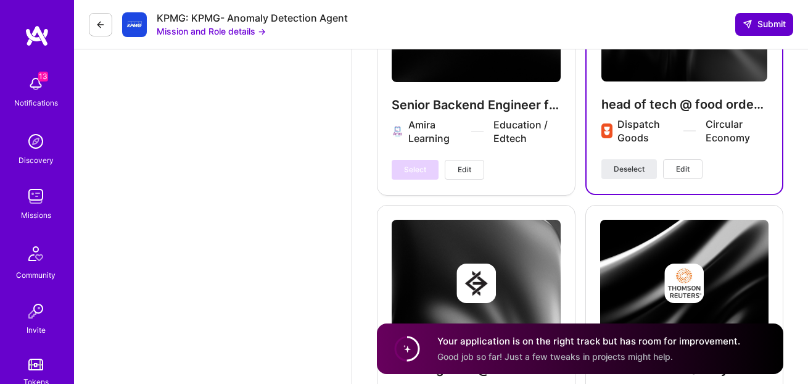
click at [770, 23] on span "Submit" at bounding box center [764, 24] width 43 height 12
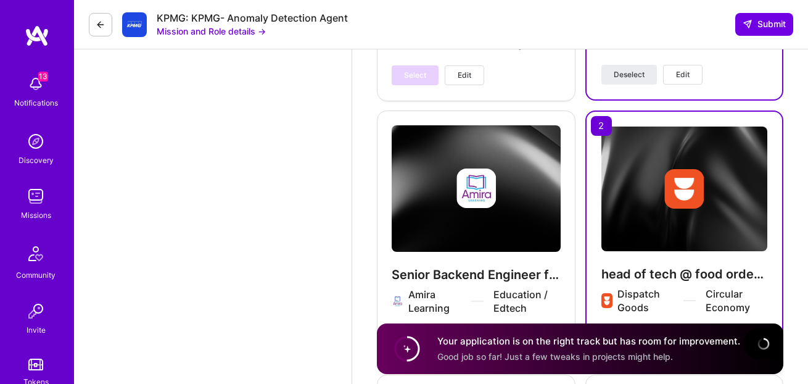
scroll to position [2789, 0]
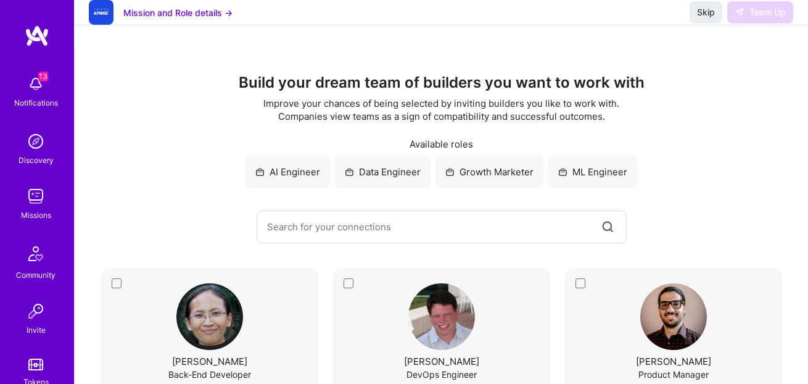
click at [143, 157] on div "AI Engineer Data Engineer Growth Marketer ML Engineer" at bounding box center [441, 171] width 684 height 33
click at [33, 231] on div "13 Notifications Discovery Missions Community Invite Tokens [DOMAIN_NAME]" at bounding box center [37, 256] width 74 height 374
click at [31, 203] on img at bounding box center [35, 196] width 25 height 25
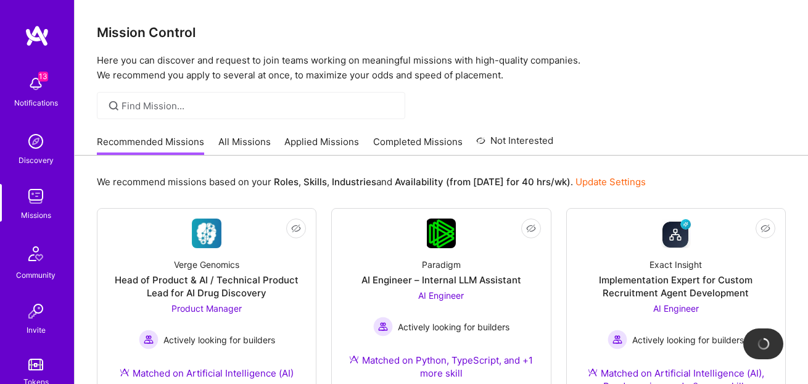
click at [237, 146] on link "All Missions" at bounding box center [244, 145] width 52 height 20
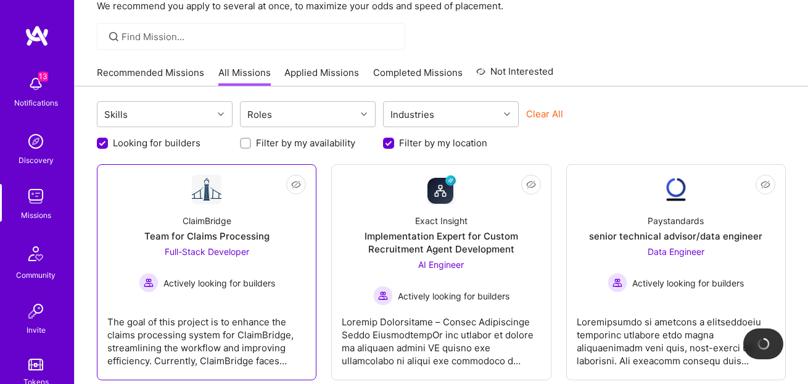
scroll to position [75, 0]
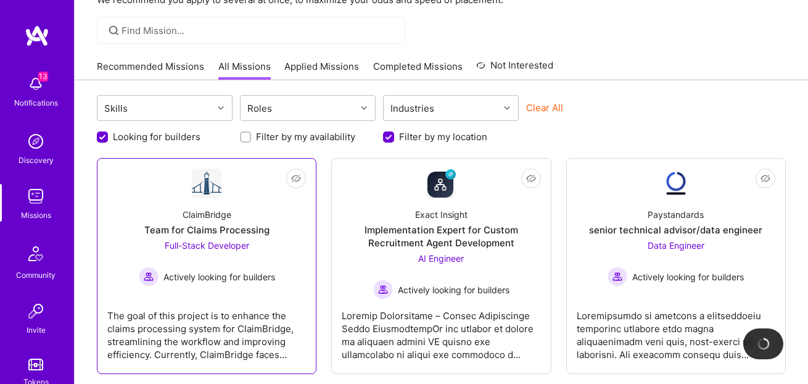
click at [295, 223] on div "ClaimBridge Team for Claims Processing Full-Stack Developer Actively looking fo…" at bounding box center [206, 242] width 199 height 88
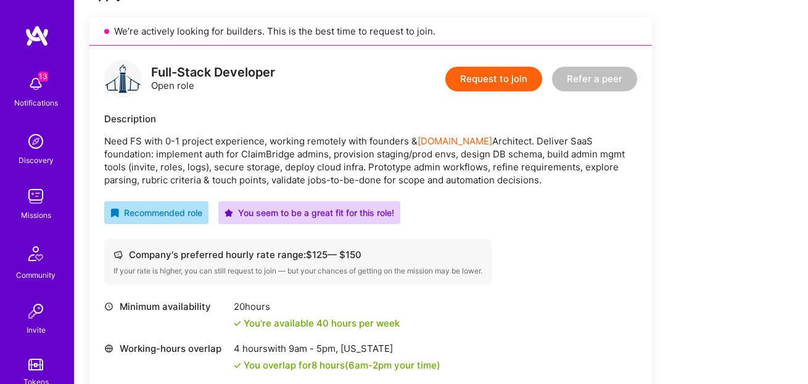
scroll to position [16, 0]
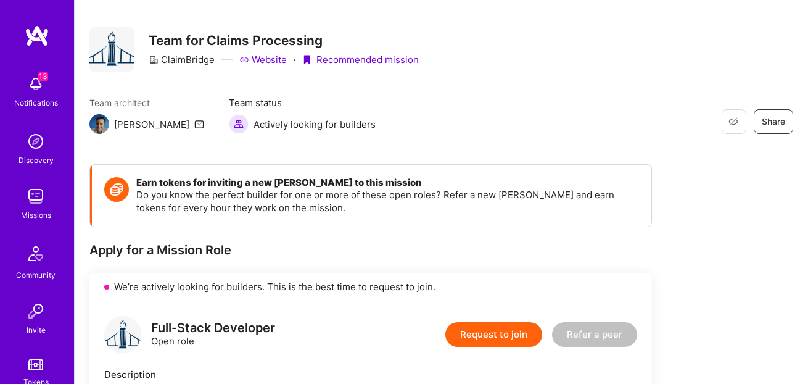
click at [273, 63] on link "Website" at bounding box center [262, 59] width 47 height 13
click at [635, 139] on div "Restore Not Interested Share Team for Claims Processing ClaimBridge Website · R…" at bounding box center [441, 66] width 733 height 165
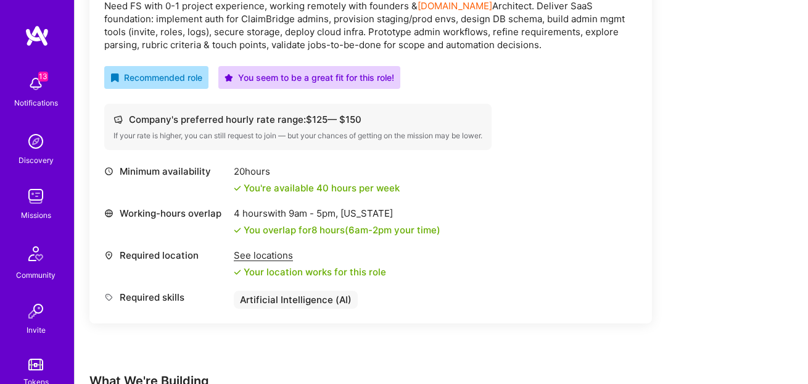
scroll to position [168, 0]
